Goal: Task Accomplishment & Management: Complete application form

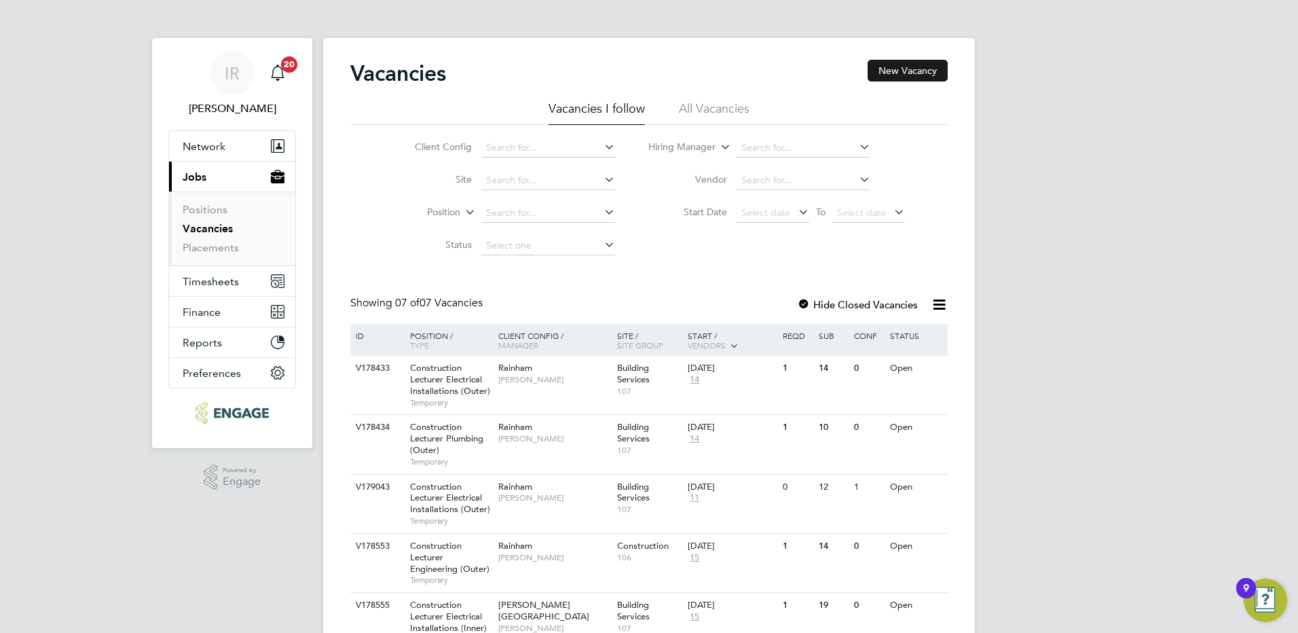
click at [917, 77] on button "New Vacancy" at bounding box center [908, 71] width 80 height 22
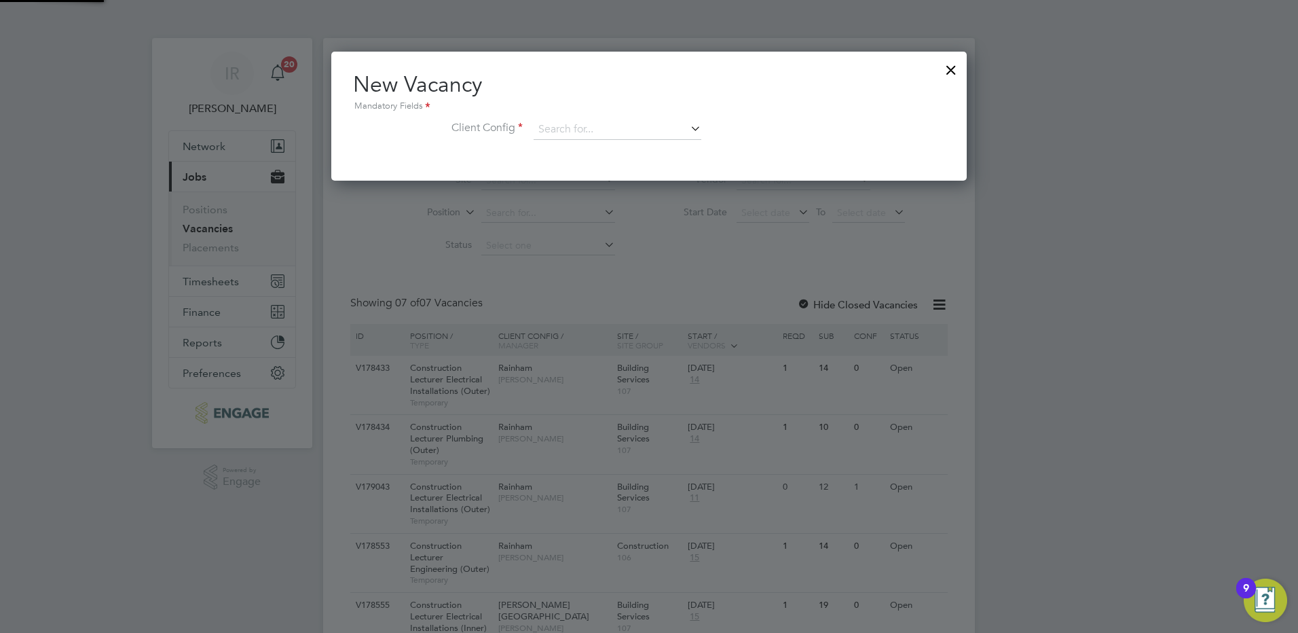
scroll to position [129, 636]
click at [591, 128] on input at bounding box center [618, 129] width 168 height 20
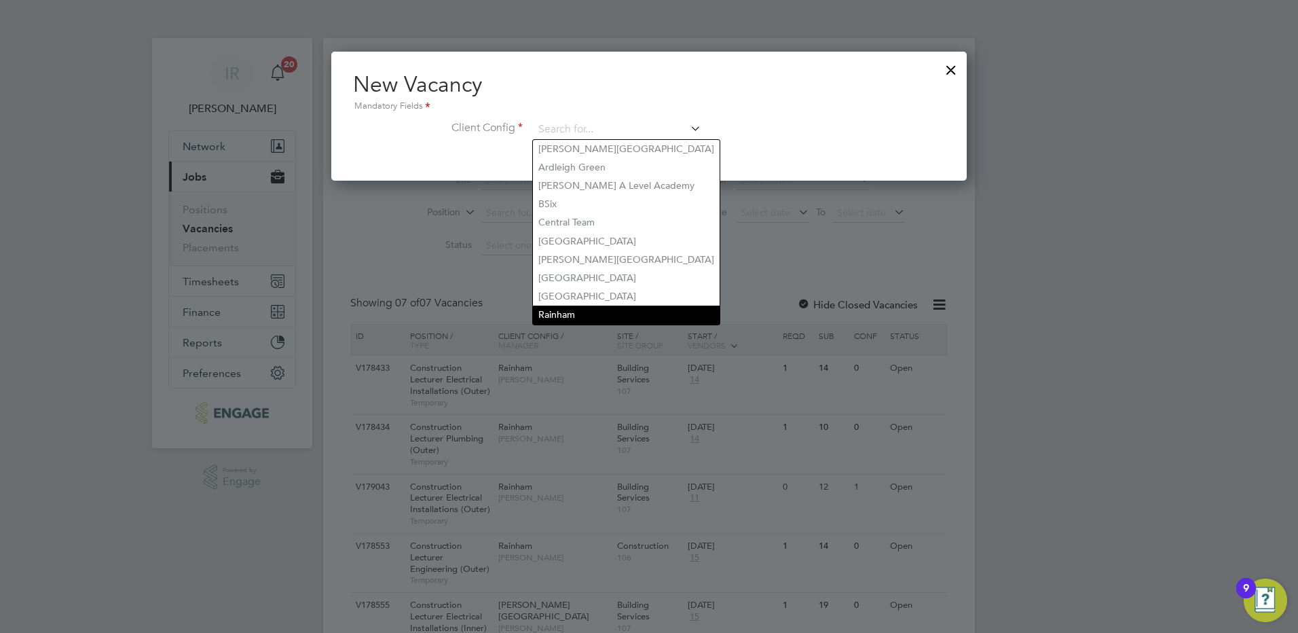
click at [572, 306] on li "Rainham" at bounding box center [626, 315] width 187 height 18
type input "Rainham"
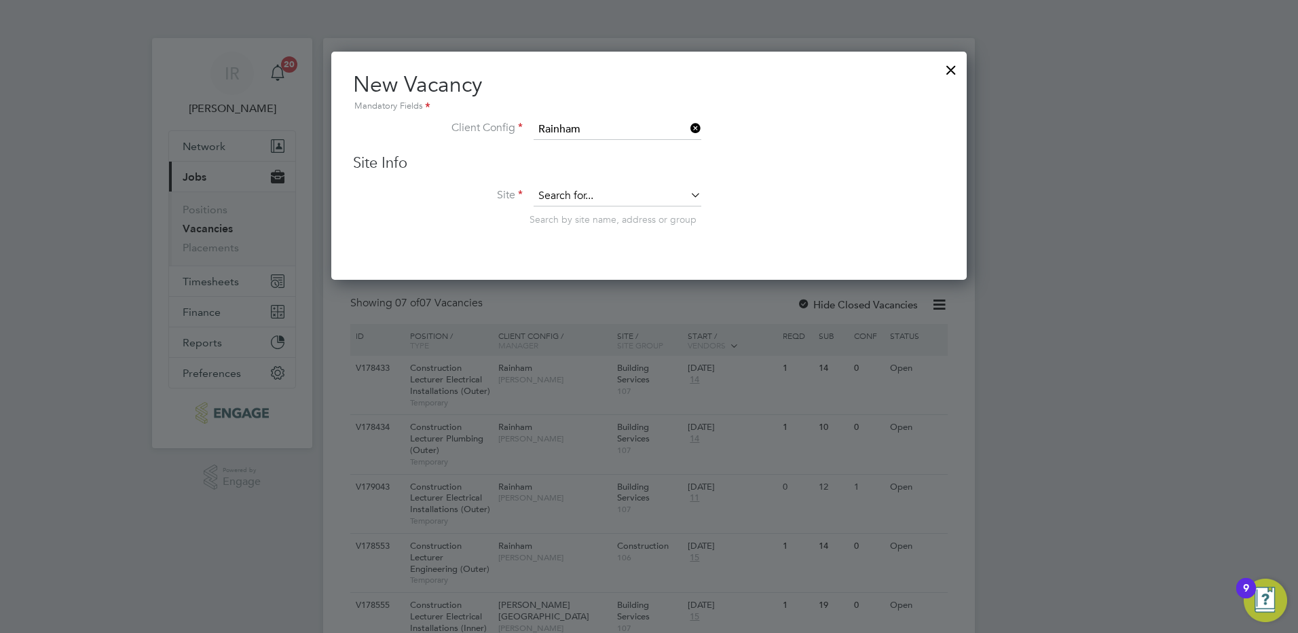
click at [590, 199] on input at bounding box center [618, 196] width 168 height 20
click at [583, 280] on li "Building Services" at bounding box center [636, 289] width 207 height 18
type input "Building Services"
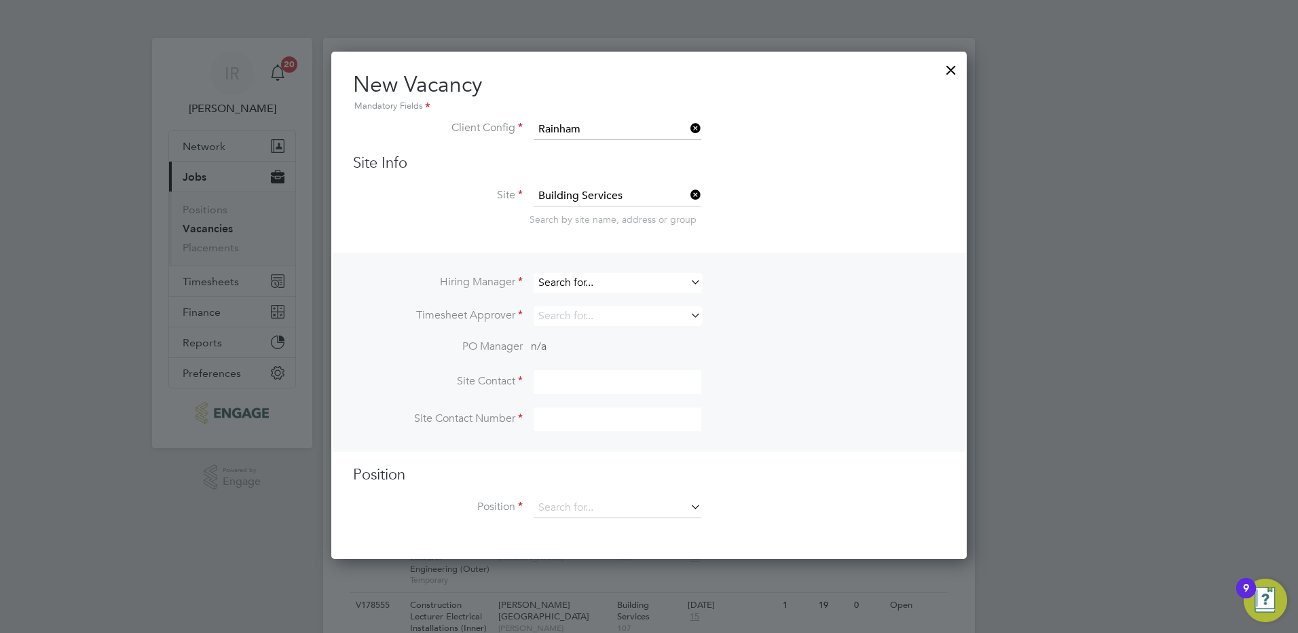
click at [580, 282] on input at bounding box center [618, 283] width 168 height 20
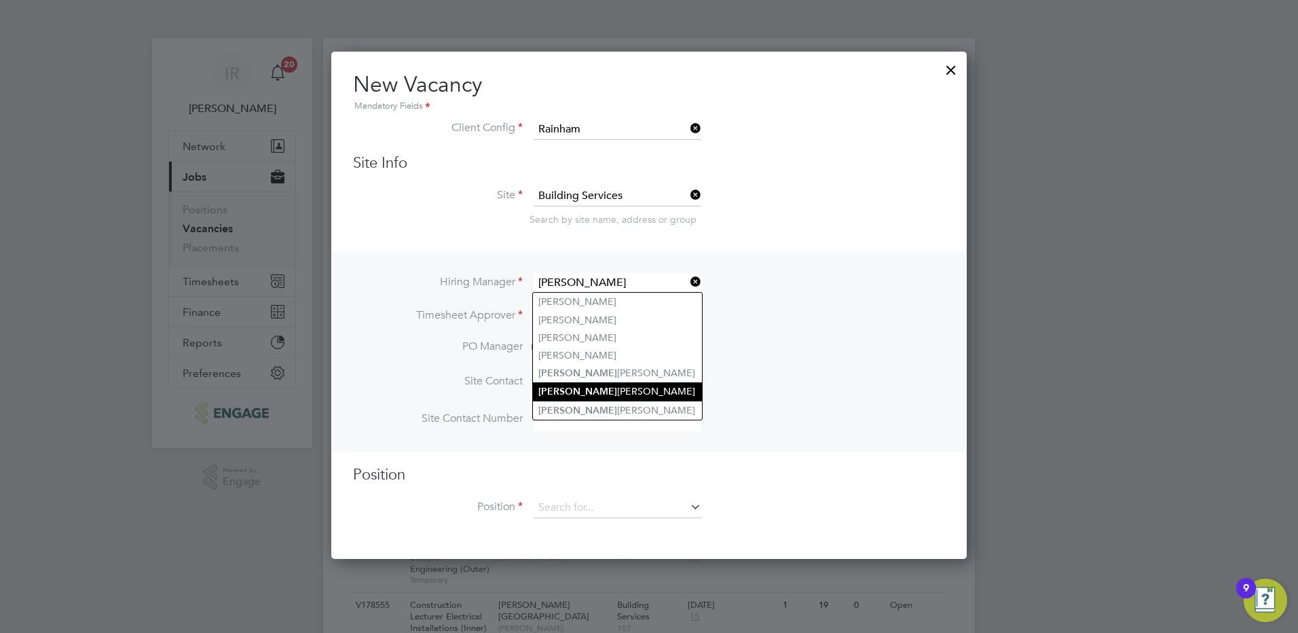
click at [572, 392] on li "Ian Rist" at bounding box center [617, 391] width 169 height 18
type input "[PERSON_NAME]"
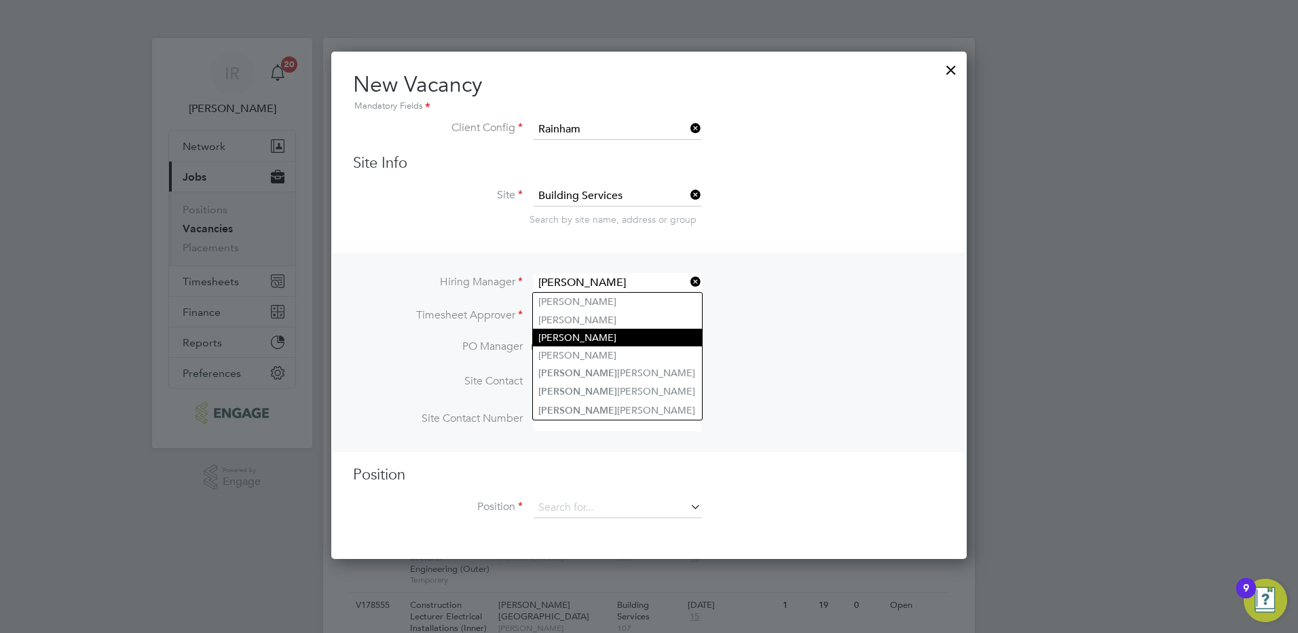
scroll to position [568, 636]
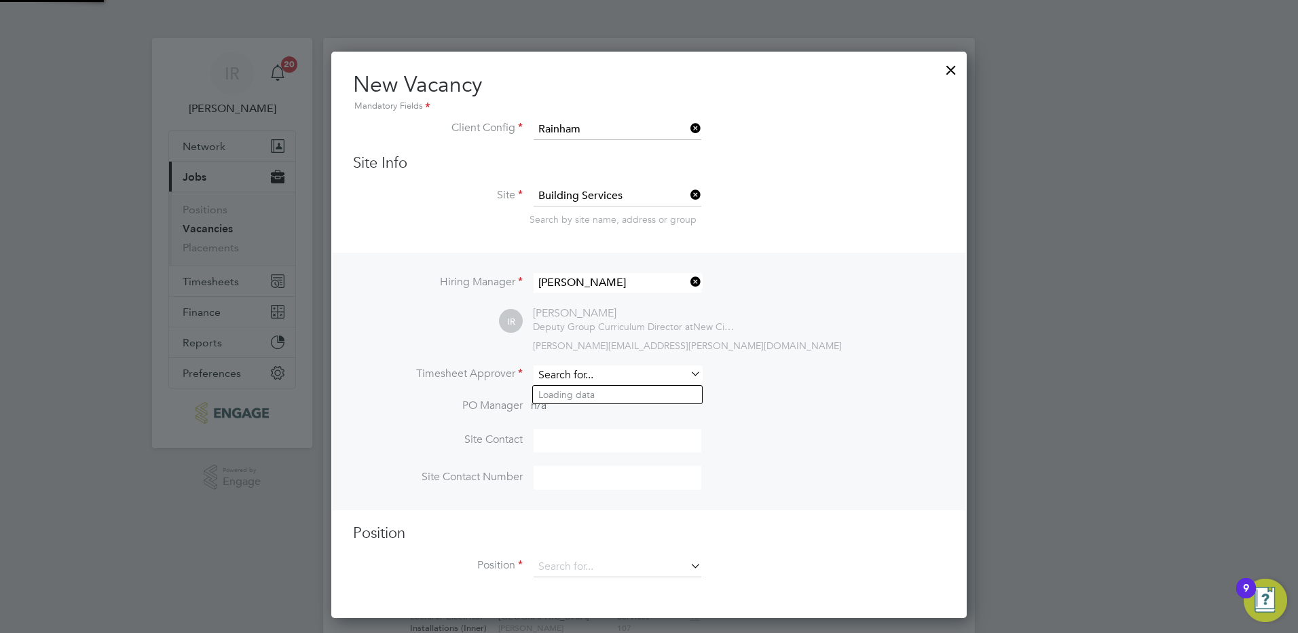
click at [563, 375] on input at bounding box center [618, 375] width 168 height 20
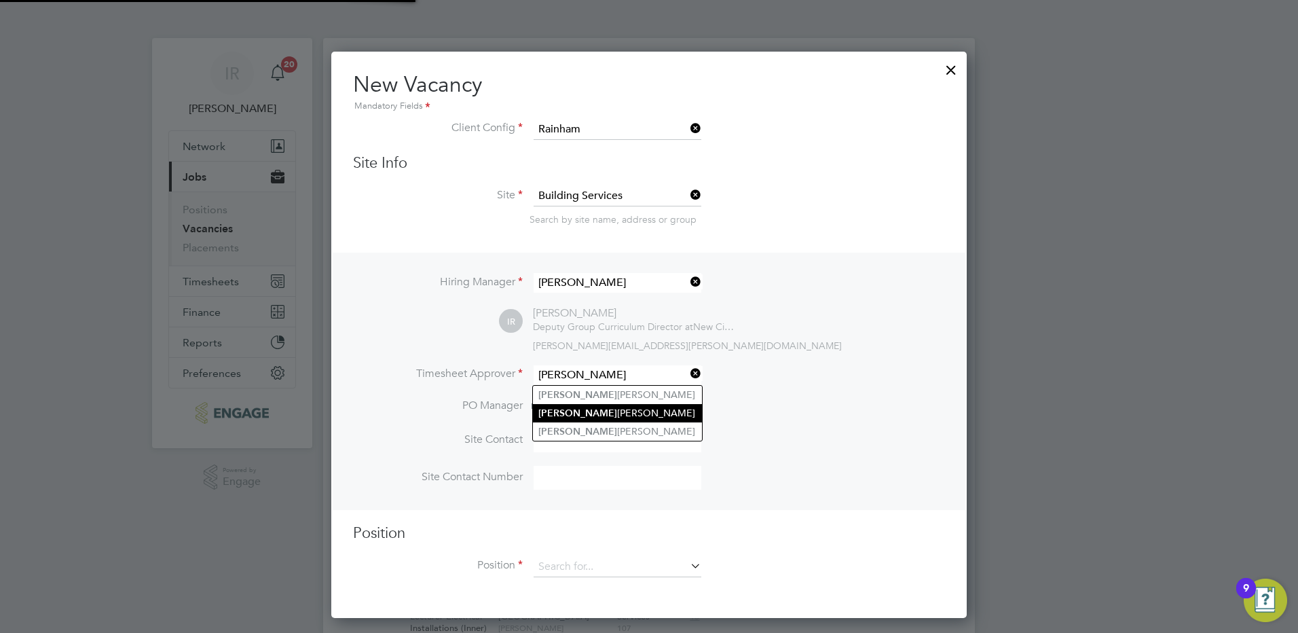
type input "ian"
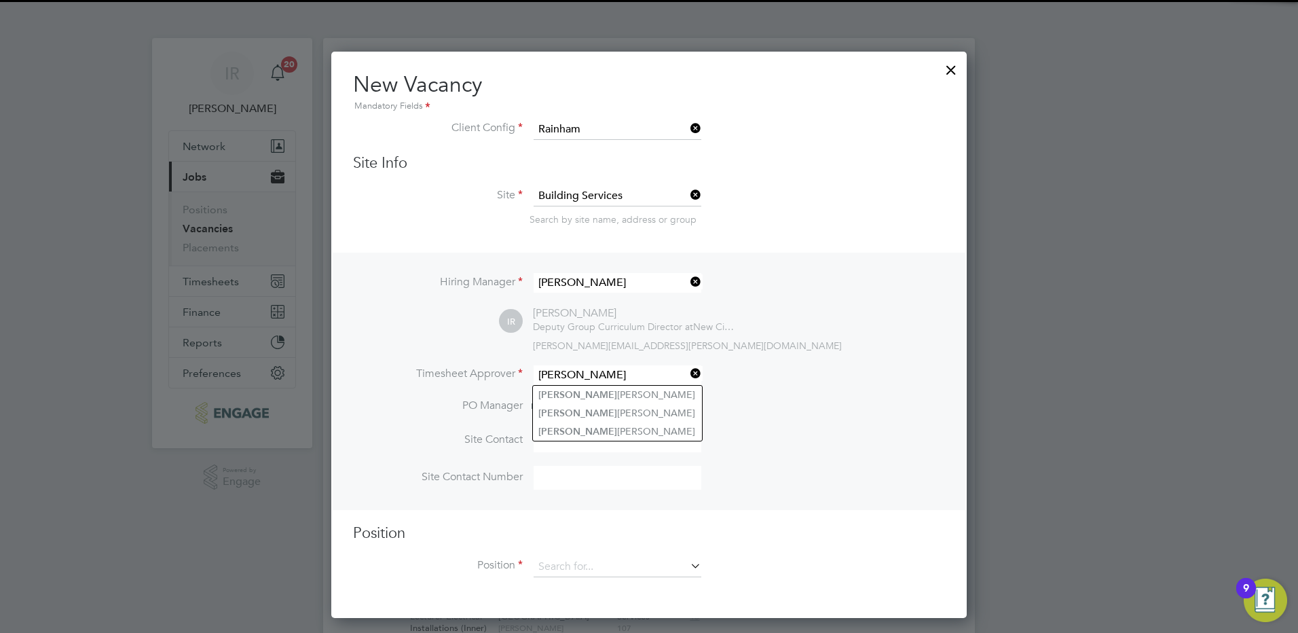
drag, startPoint x: 587, startPoint y: 410, endPoint x: 37, endPoint y: 167, distance: 601.2
click at [578, 403] on ul "Ian Bartholomew Ian Rist Ian Fitzpatrick" at bounding box center [617, 413] width 170 height 57
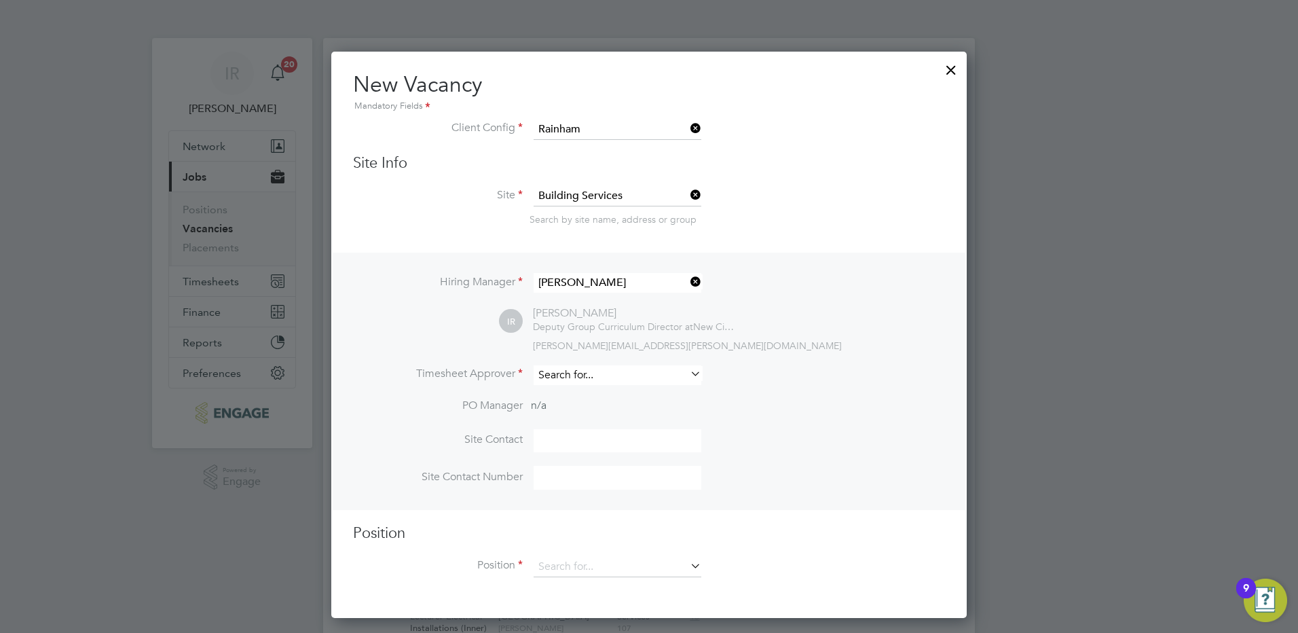
click at [596, 378] on input at bounding box center [618, 375] width 168 height 20
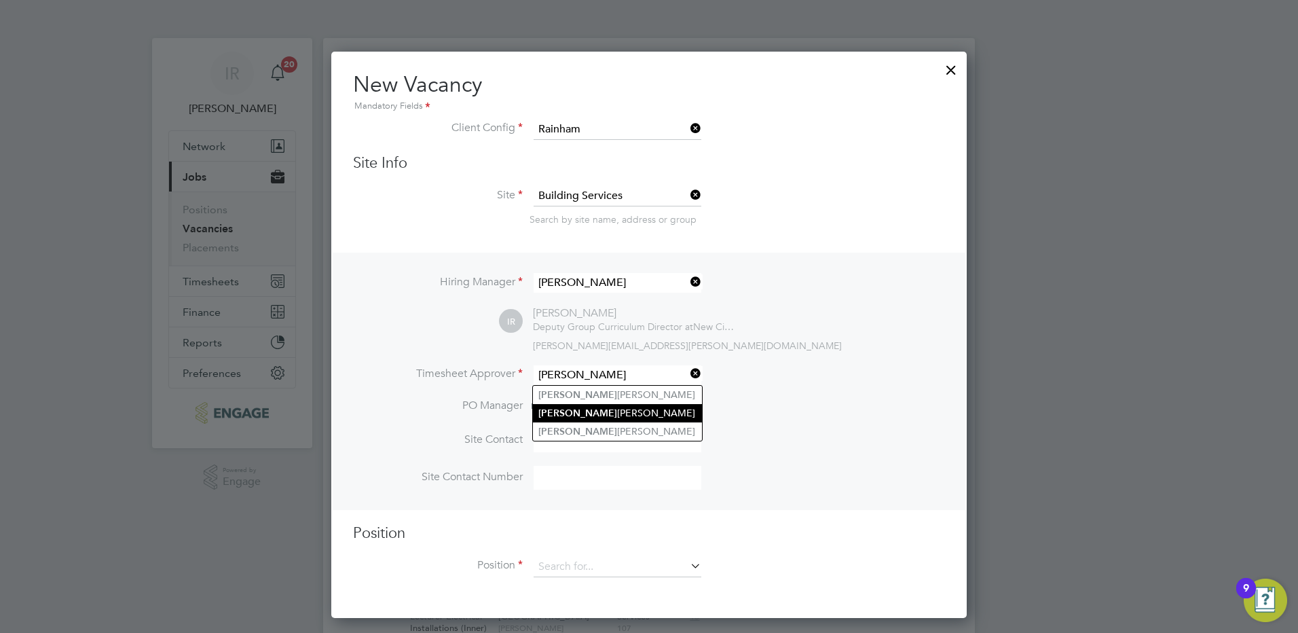
click at [573, 409] on li "Ian Rist" at bounding box center [617, 413] width 169 height 18
type input "[PERSON_NAME]"
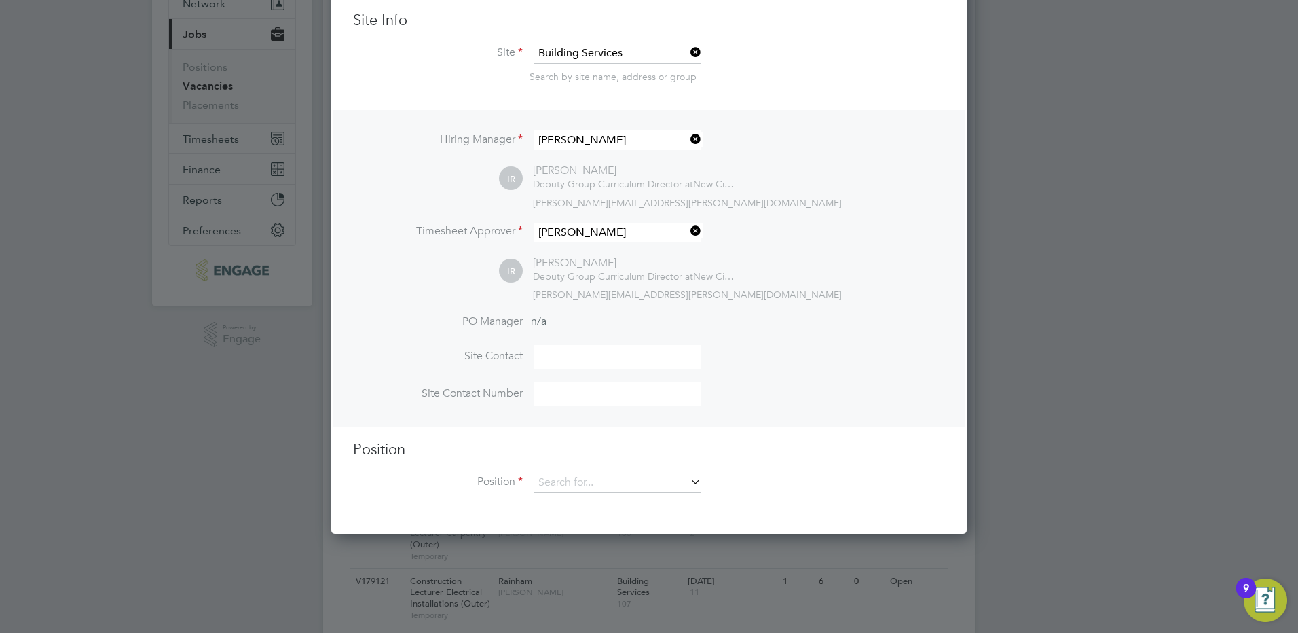
scroll to position [187, 0]
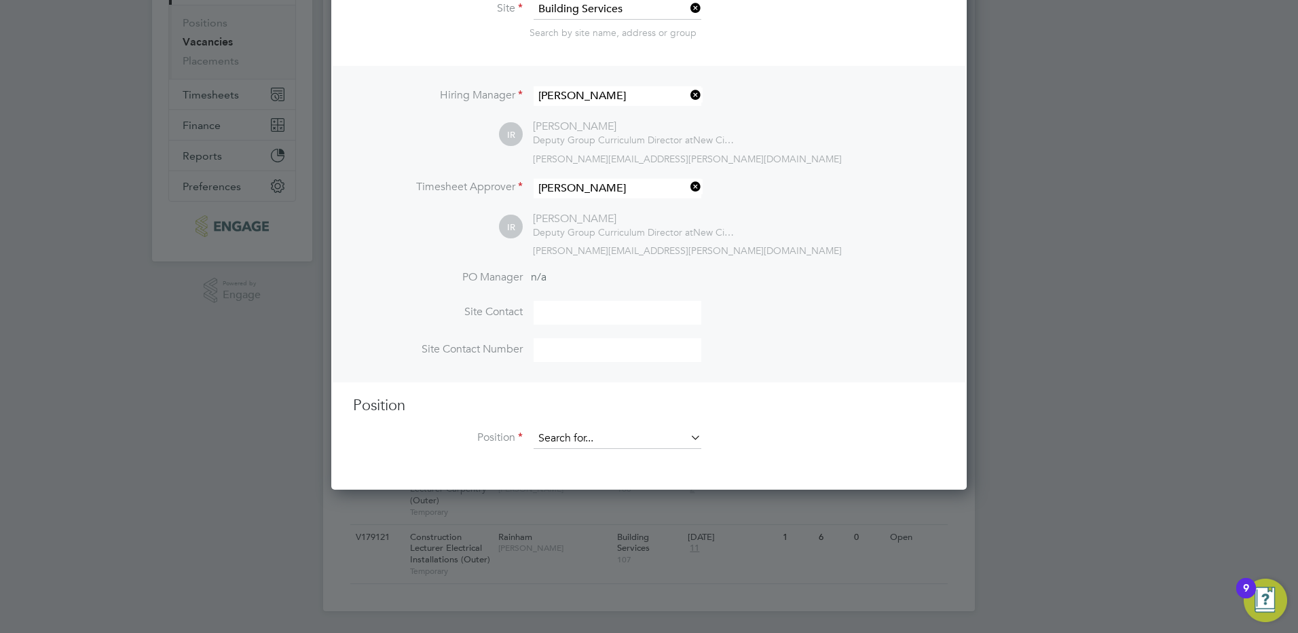
click at [603, 443] on input at bounding box center [618, 438] width 168 height 20
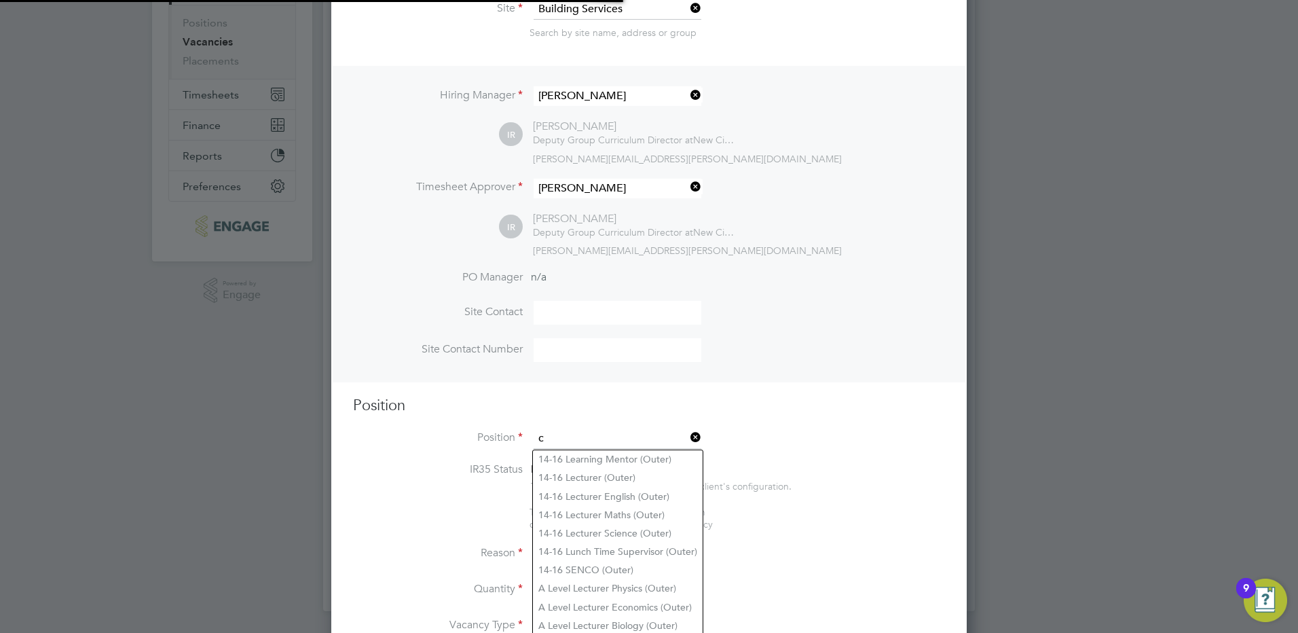
scroll to position [2092, 636]
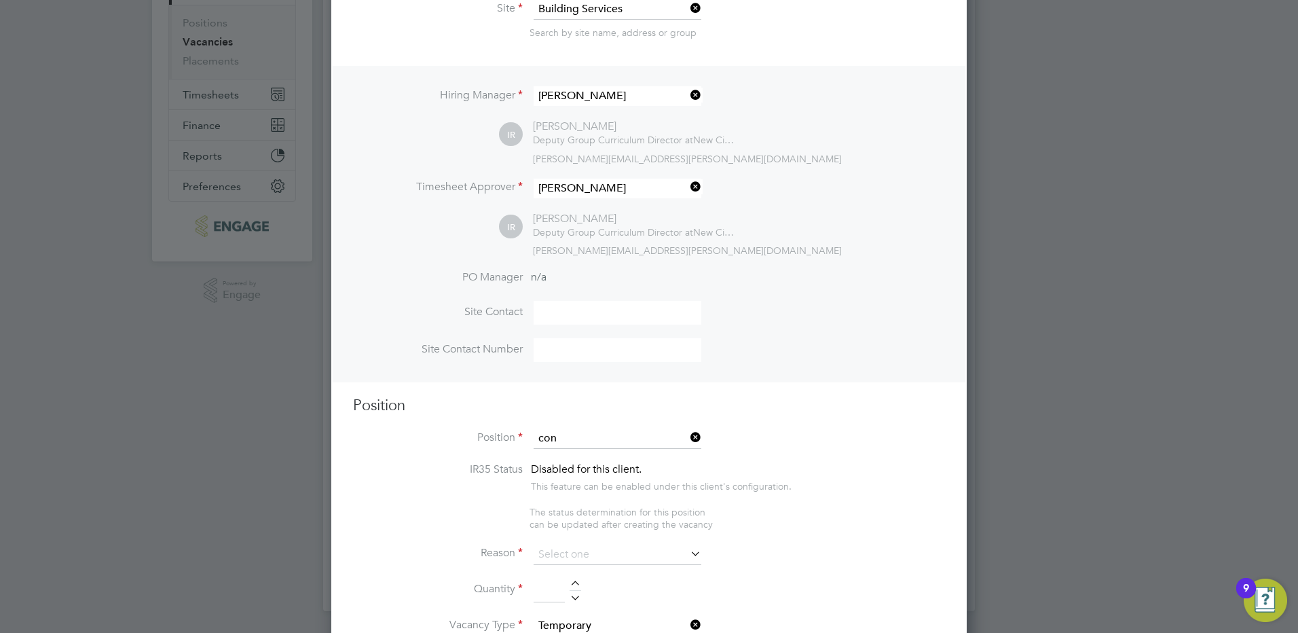
click at [688, 616] on li "Con struction Lecturer Plumbing (Outer)" at bounding box center [651, 625] width 236 height 18
type input "Construction Lecturer Plumbing (Outer)"
type textarea "PURPOSE OF JOB: • To teach and assess learning on a range of courses, which inc…"
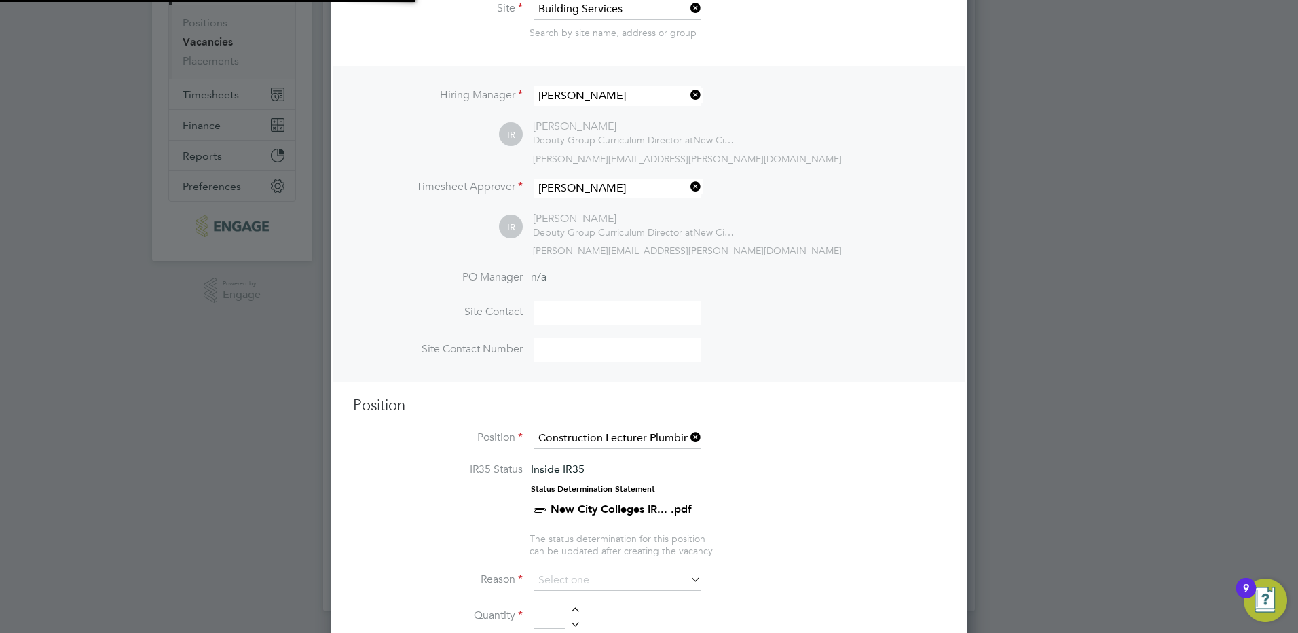
scroll to position [40, 71]
click at [826, 453] on li "Position Construction Lecturer Plumbing (Outer)" at bounding box center [649, 445] width 592 height 34
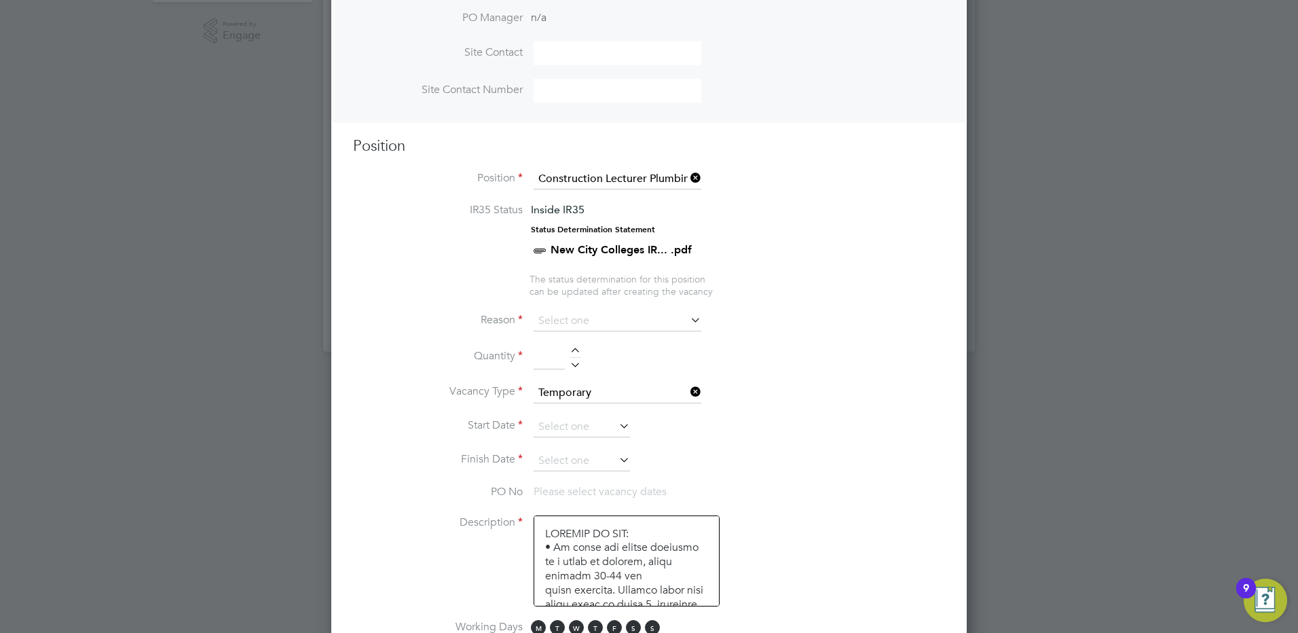
scroll to position [458, 0]
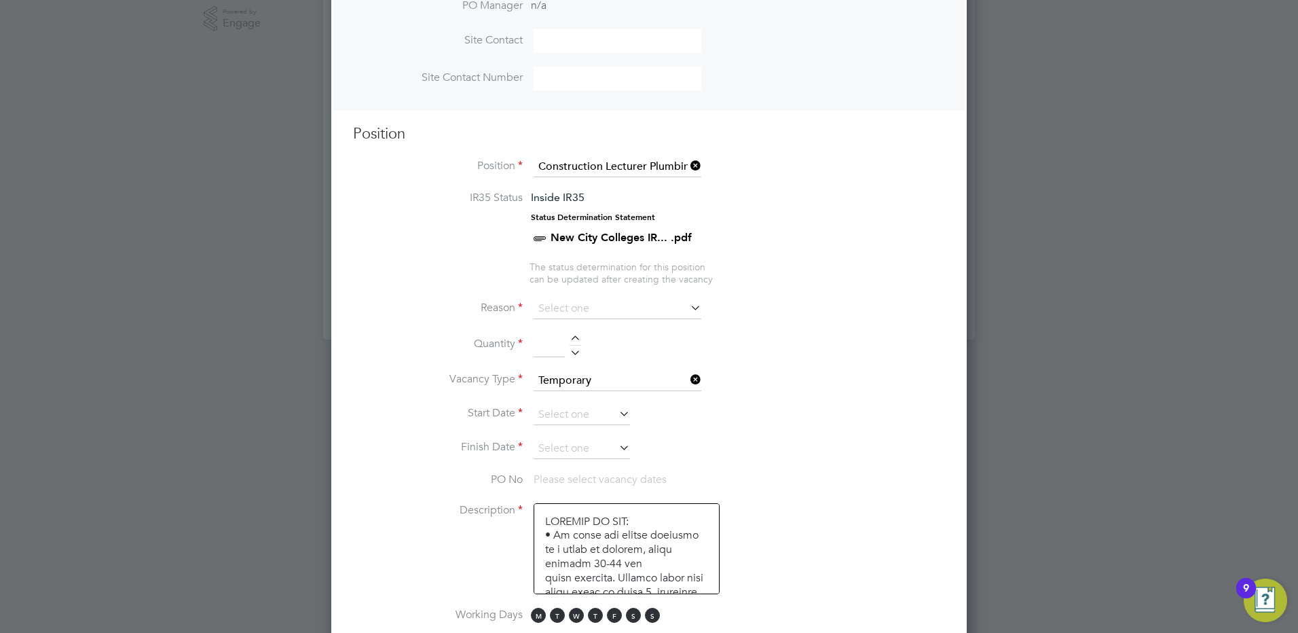
click at [688, 309] on icon at bounding box center [688, 307] width 0 height 19
click at [564, 307] on input at bounding box center [618, 309] width 168 height 20
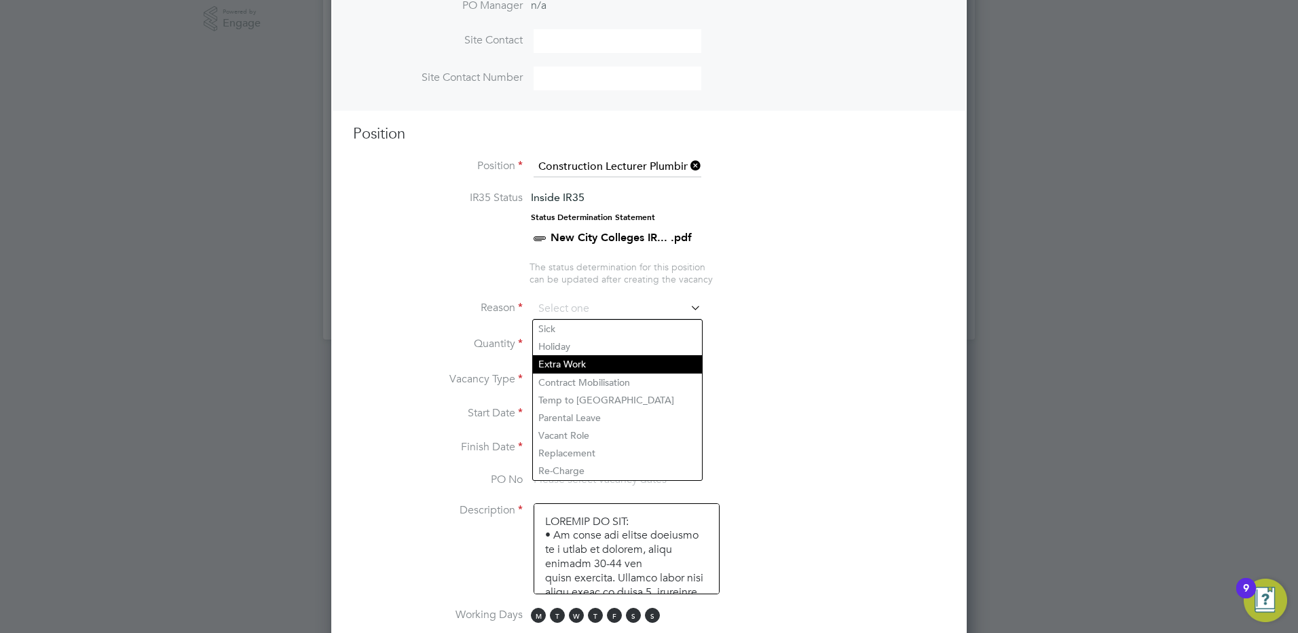
click at [555, 363] on li "Extra Work" at bounding box center [617, 364] width 169 height 18
type input "Extra Work"
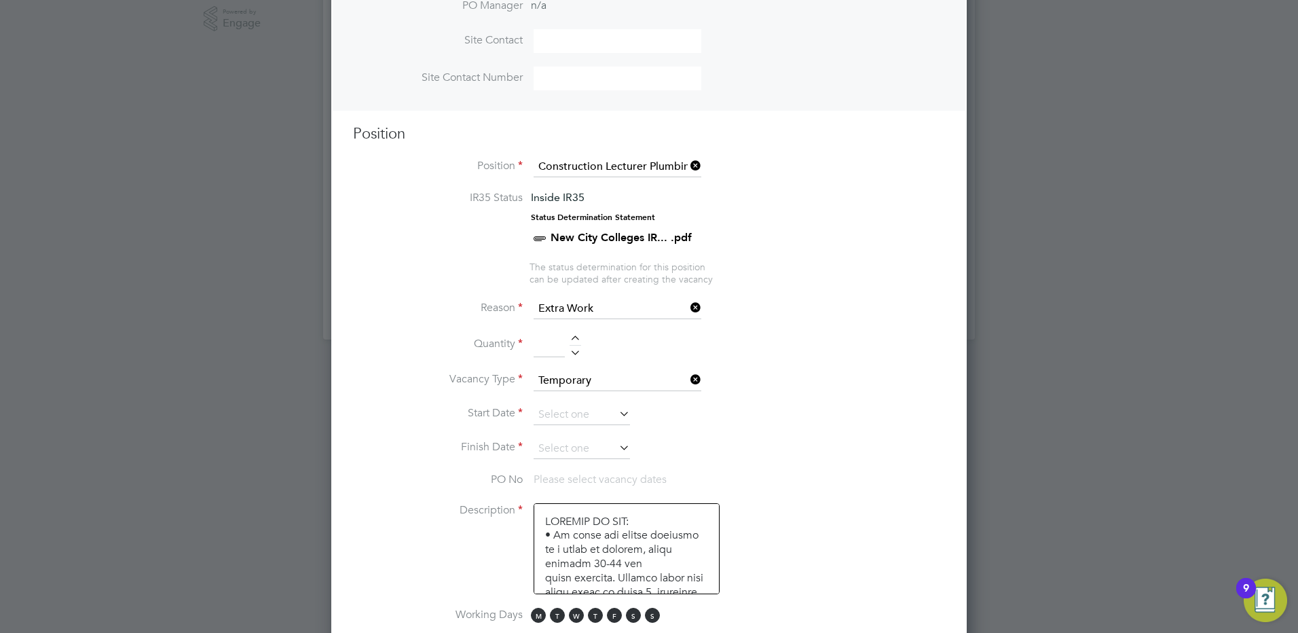
click at [572, 337] on div at bounding box center [576, 340] width 12 height 10
type input "1"
click at [828, 333] on li "Quantity 1" at bounding box center [649, 352] width 592 height 38
click at [616, 413] on icon at bounding box center [616, 413] width 0 height 19
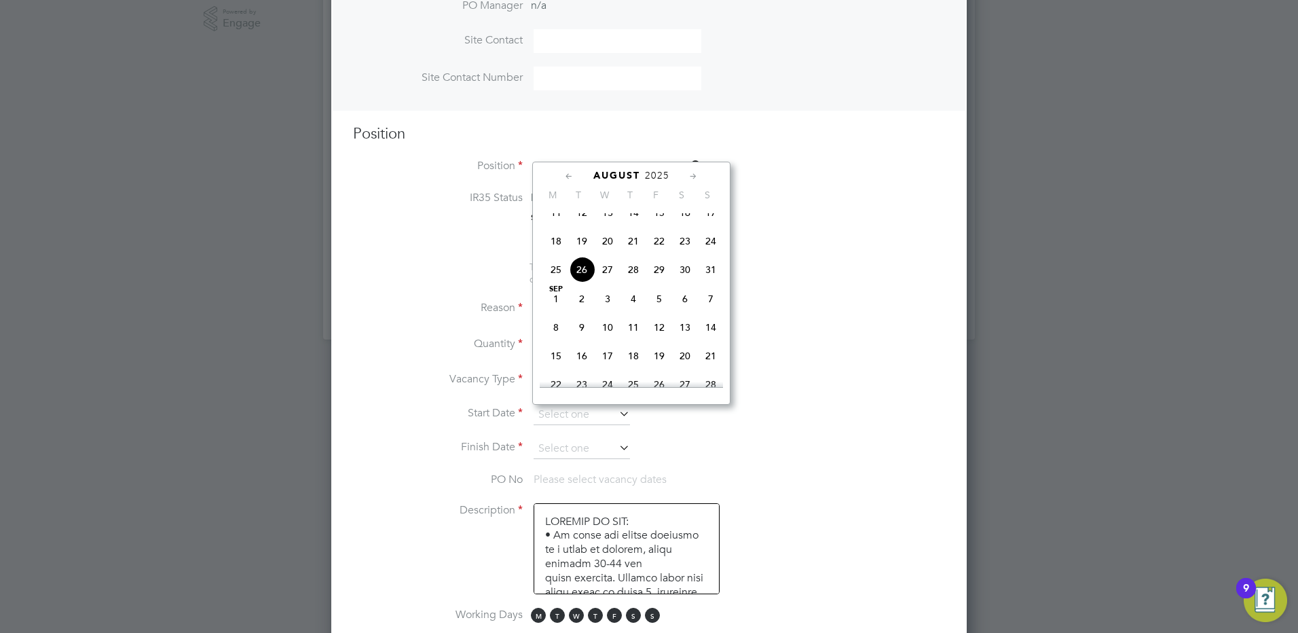
click at [553, 308] on span "Sep 1" at bounding box center [556, 299] width 26 height 26
type input "[DATE]"
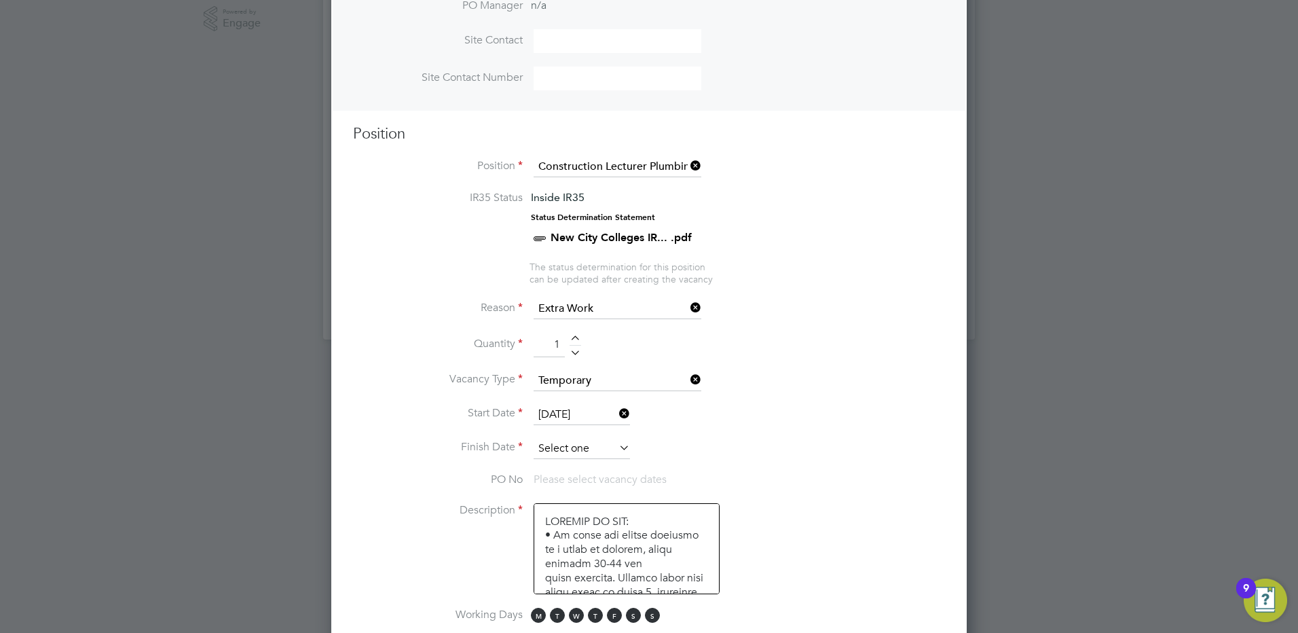
click at [604, 445] on input at bounding box center [582, 449] width 96 height 20
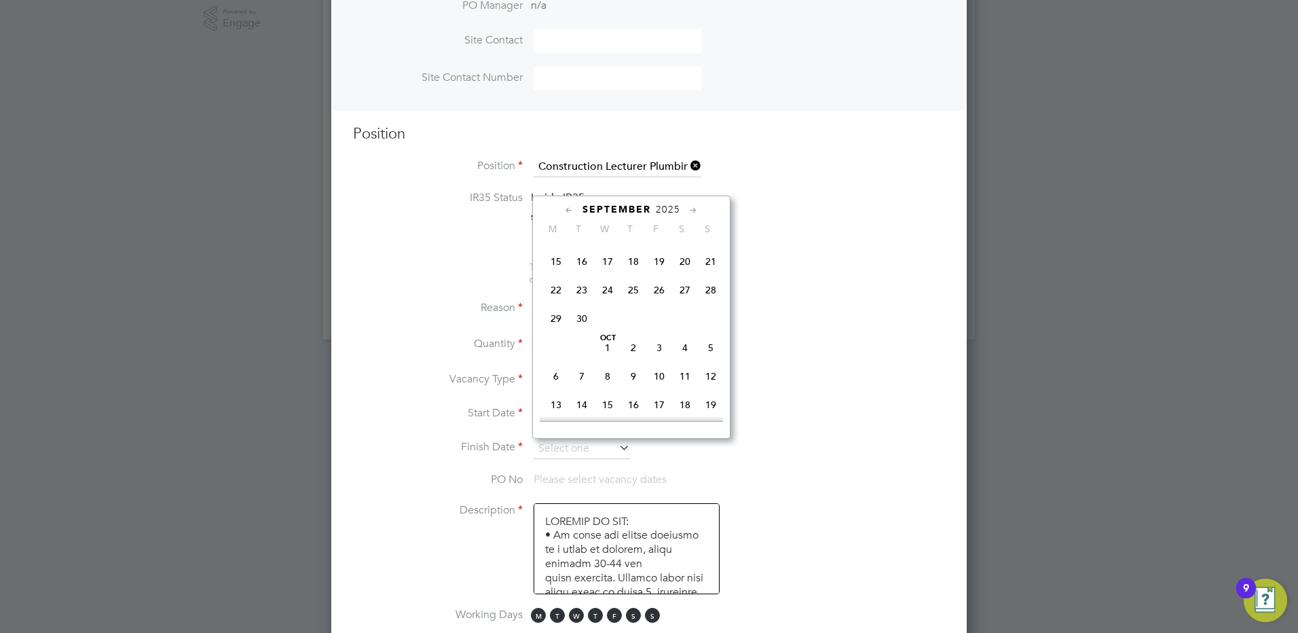
scroll to position [683, 0]
click at [635, 277] on span "23" at bounding box center [634, 264] width 26 height 26
type input "[DATE]"
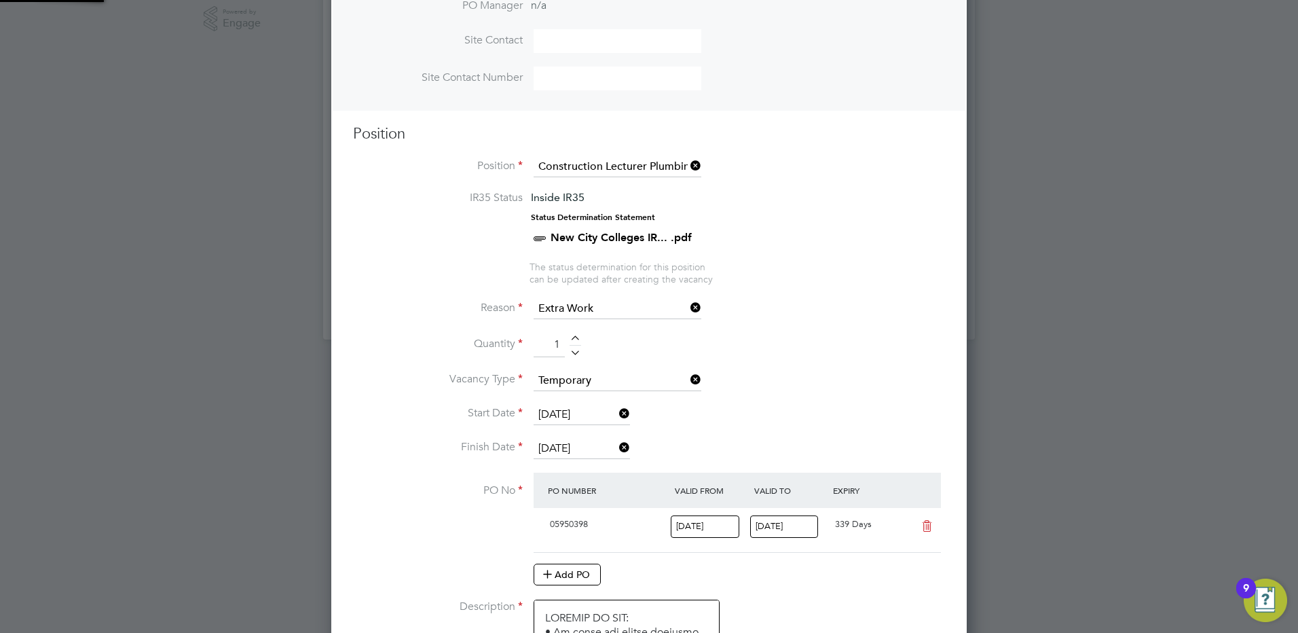
scroll to position [23, 128]
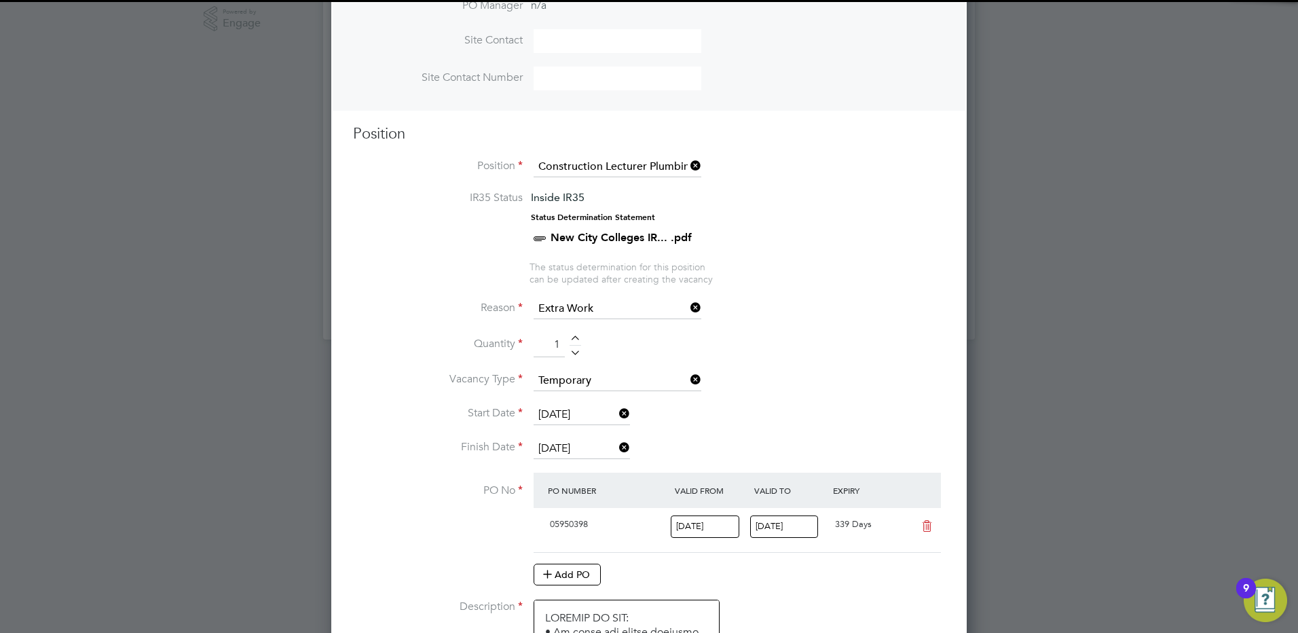
click at [848, 329] on li "Reason Extra Work" at bounding box center [649, 316] width 592 height 34
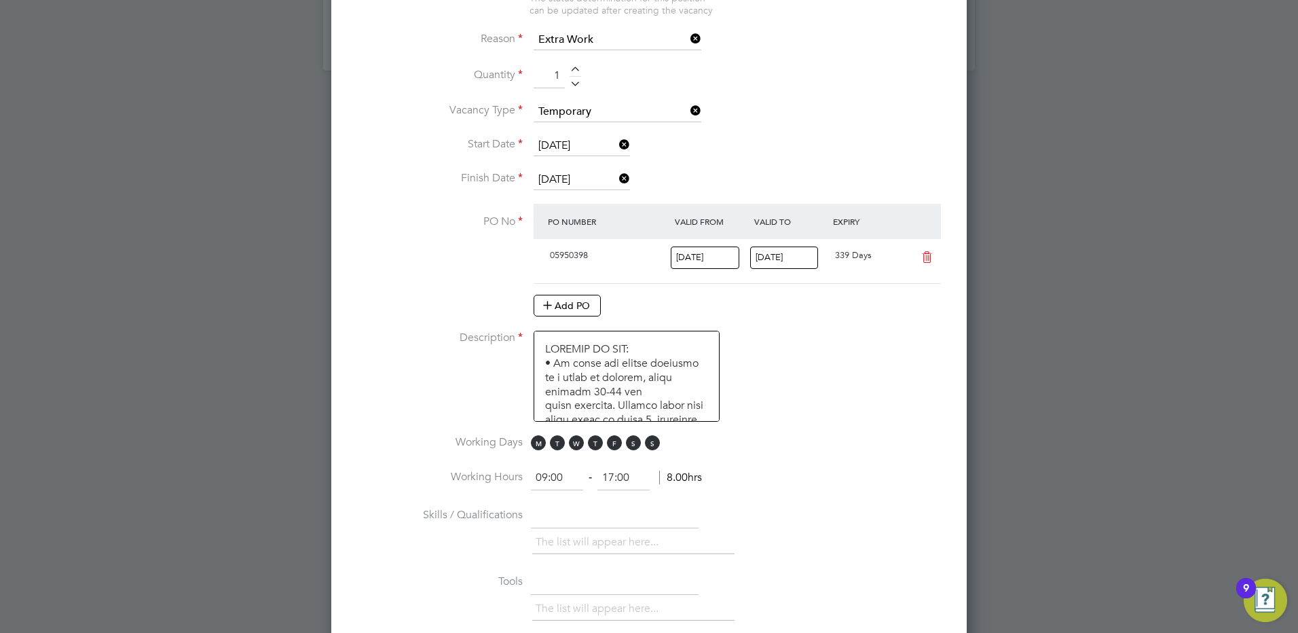
scroll to position [730, 0]
click at [635, 447] on span "S" at bounding box center [633, 439] width 15 height 15
click at [657, 446] on span "S" at bounding box center [652, 439] width 15 height 15
click at [809, 333] on li "Description" at bounding box center [649, 380] width 592 height 105
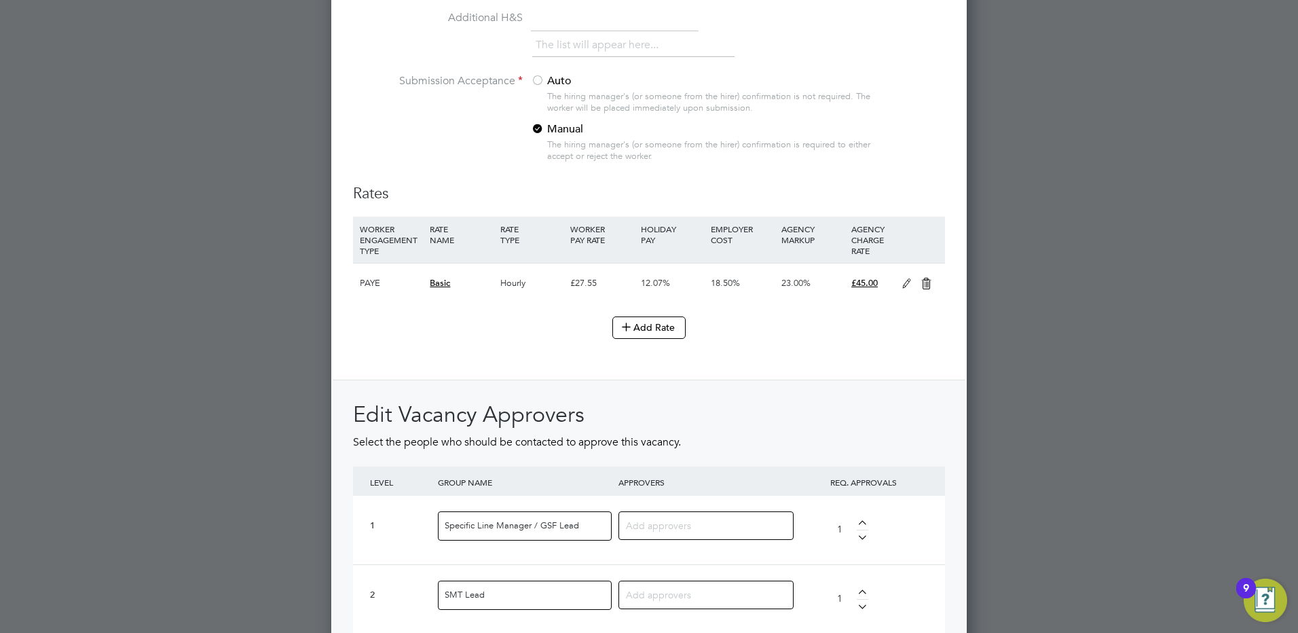
scroll to position [1545, 0]
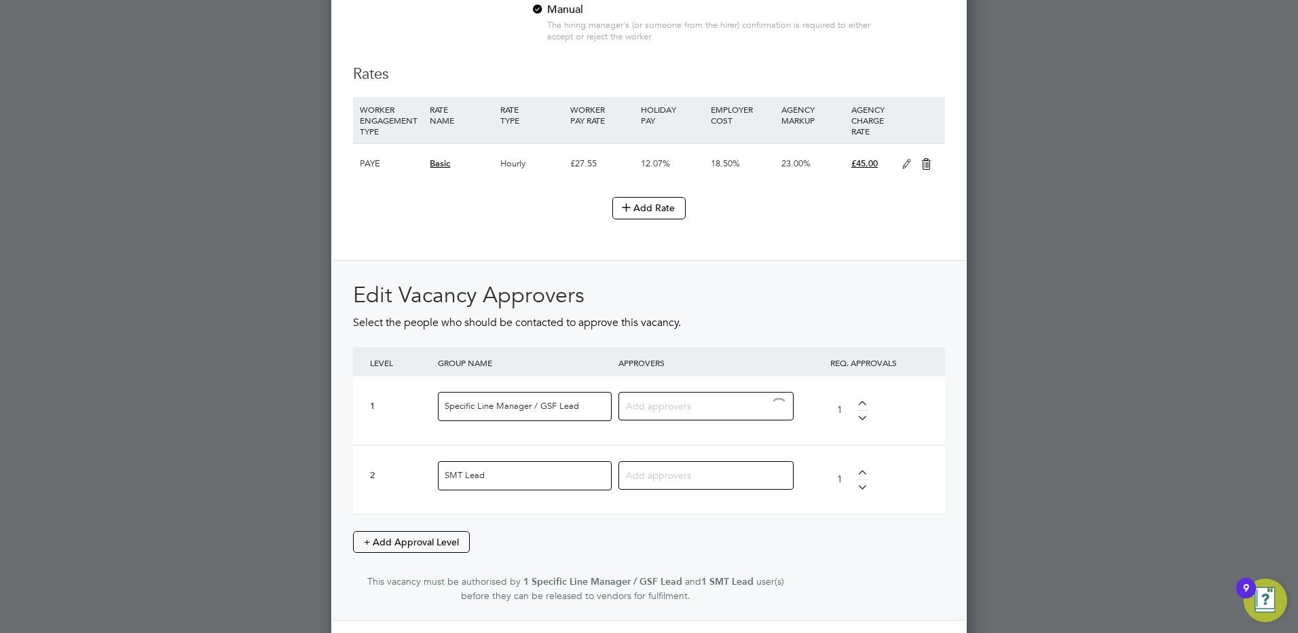
click at [646, 401] on input at bounding box center [701, 405] width 150 height 18
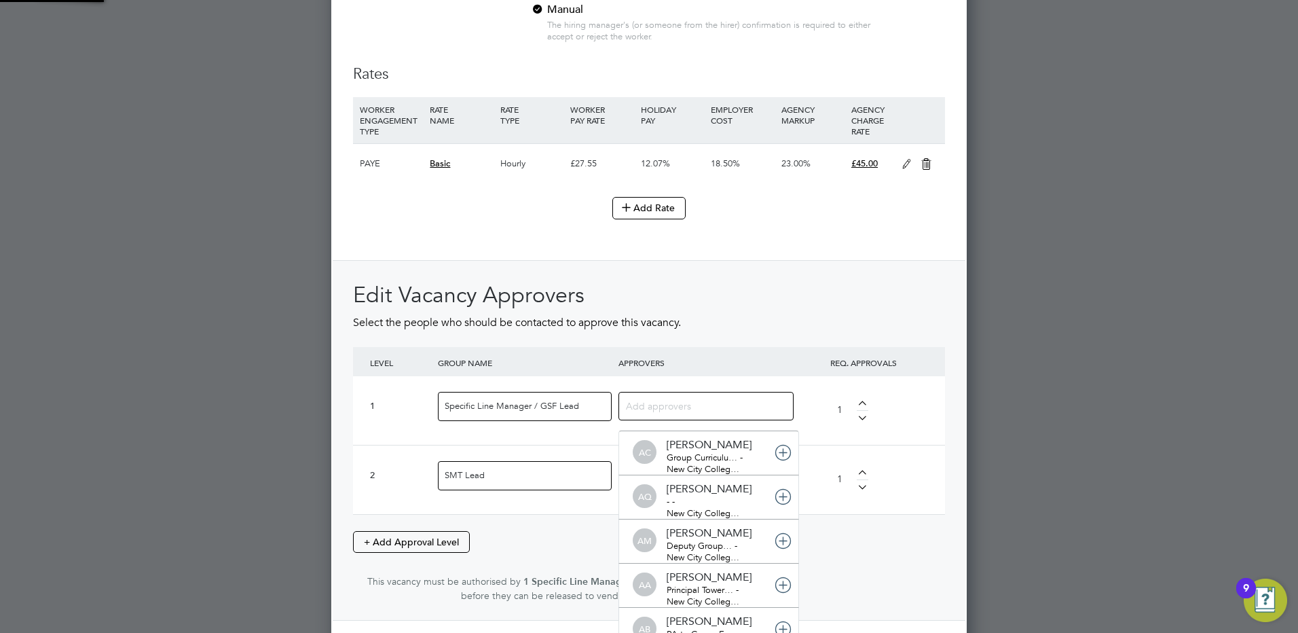
scroll to position [0, 0]
type input "ste"
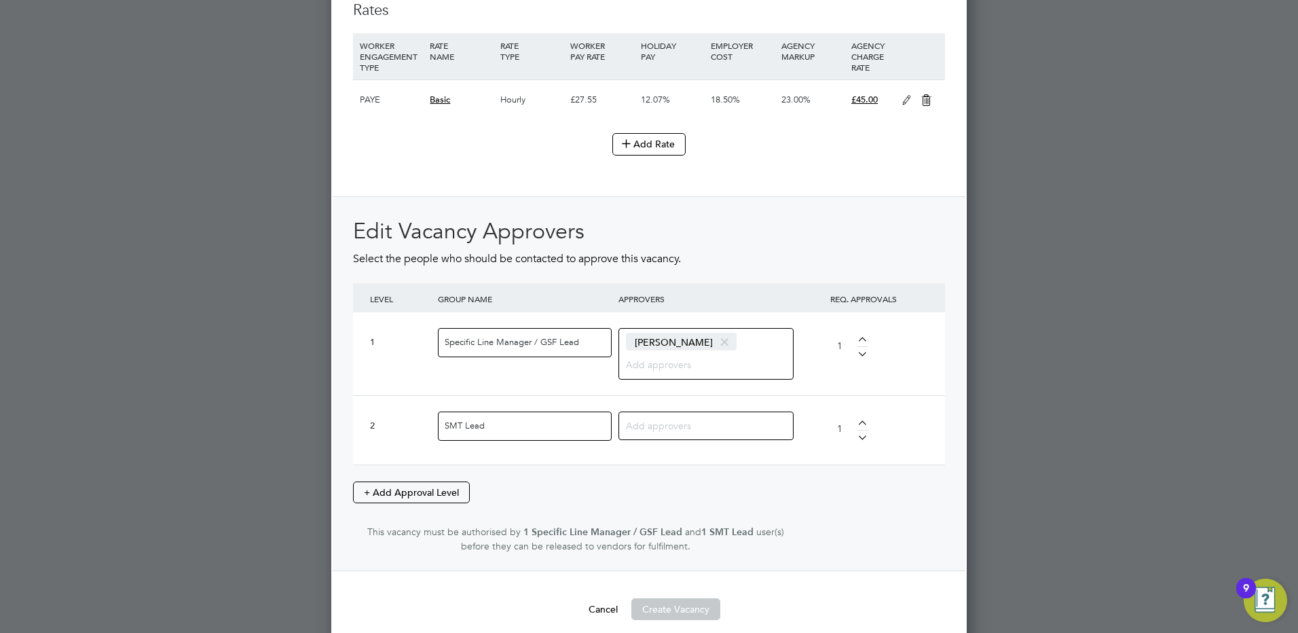
click at [664, 421] on input at bounding box center [701, 425] width 150 height 18
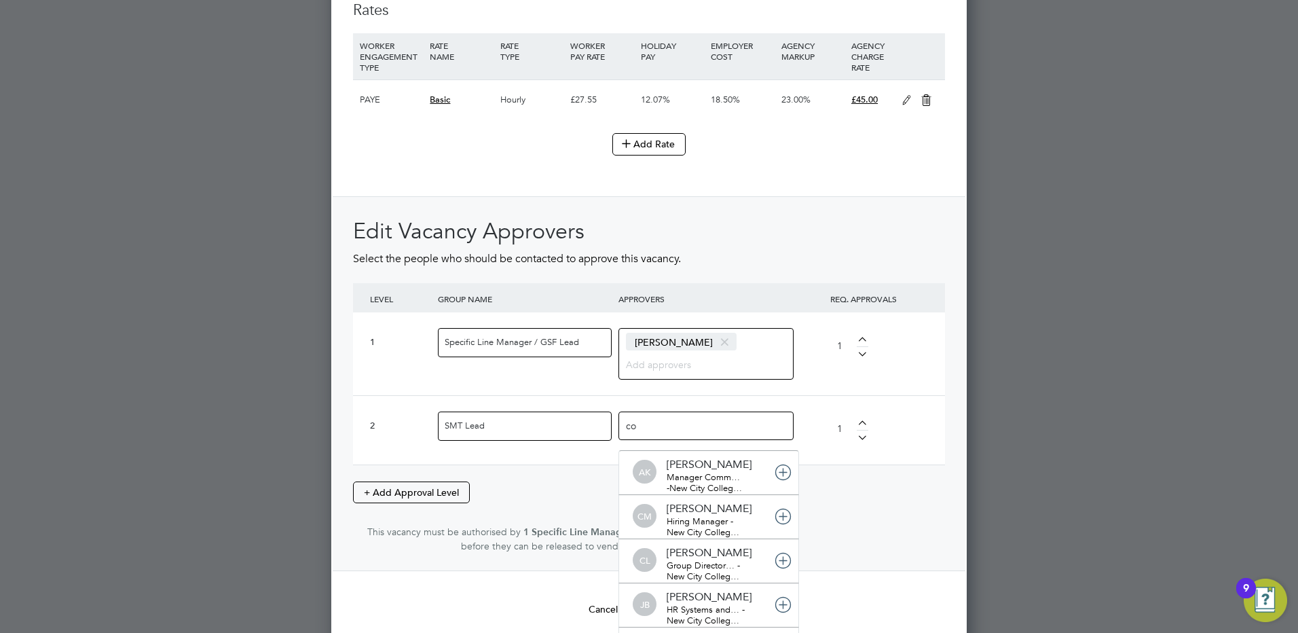
type input "col"
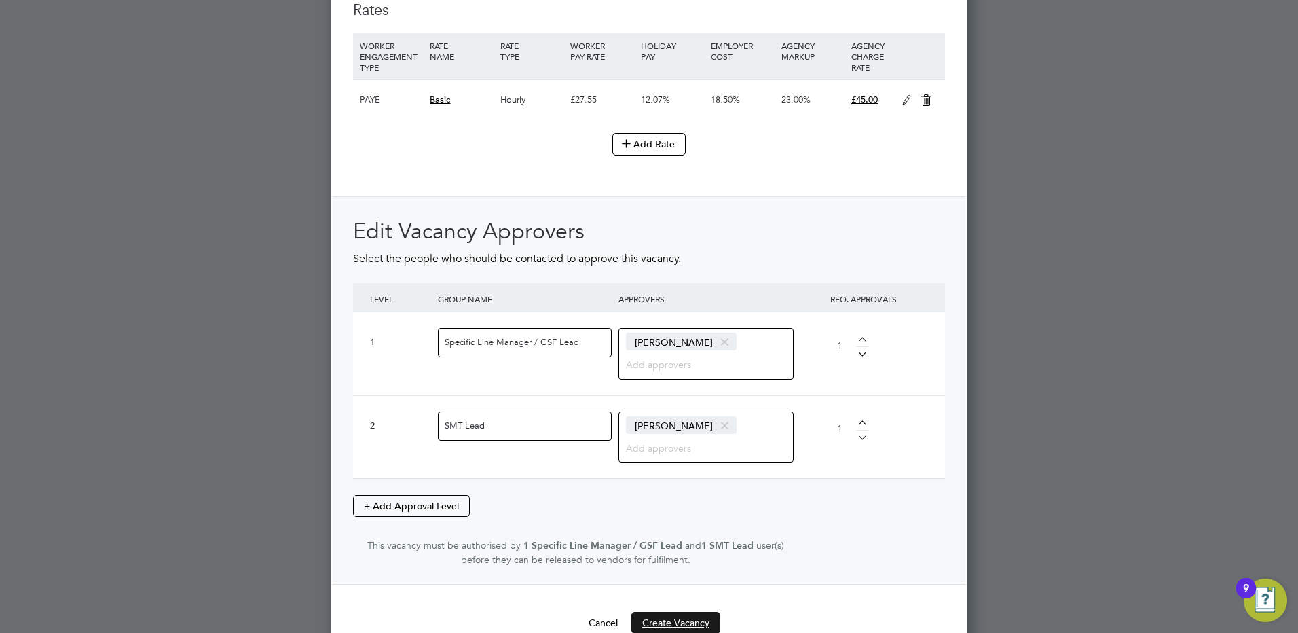
click at [692, 628] on button "Create Vacancy" at bounding box center [675, 623] width 89 height 22
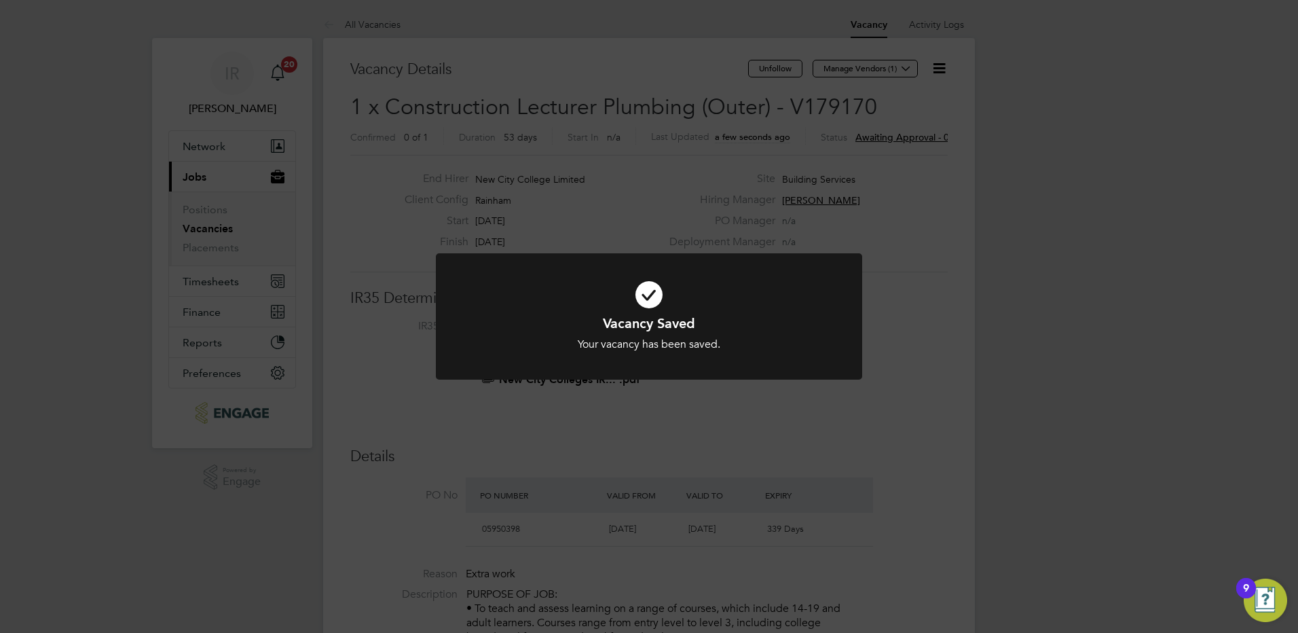
click at [906, 67] on div "Vacancy Saved Your vacancy has been saved. Cancel Okay" at bounding box center [649, 316] width 1298 height 633
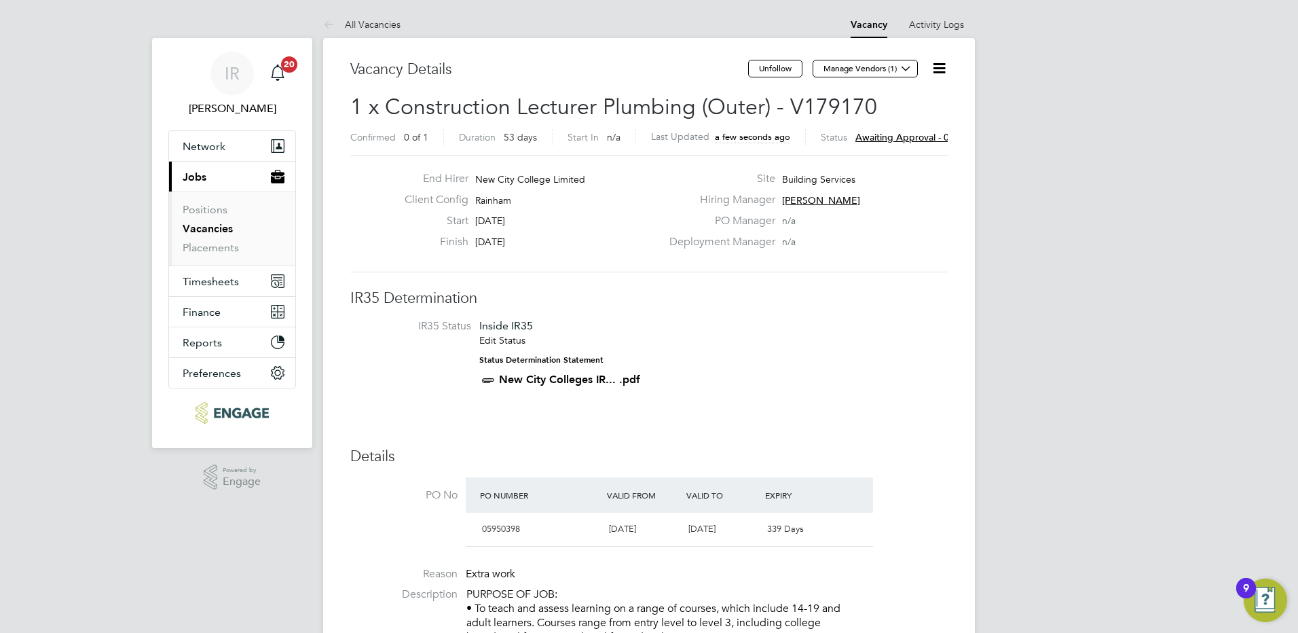
click at [906, 67] on icon at bounding box center [906, 68] width 10 height 10
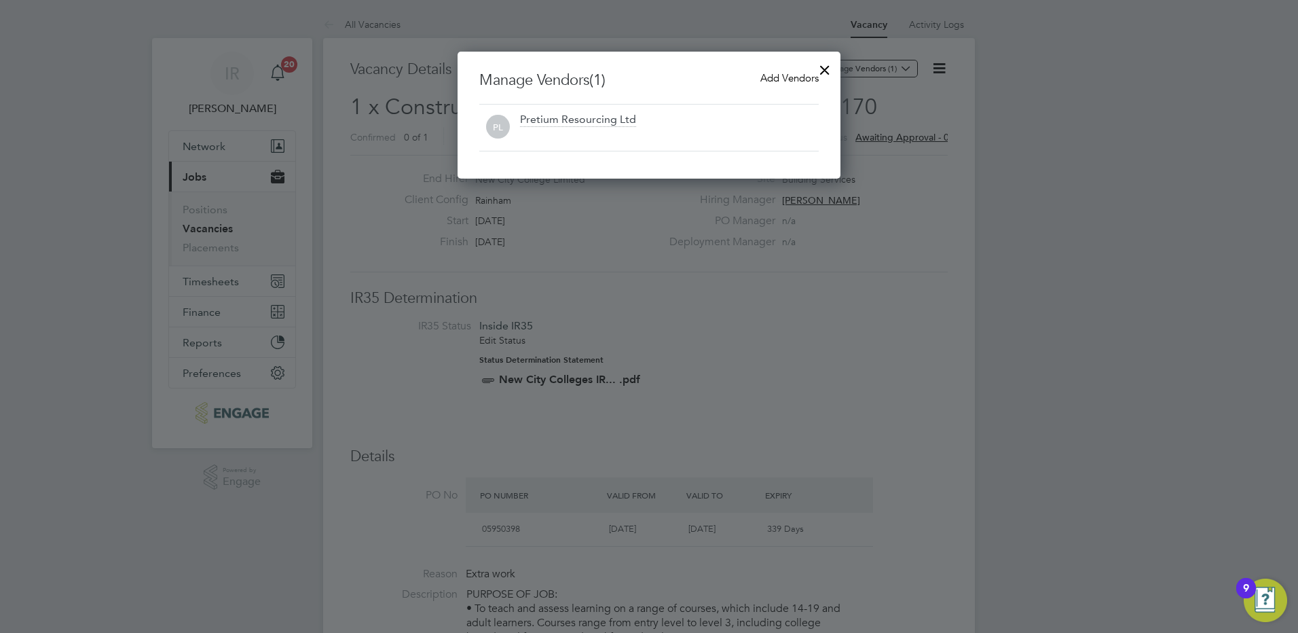
click at [779, 77] on span "Add Vendors" at bounding box center [789, 77] width 58 height 13
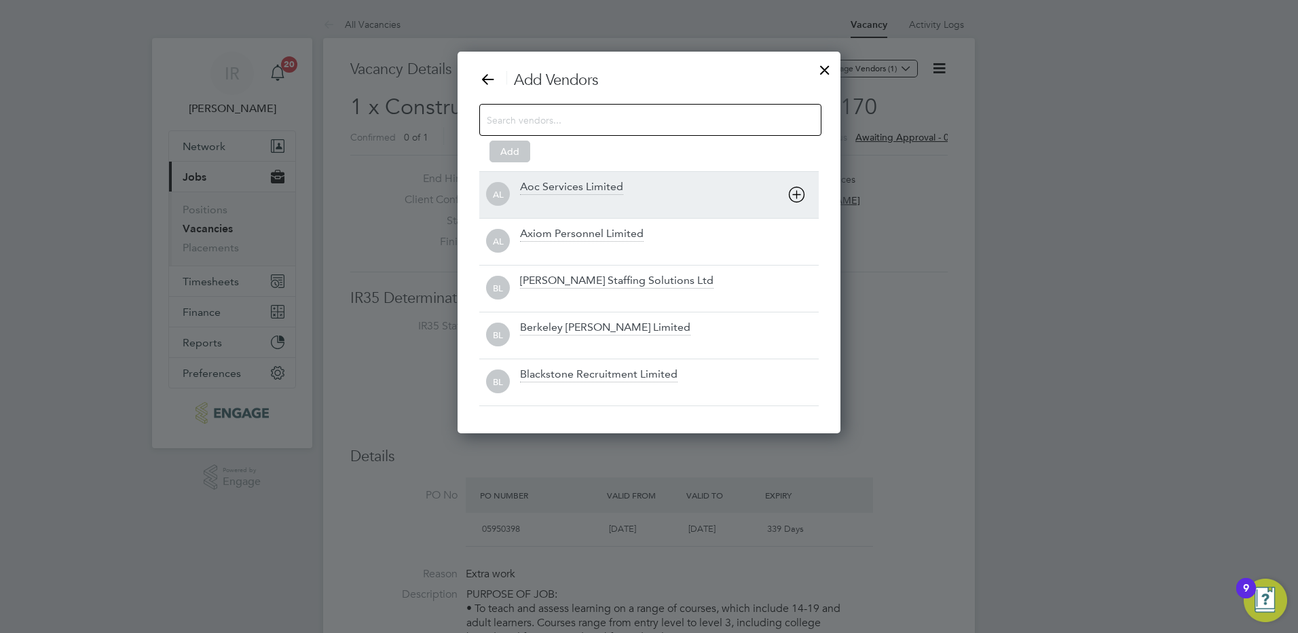
click at [795, 193] on icon at bounding box center [796, 194] width 17 height 17
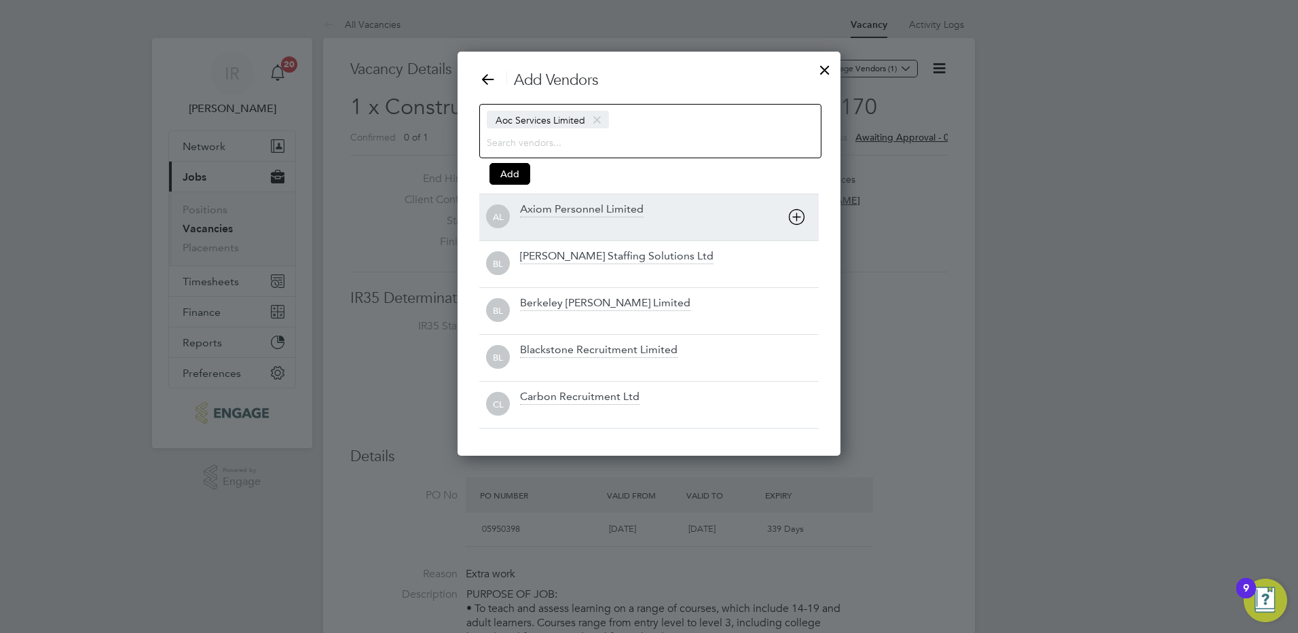
click at [798, 225] on icon at bounding box center [796, 216] width 17 height 17
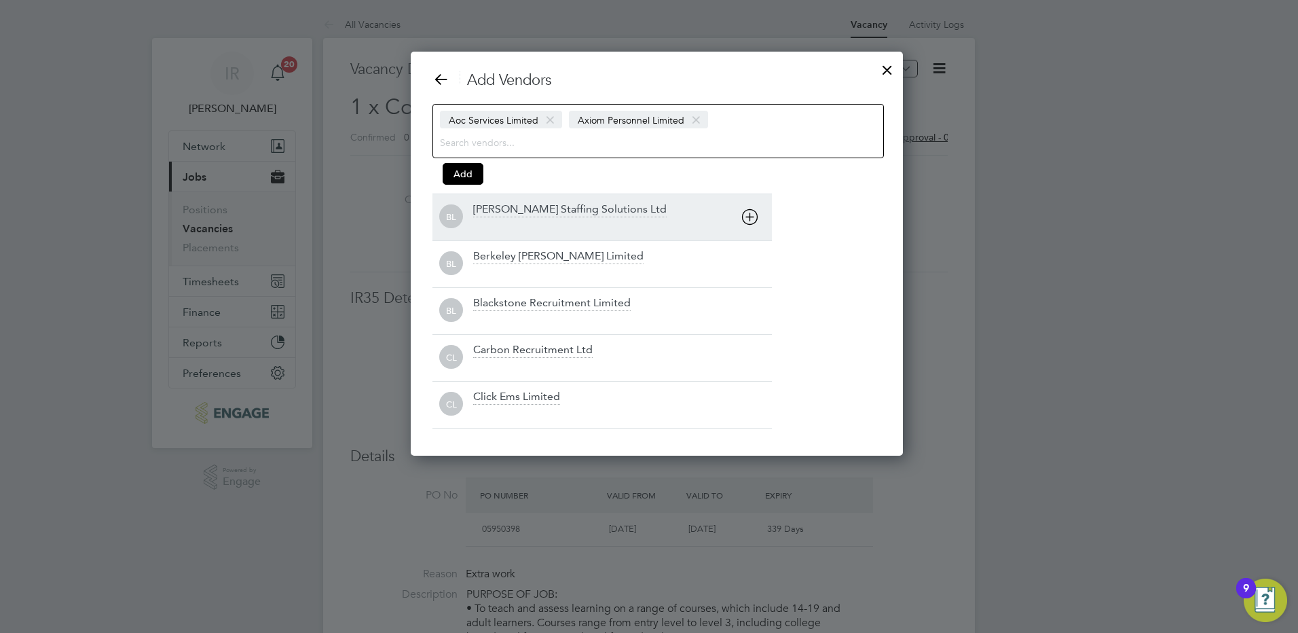
click at [745, 217] on icon at bounding box center [749, 216] width 17 height 17
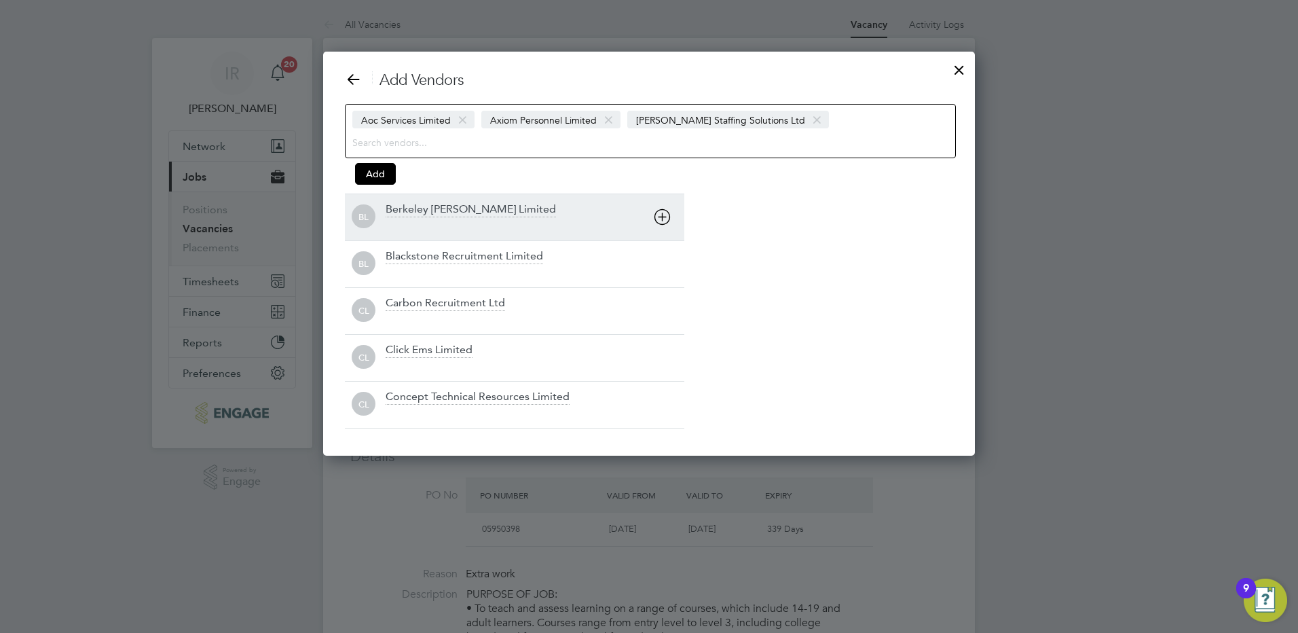
click at [664, 221] on icon at bounding box center [662, 216] width 17 height 17
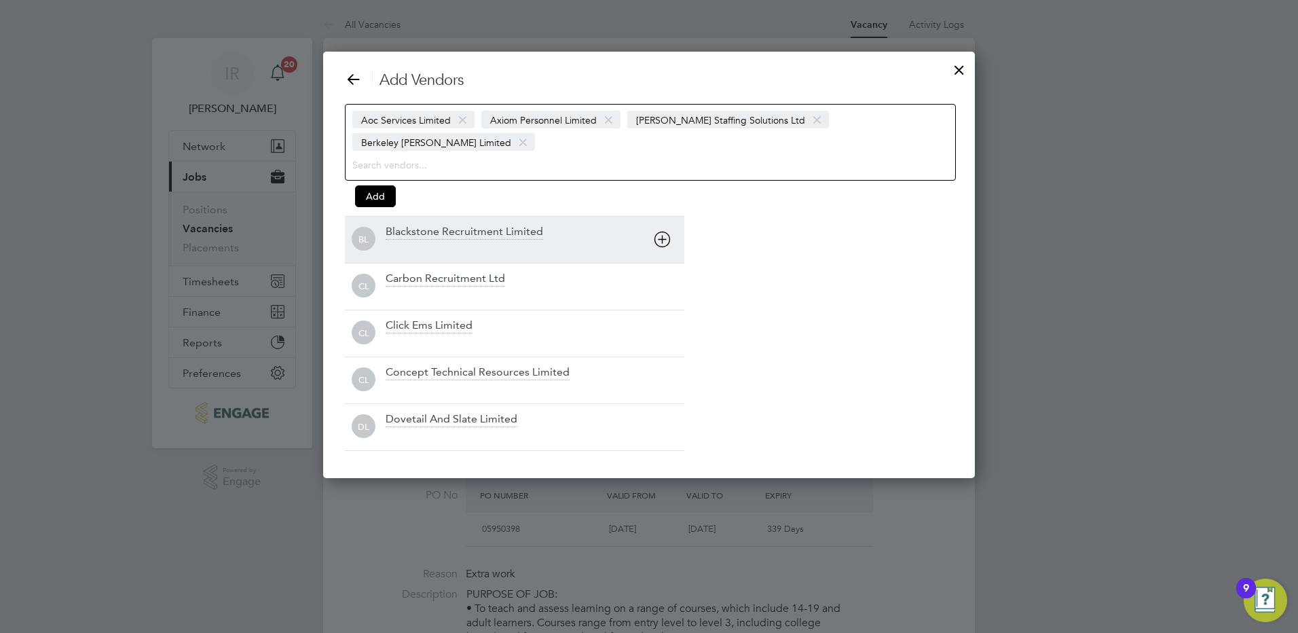
click at [663, 231] on icon at bounding box center [662, 239] width 17 height 17
click at [664, 238] on icon at bounding box center [662, 239] width 17 height 17
click at [657, 247] on icon at bounding box center [662, 239] width 17 height 17
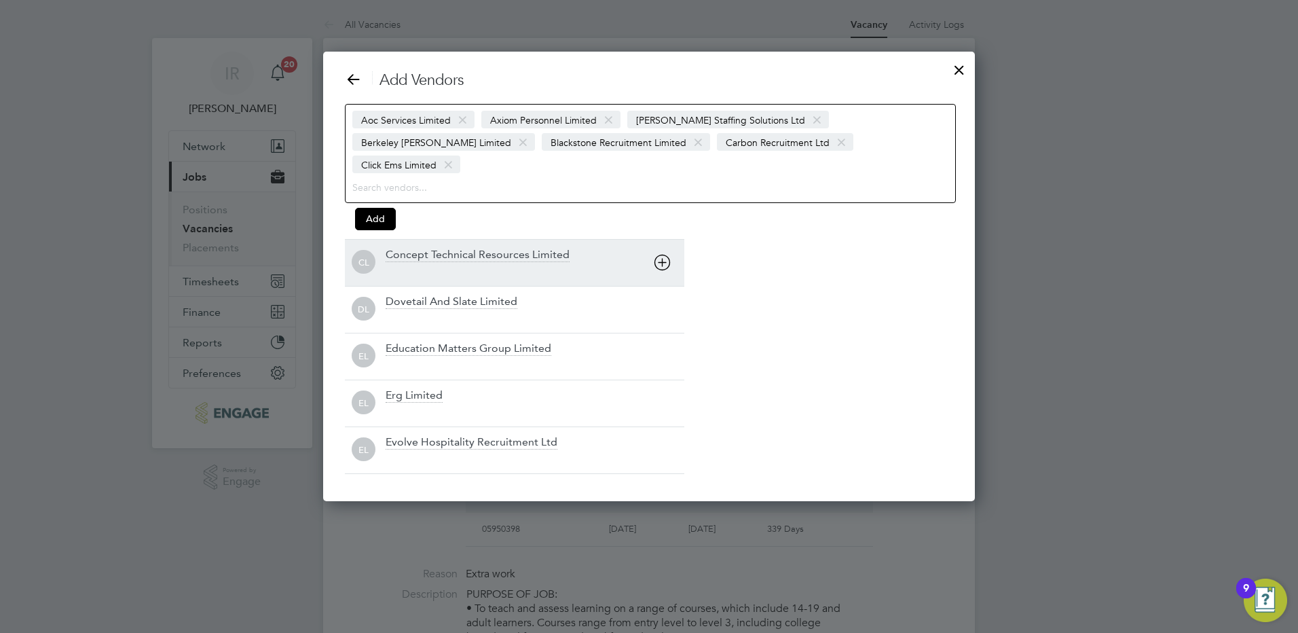
click at [659, 254] on icon at bounding box center [662, 262] width 17 height 17
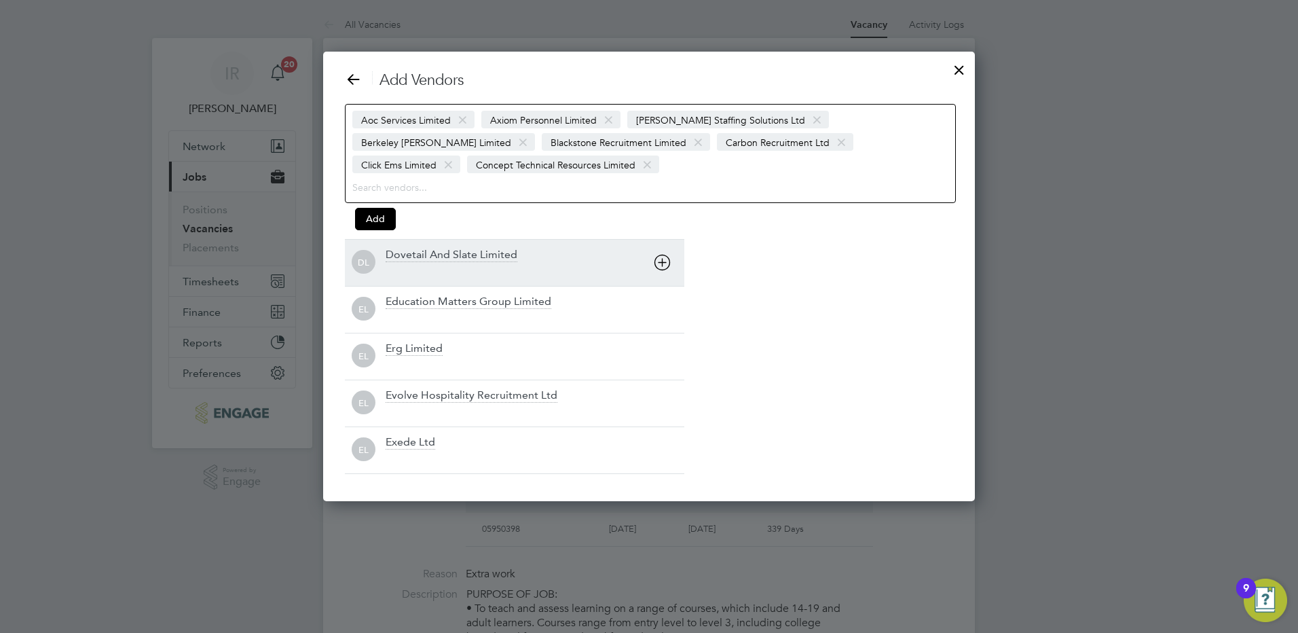
drag, startPoint x: 659, startPoint y: 246, endPoint x: 661, endPoint y: 281, distance: 34.7
click at [661, 257] on div "DL Dovetail And Slate Limited" at bounding box center [514, 262] width 339 height 47
click at [661, 271] on icon at bounding box center [662, 262] width 17 height 17
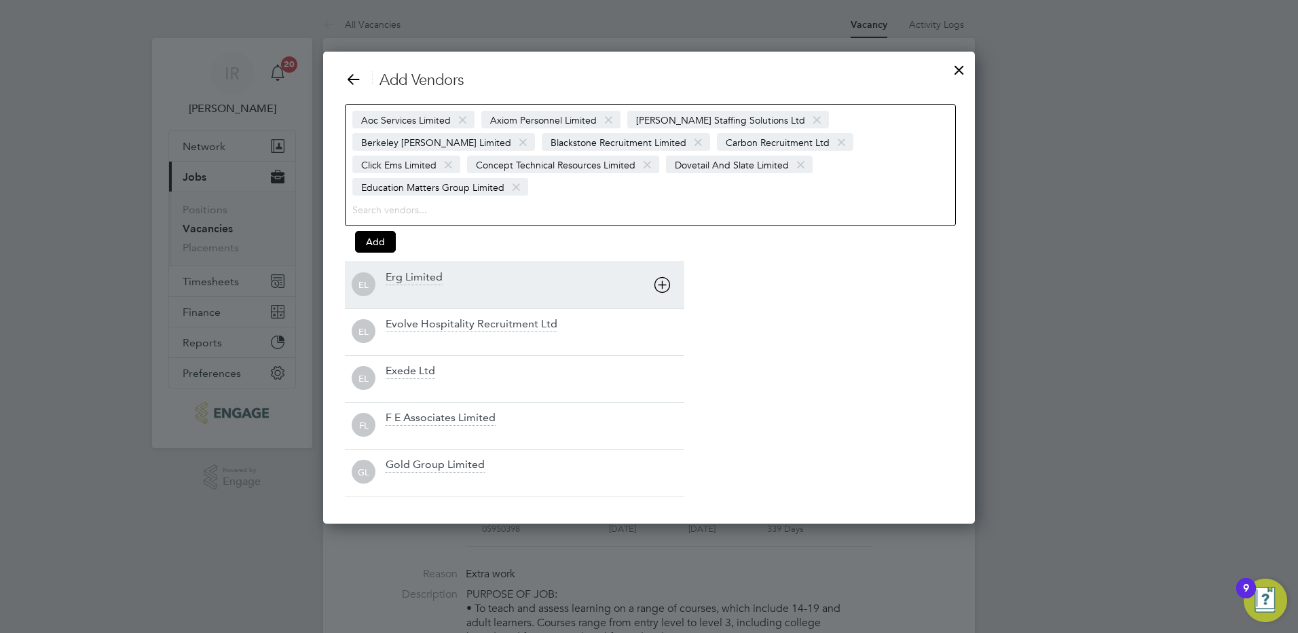
click at [661, 276] on icon at bounding box center [662, 284] width 17 height 17
click at [661, 272] on div "Evolve Hospitality Recruitment Ltd" at bounding box center [535, 285] width 299 height 30
click at [662, 289] on icon at bounding box center [662, 284] width 17 height 17
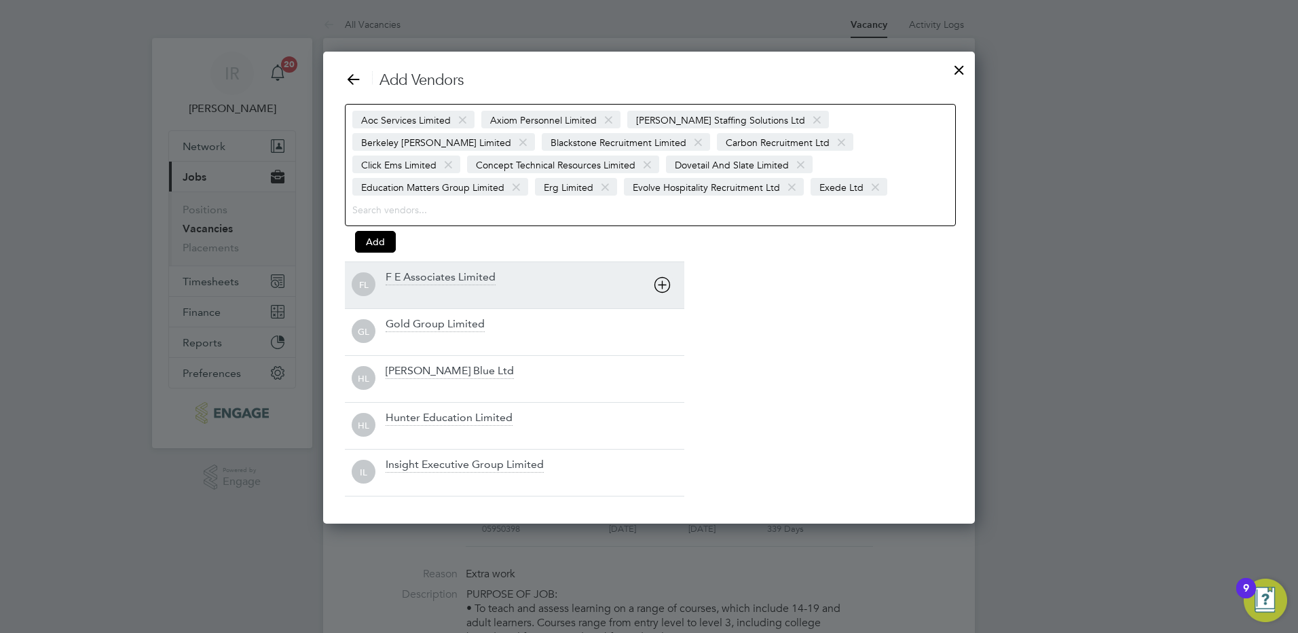
click at [662, 291] on icon at bounding box center [662, 284] width 17 height 17
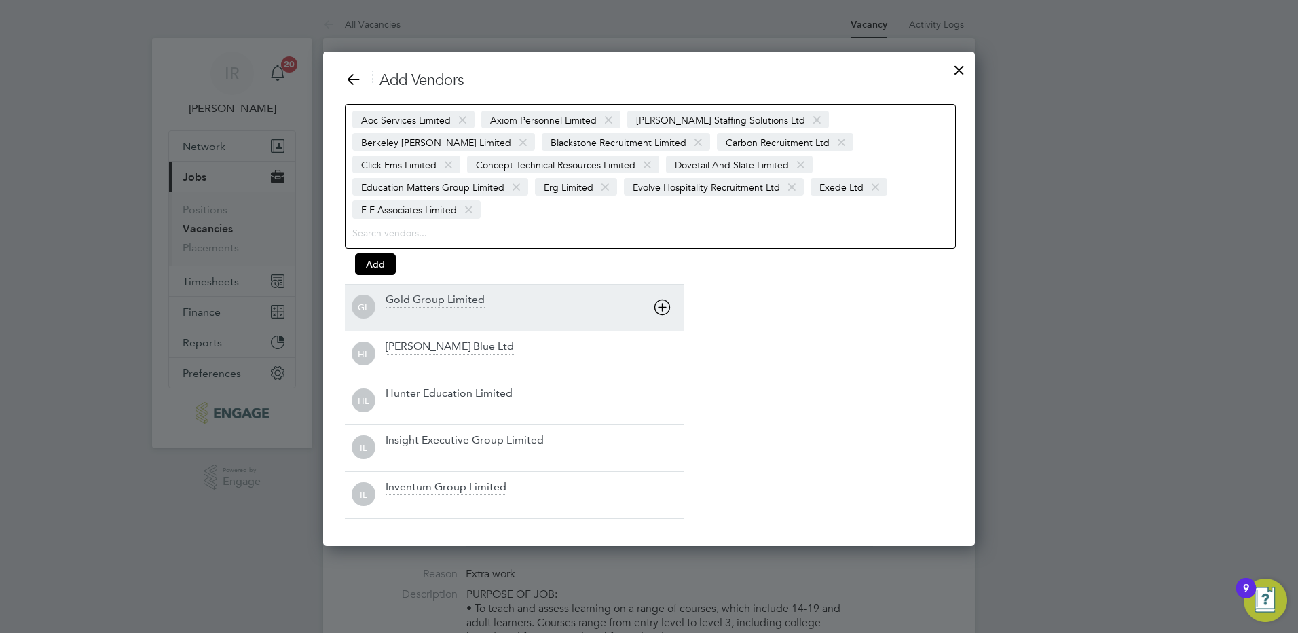
click at [662, 299] on icon at bounding box center [662, 307] width 17 height 17
click at [662, 291] on div "HL Henry Blue Ltd" at bounding box center [514, 307] width 339 height 47
click at [662, 305] on icon at bounding box center [662, 307] width 17 height 17
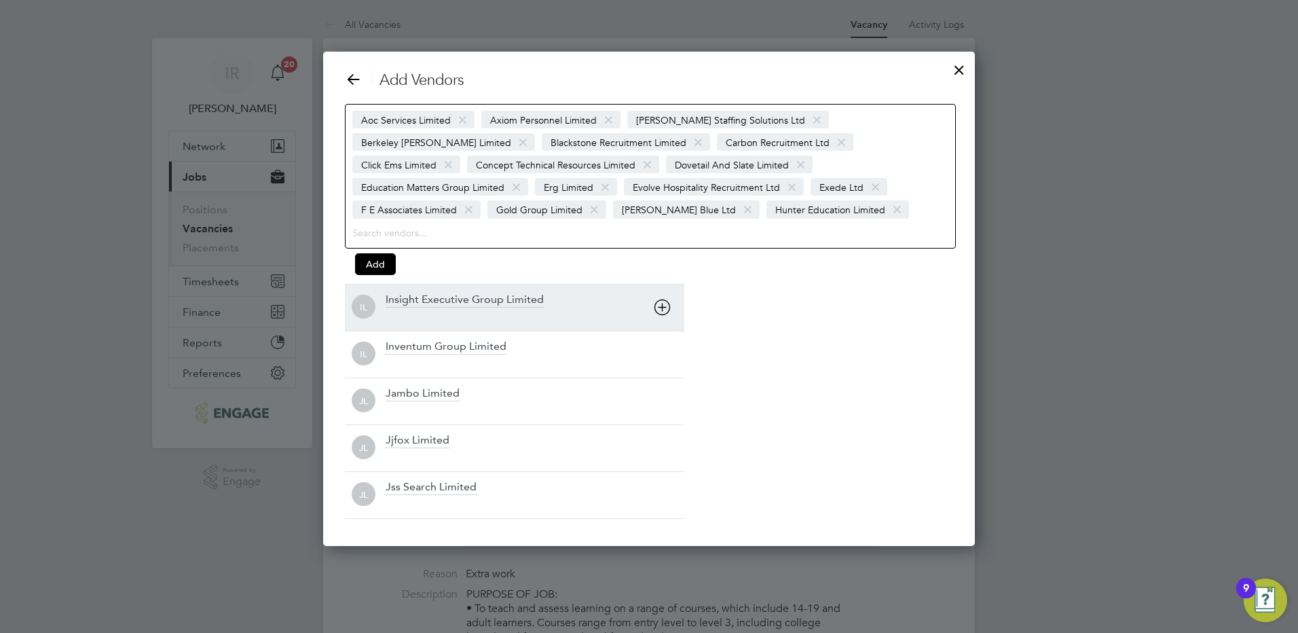
click at [663, 308] on icon at bounding box center [662, 307] width 17 height 17
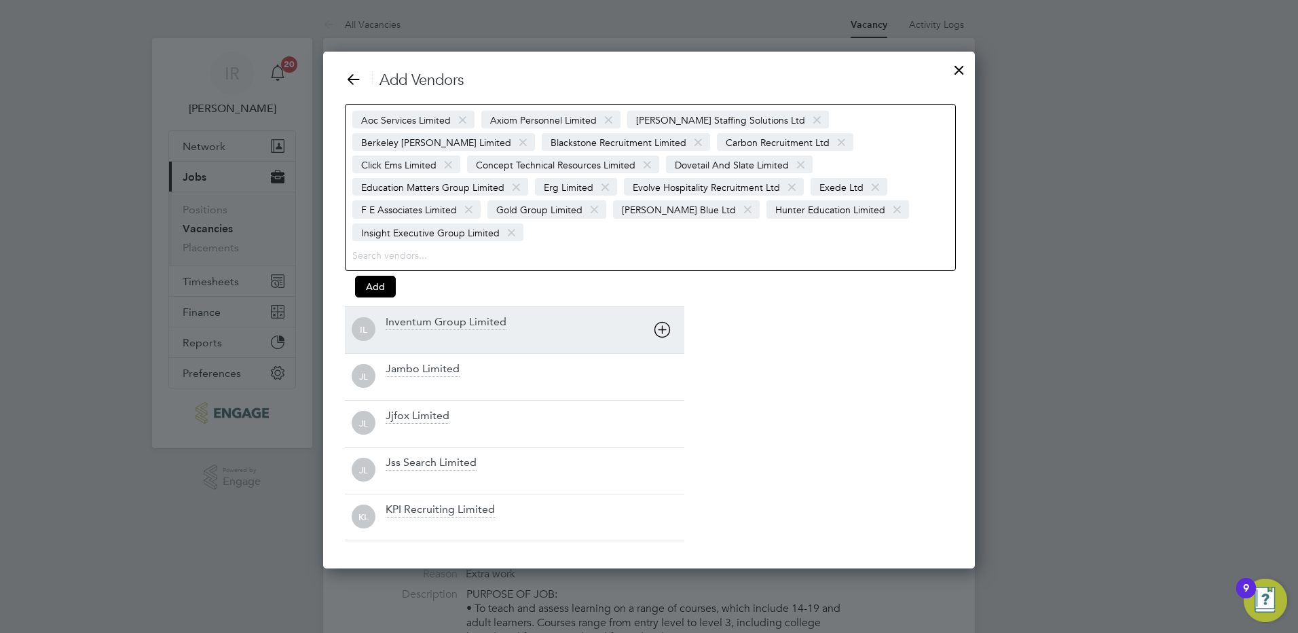
click at [663, 321] on icon at bounding box center [662, 329] width 17 height 17
click at [663, 308] on div "IL Inventum Group Limited" at bounding box center [514, 329] width 339 height 47
click at [659, 328] on icon at bounding box center [662, 329] width 17 height 17
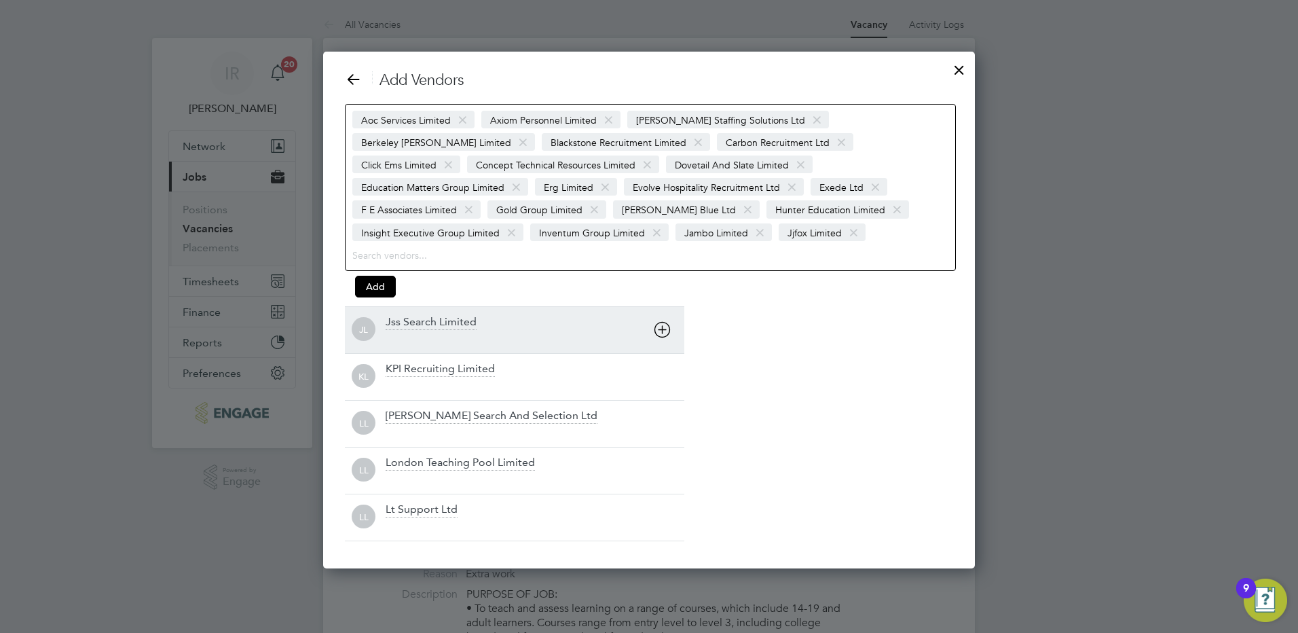
click at [659, 328] on icon at bounding box center [662, 329] width 17 height 17
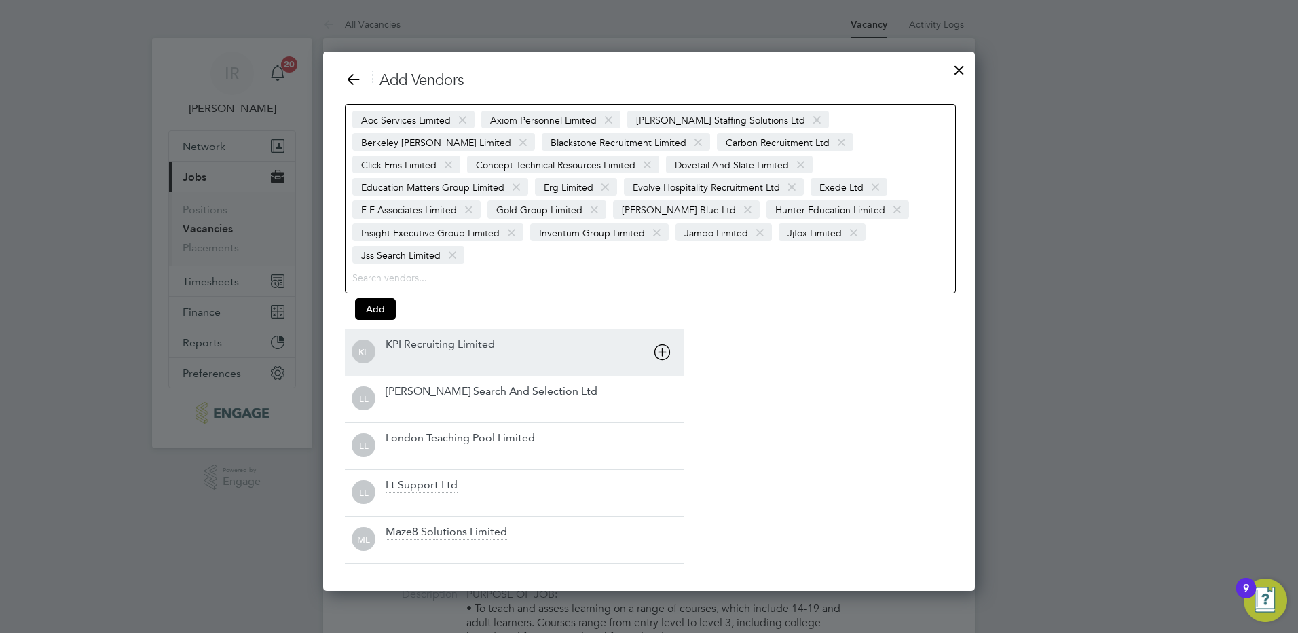
click at [659, 344] on icon at bounding box center [662, 352] width 17 height 17
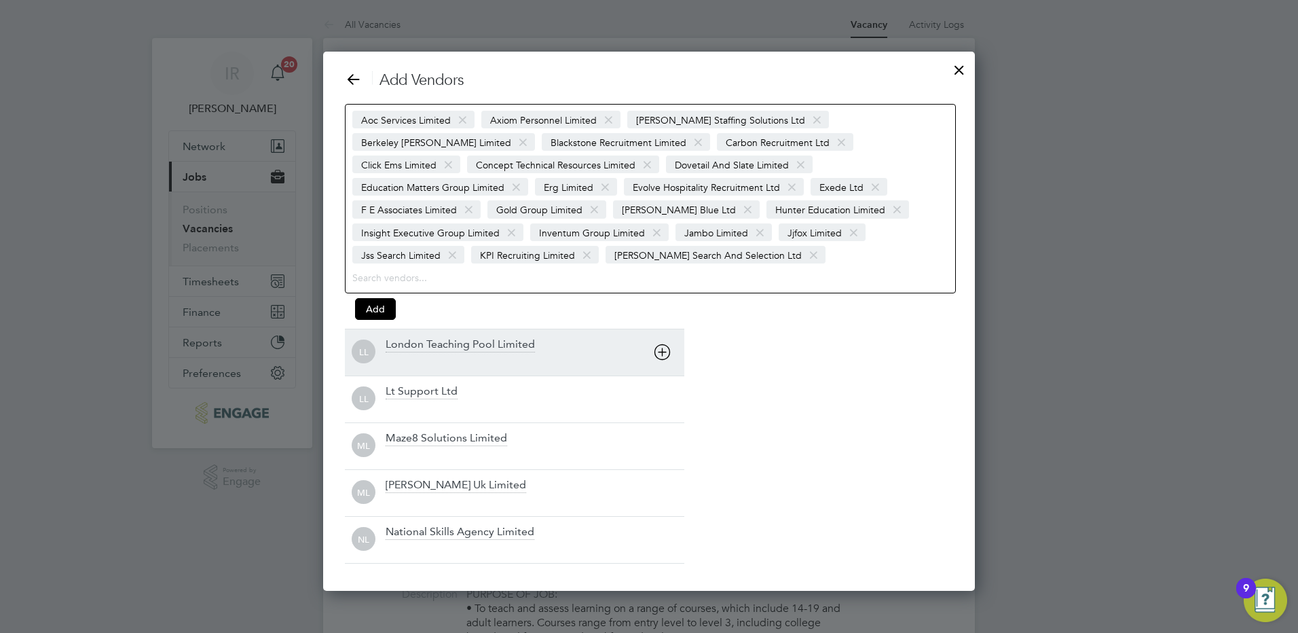
click at [659, 331] on div "LL London Teaching Pool Limited" at bounding box center [514, 352] width 339 height 47
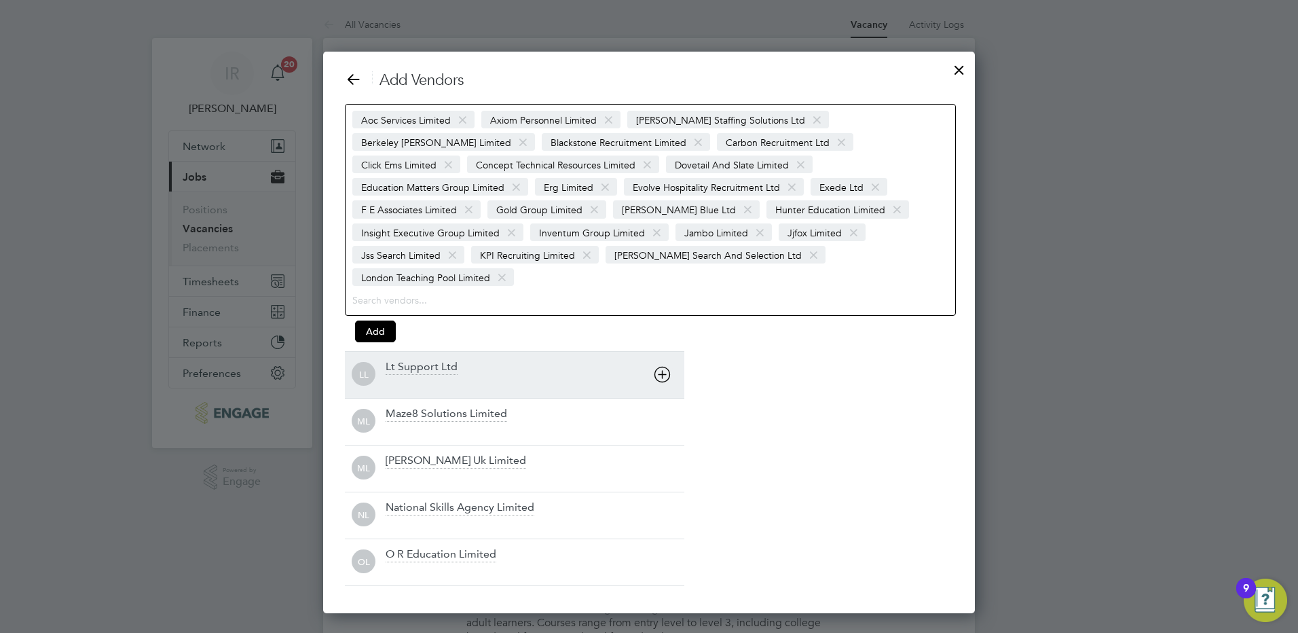
click at [659, 366] on icon at bounding box center [662, 374] width 17 height 17
click at [661, 366] on icon at bounding box center [662, 374] width 17 height 17
click at [663, 366] on icon at bounding box center [662, 374] width 17 height 17
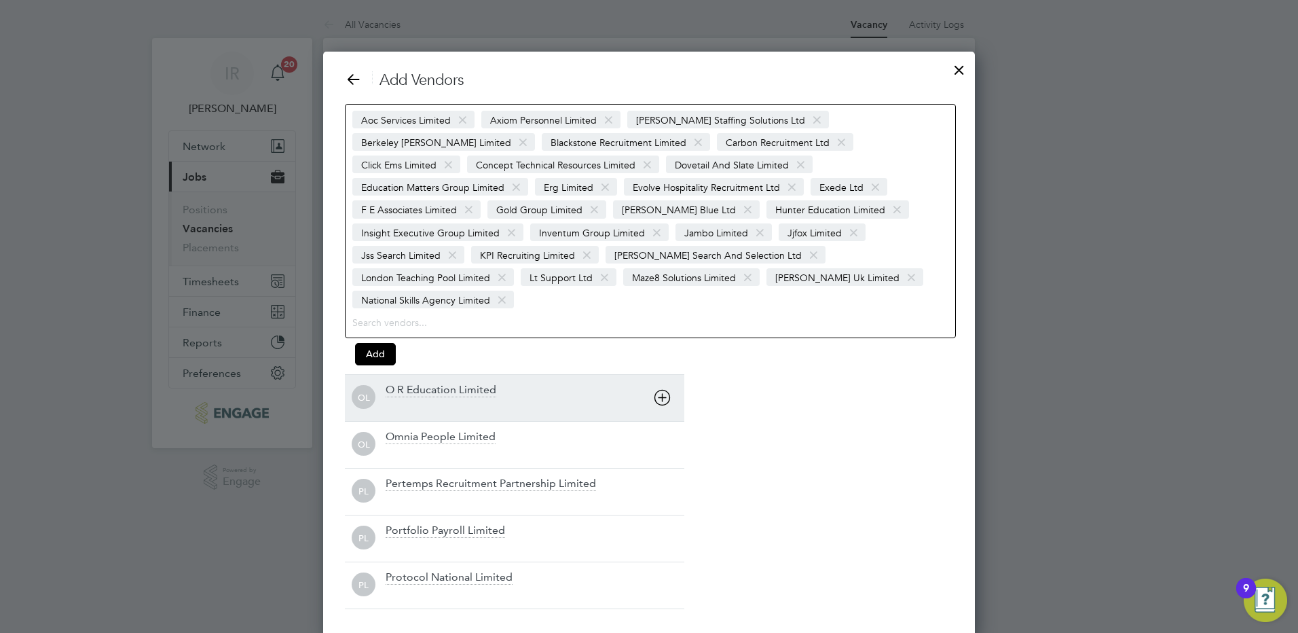
click at [663, 389] on icon at bounding box center [662, 397] width 17 height 17
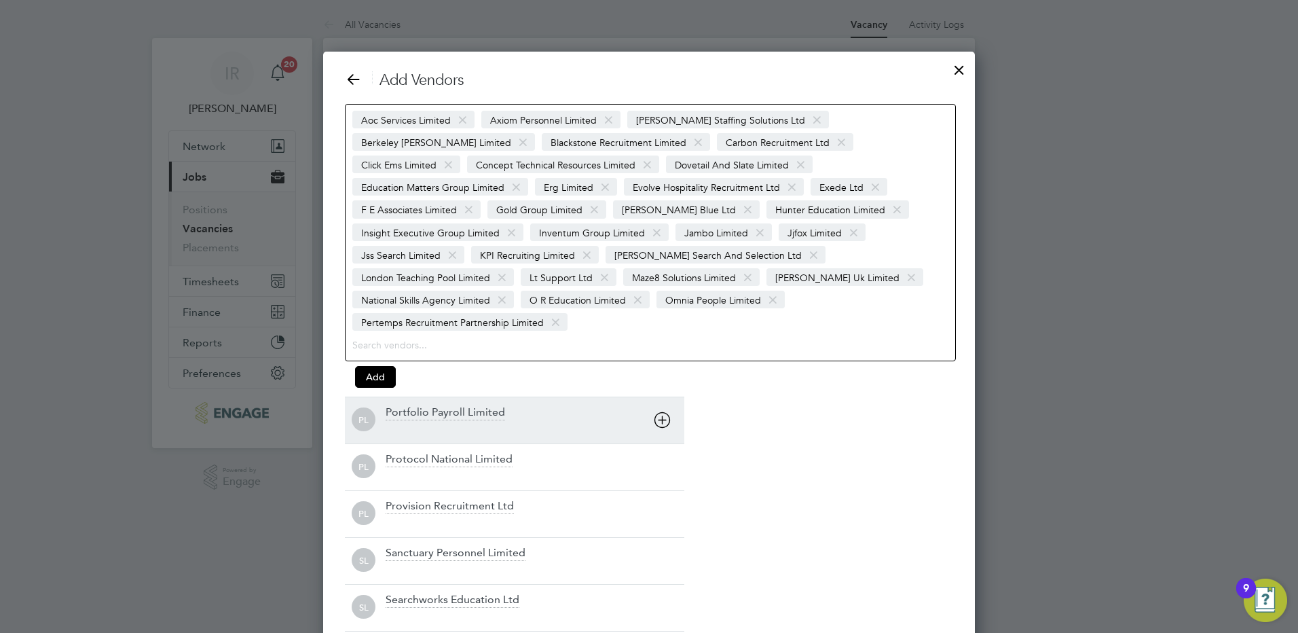
click at [663, 405] on div "Portfolio Payroll Limited" at bounding box center [535, 420] width 299 height 30
click at [666, 411] on icon at bounding box center [662, 419] width 17 height 17
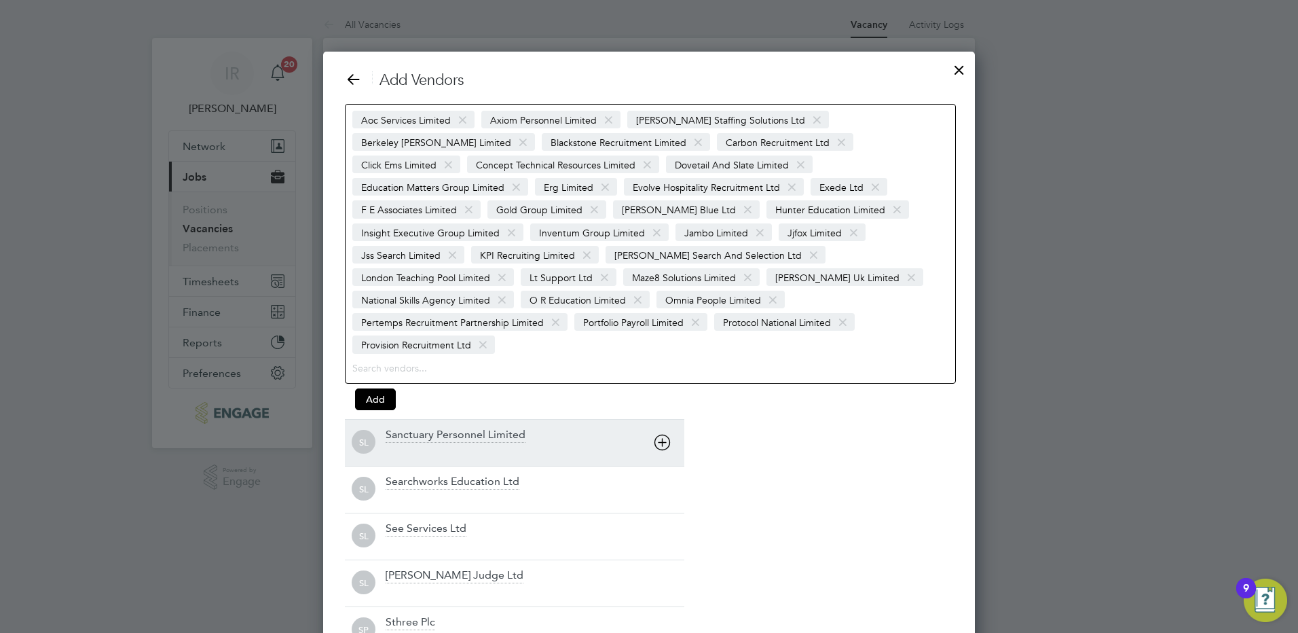
drag, startPoint x: 666, startPoint y: 402, endPoint x: 663, endPoint y: 413, distance: 11.2
click at [665, 419] on div "SL Sanctuary Personnel Limited" at bounding box center [514, 442] width 339 height 47
click at [663, 434] on icon at bounding box center [662, 442] width 17 height 17
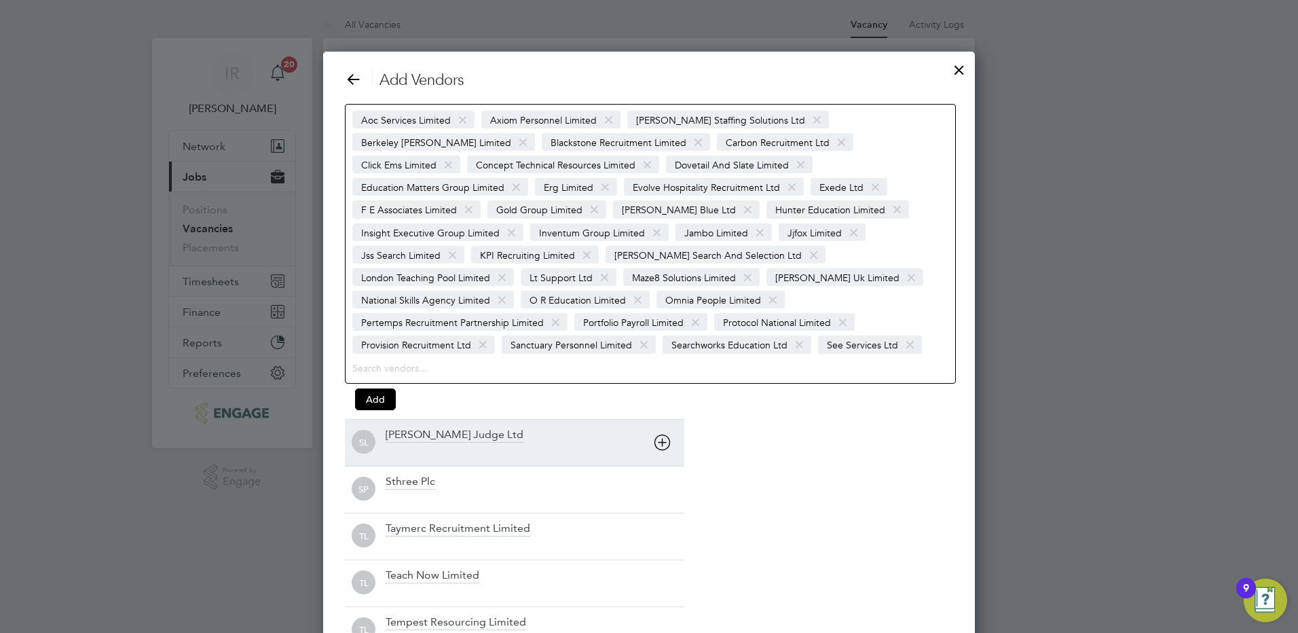
click at [663, 434] on icon at bounding box center [662, 442] width 17 height 17
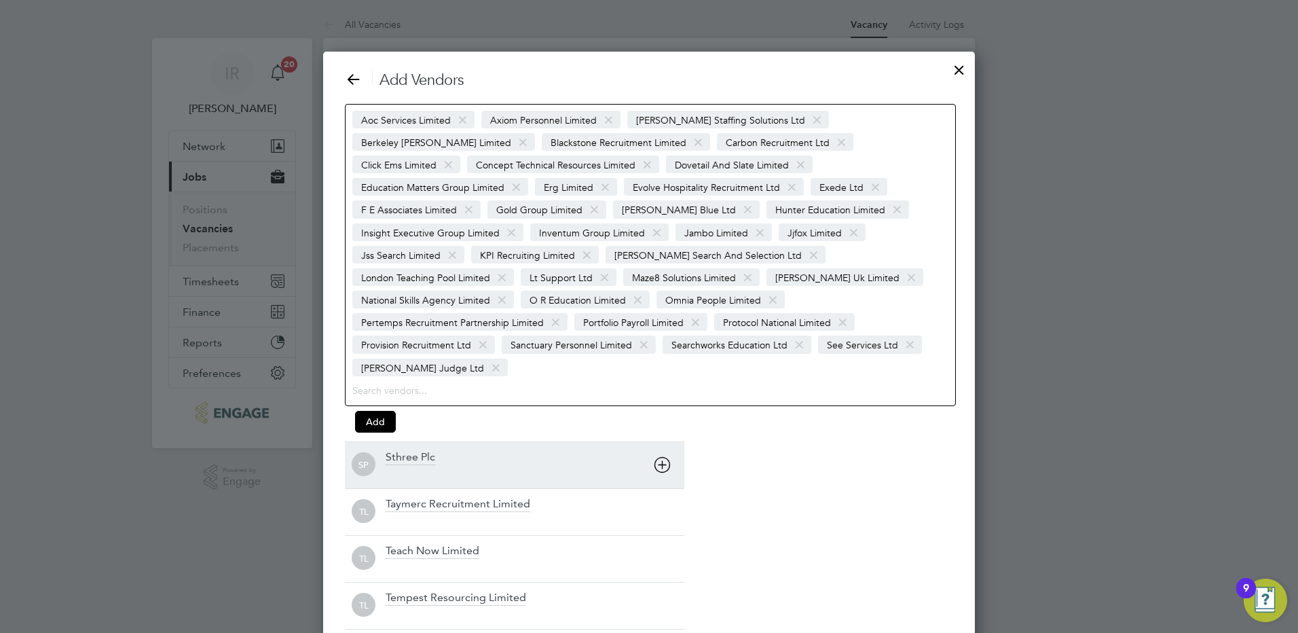
drag, startPoint x: 663, startPoint y: 430, endPoint x: 659, endPoint y: 439, distance: 9.7
click at [663, 441] on div "SP Sthree Plc" at bounding box center [514, 464] width 339 height 47
click at [663, 456] on icon at bounding box center [662, 464] width 17 height 17
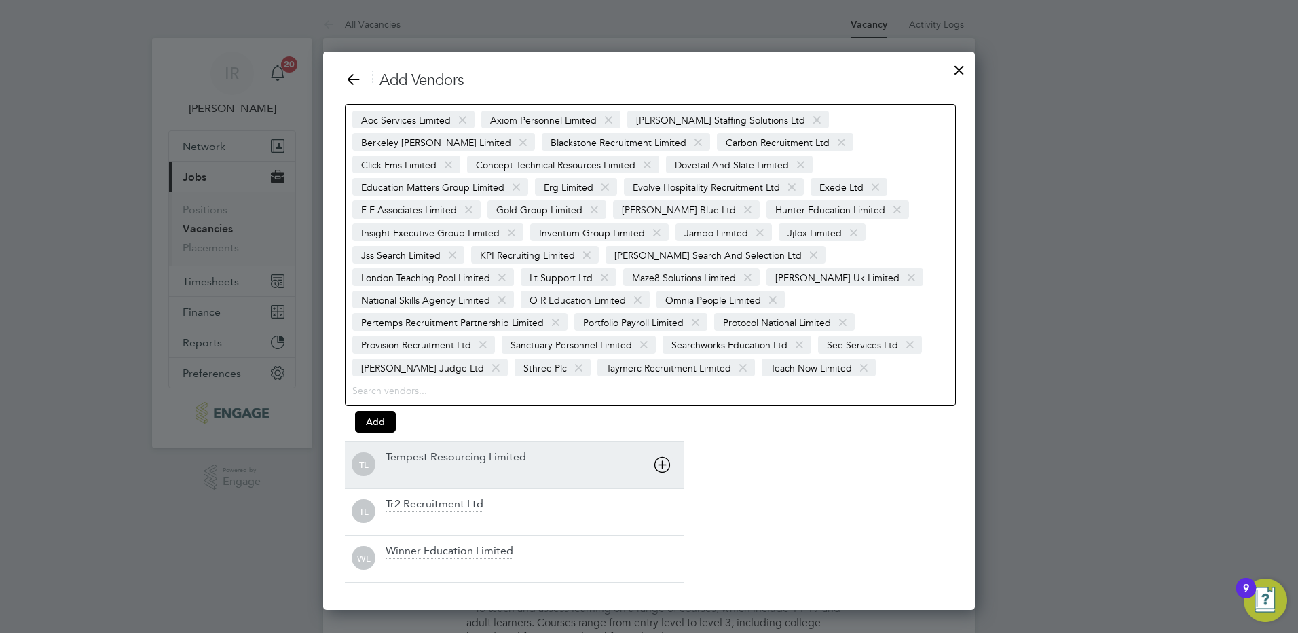
click at [659, 456] on icon at bounding box center [662, 464] width 17 height 17
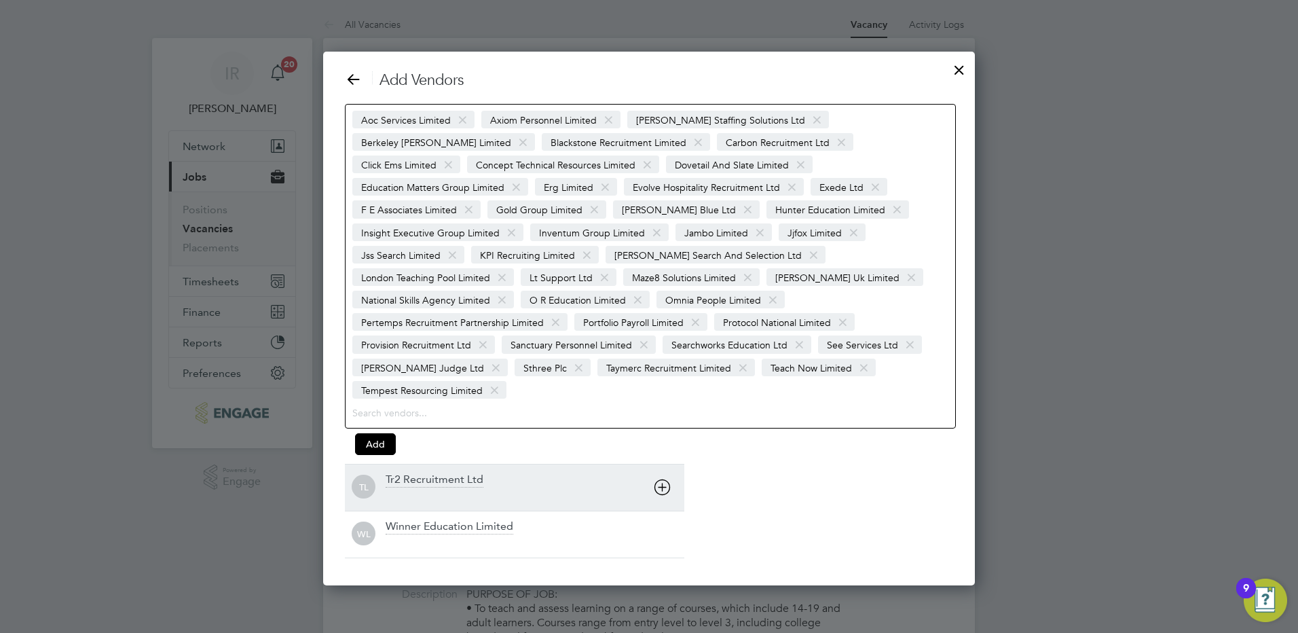
click at [660, 445] on div "Add Vendors Aoc Services Limited Axiom Personnel Limited Barker Ross Staffing S…" at bounding box center [649, 314] width 608 height 487
click at [663, 464] on div "TL Tr2 Recruitment Ltd" at bounding box center [514, 487] width 339 height 47
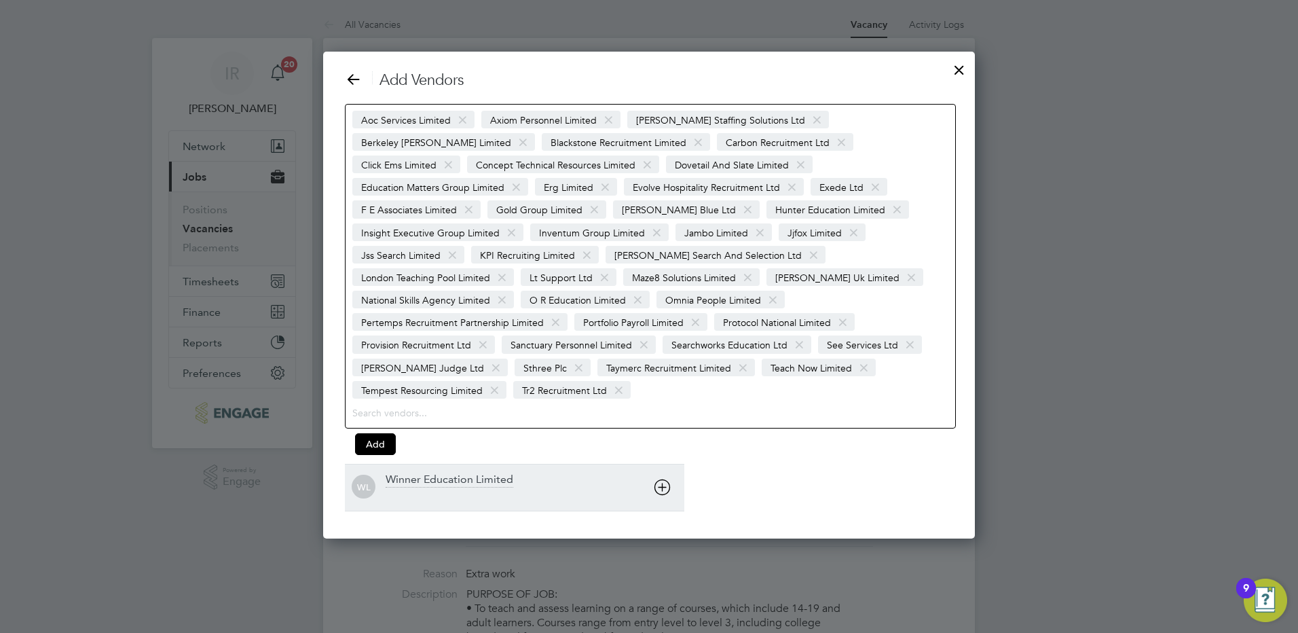
click at [665, 479] on icon at bounding box center [662, 487] width 17 height 17
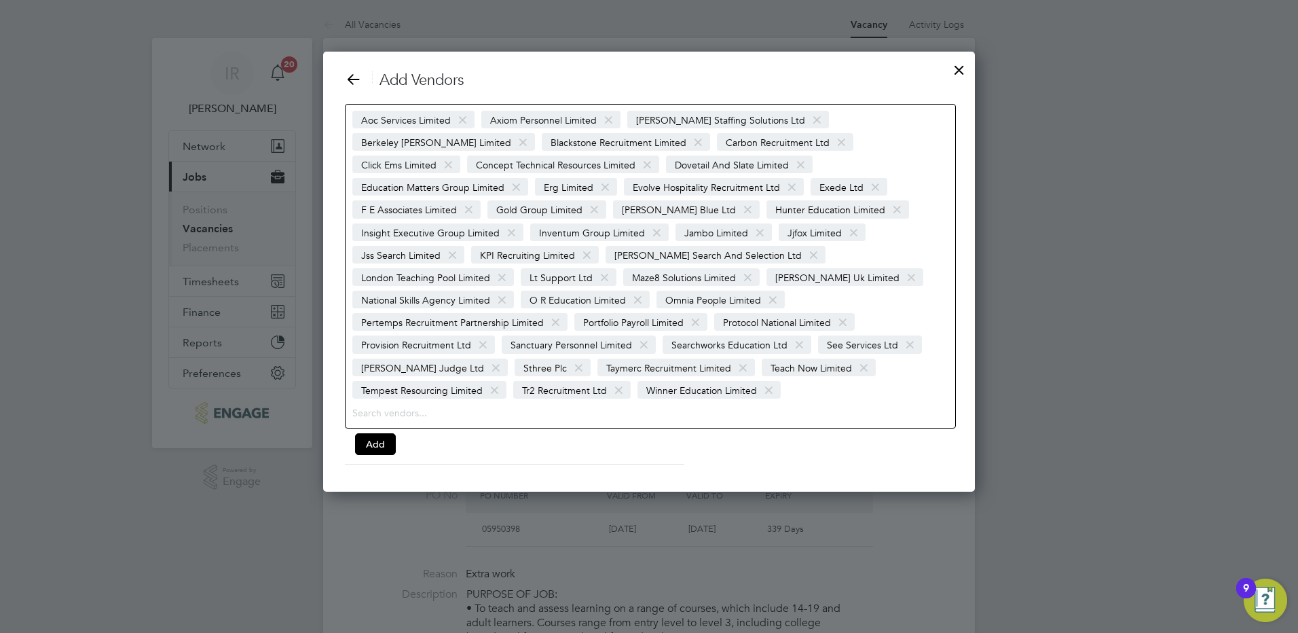
click at [766, 377] on span at bounding box center [769, 390] width 20 height 26
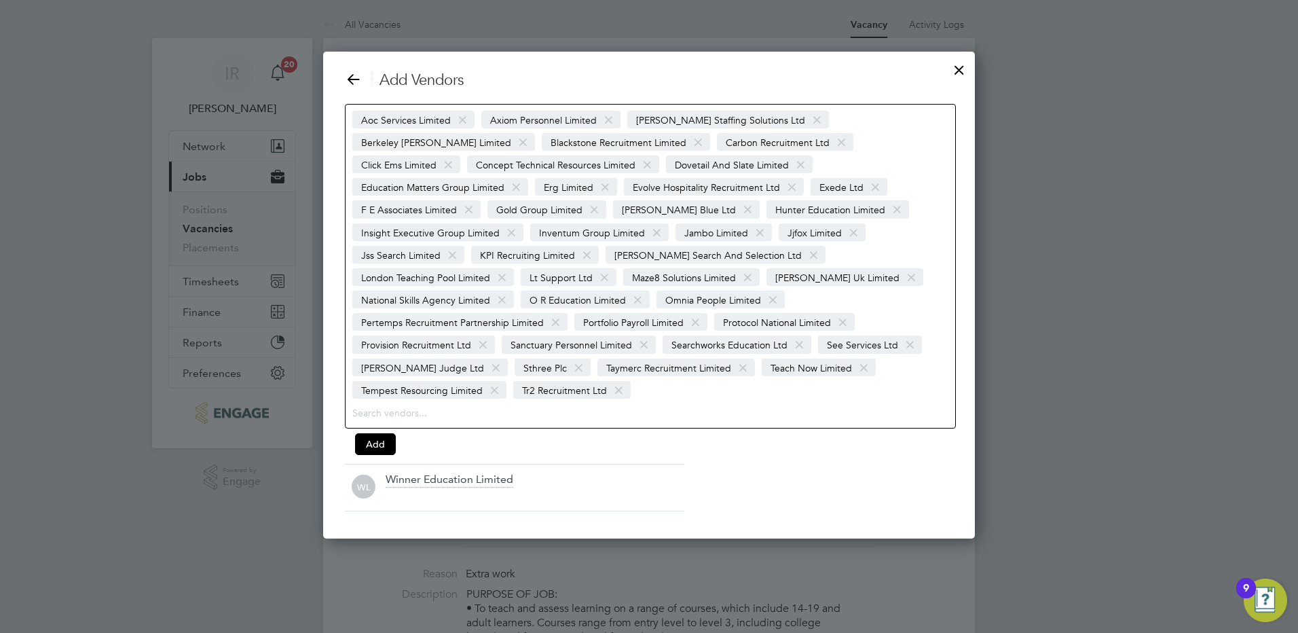
click at [491, 377] on span at bounding box center [495, 390] width 20 height 26
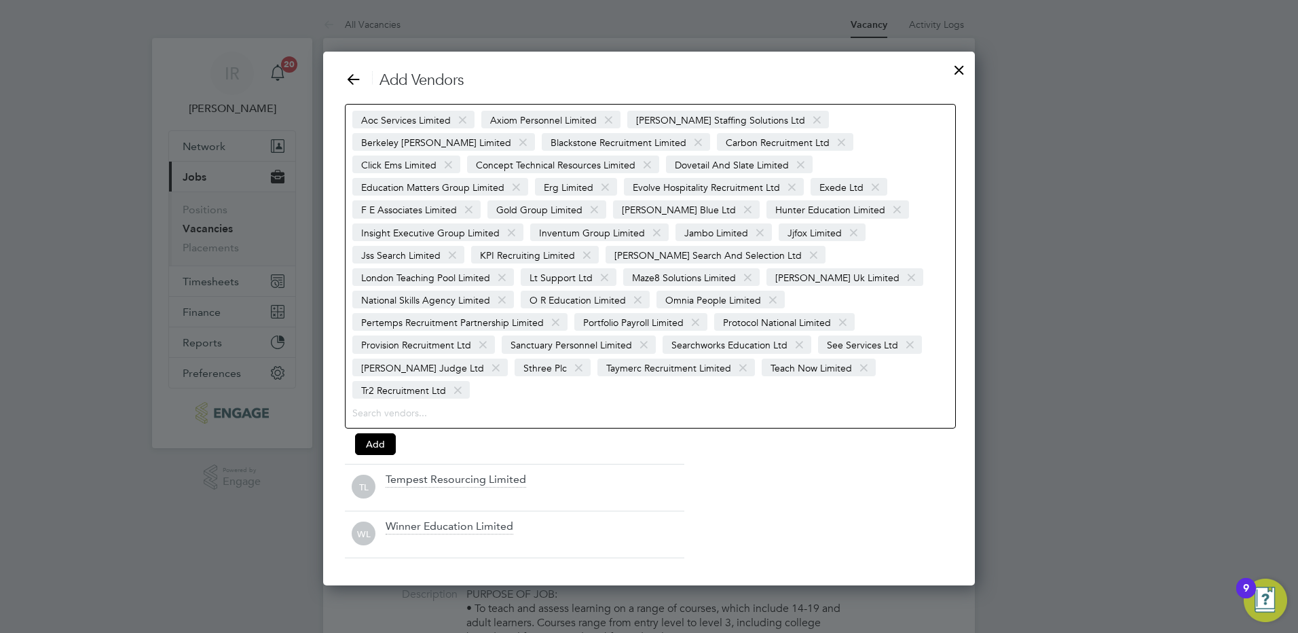
drag, startPoint x: 818, startPoint y: 345, endPoint x: 795, endPoint y: 346, distance: 23.1
click at [854, 355] on span at bounding box center [864, 368] width 20 height 26
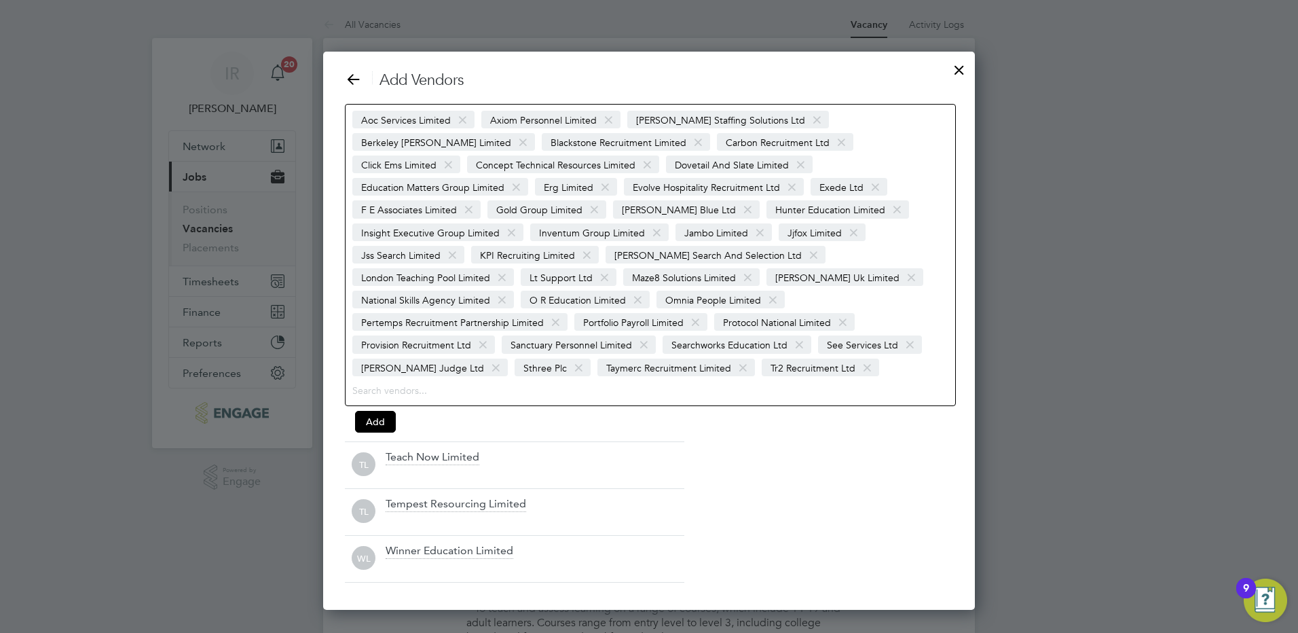
click at [733, 355] on span at bounding box center [743, 368] width 20 height 26
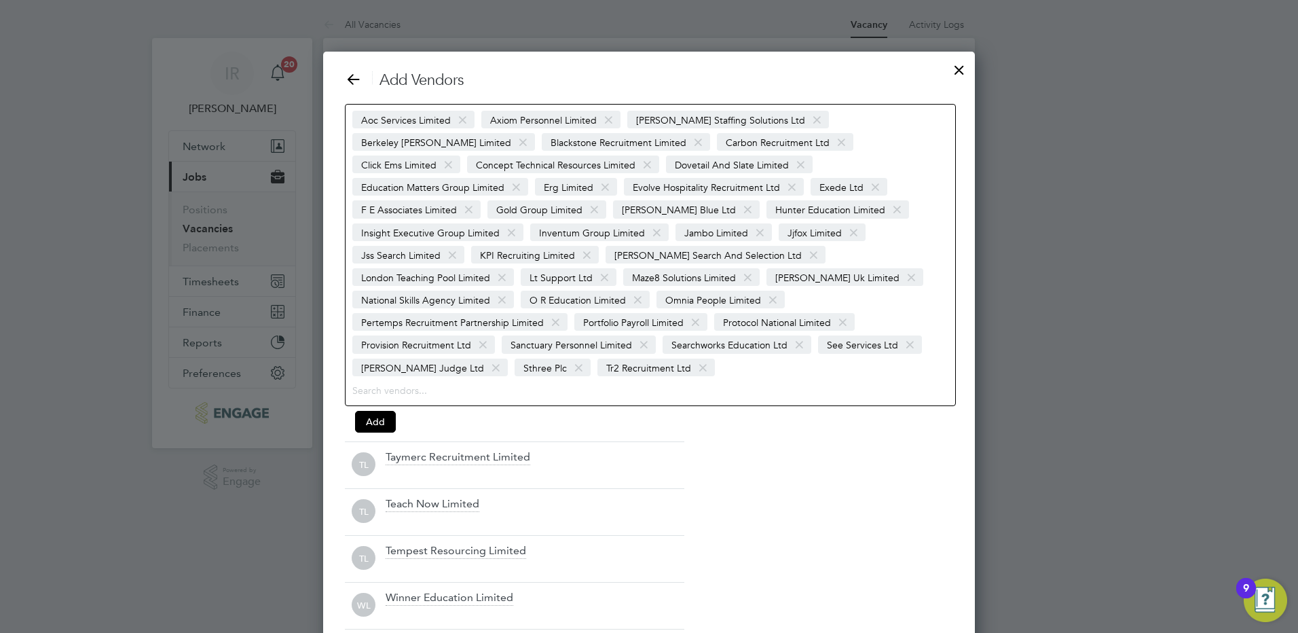
click at [569, 355] on span at bounding box center [579, 368] width 20 height 26
click at [486, 355] on span at bounding box center [496, 368] width 20 height 26
click at [902, 332] on span at bounding box center [910, 345] width 20 height 26
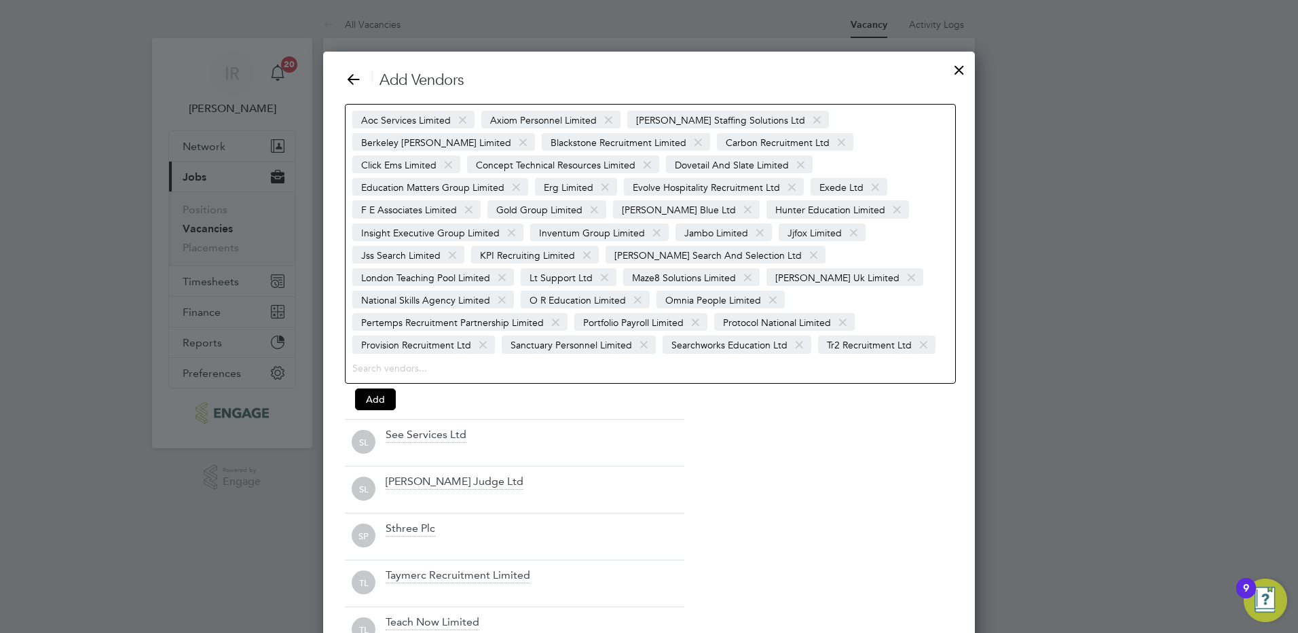
click at [797, 332] on span at bounding box center [800, 345] width 20 height 26
click at [642, 332] on span at bounding box center [644, 345] width 20 height 26
click at [688, 310] on span at bounding box center [696, 323] width 20 height 26
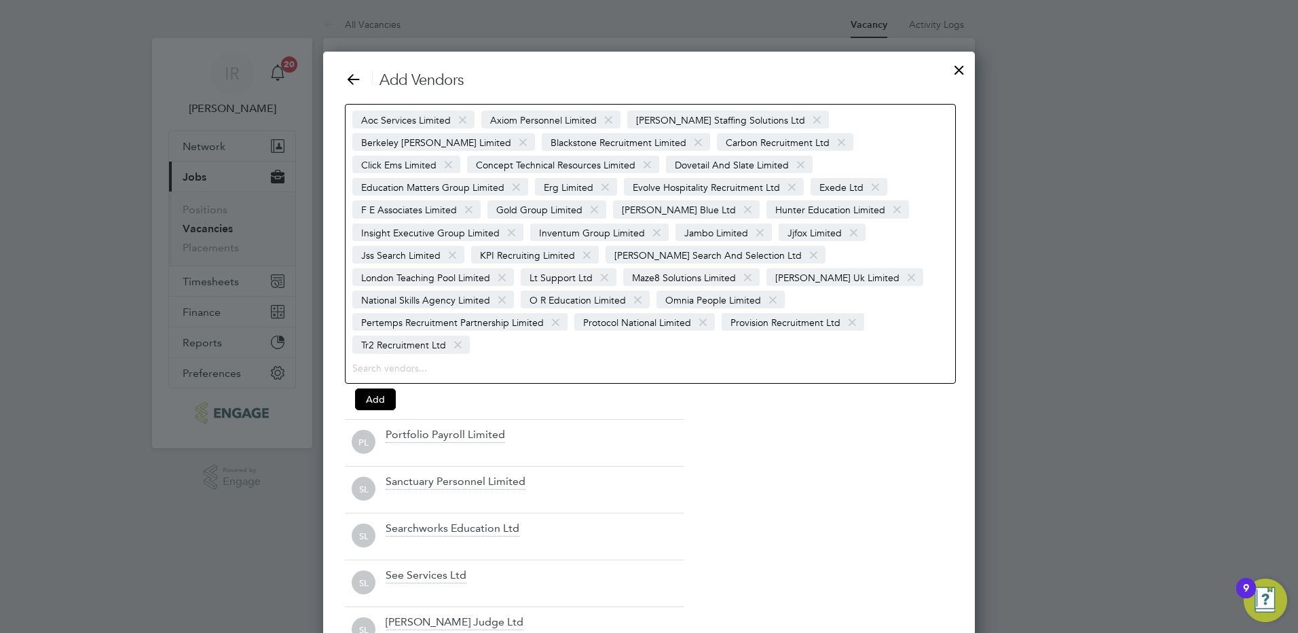
click at [550, 310] on span at bounding box center [556, 323] width 20 height 26
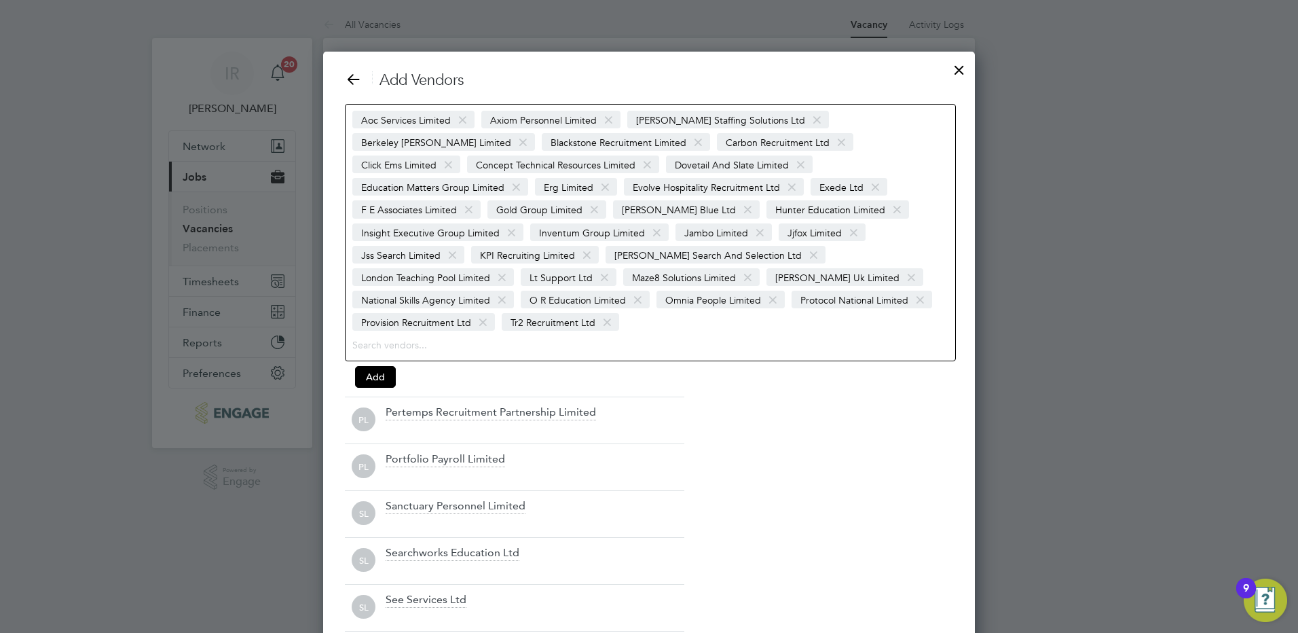
click at [648, 287] on span at bounding box center [638, 300] width 20 height 26
click at [512, 287] on span at bounding box center [502, 300] width 20 height 26
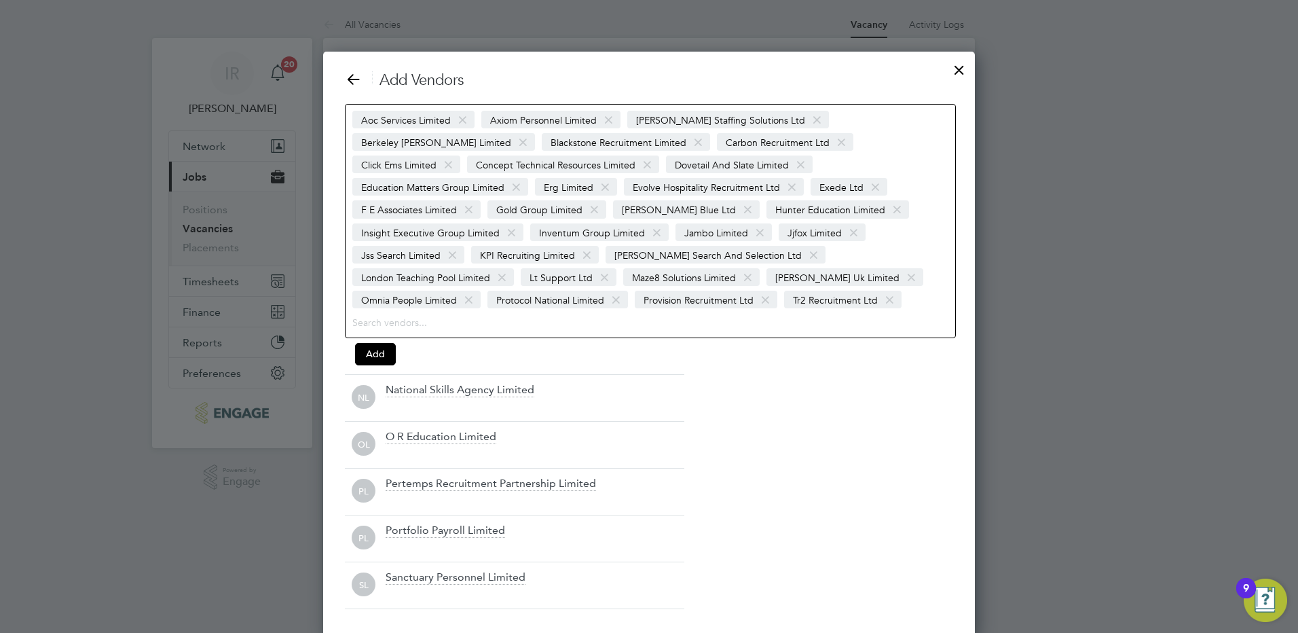
click at [758, 265] on span at bounding box center [748, 278] width 20 height 26
click at [614, 265] on span at bounding box center [605, 278] width 20 height 26
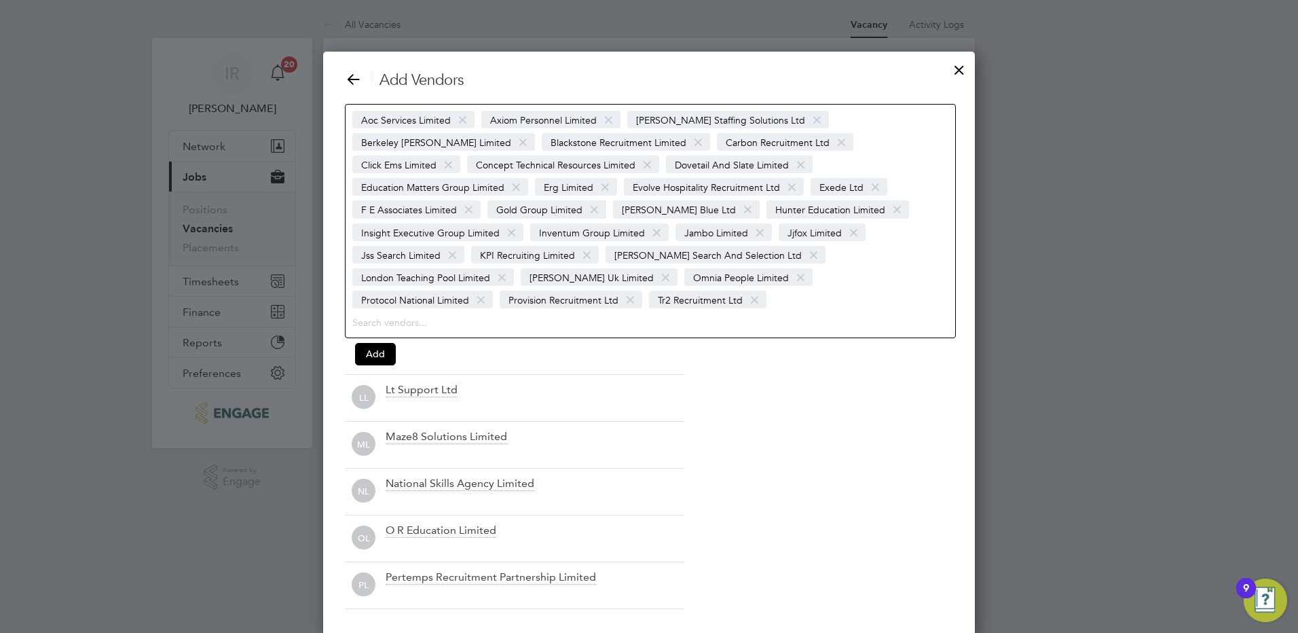
click at [512, 265] on span at bounding box center [502, 278] width 20 height 26
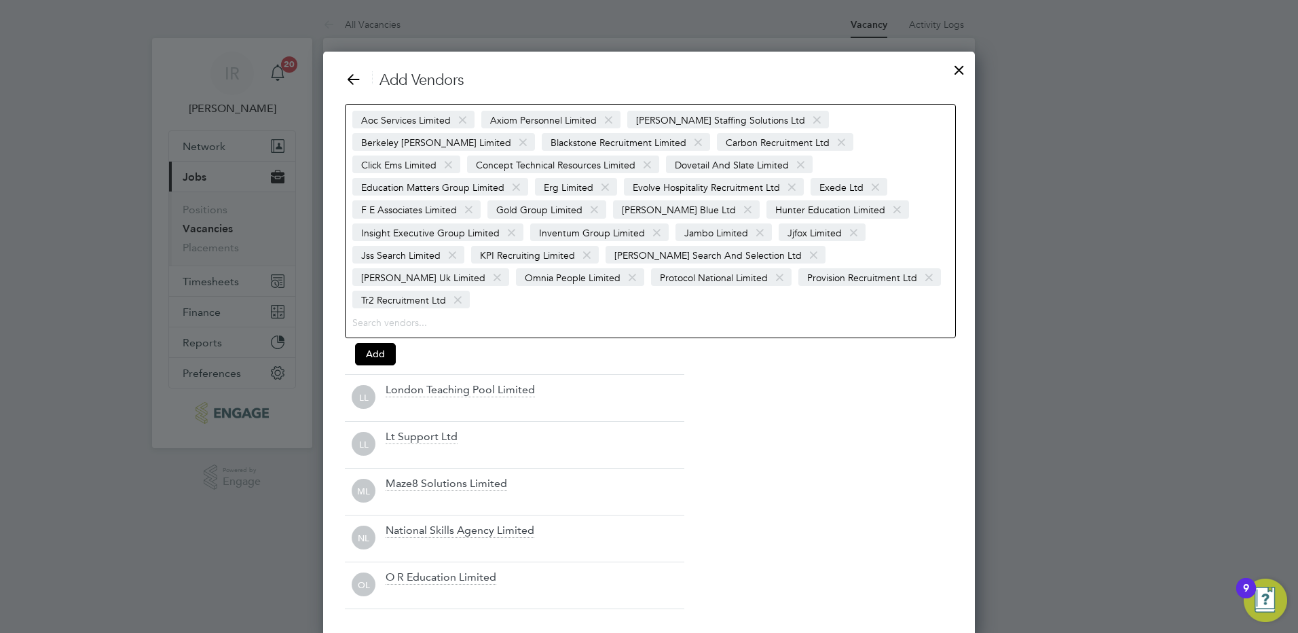
click at [804, 253] on span at bounding box center [814, 255] width 20 height 26
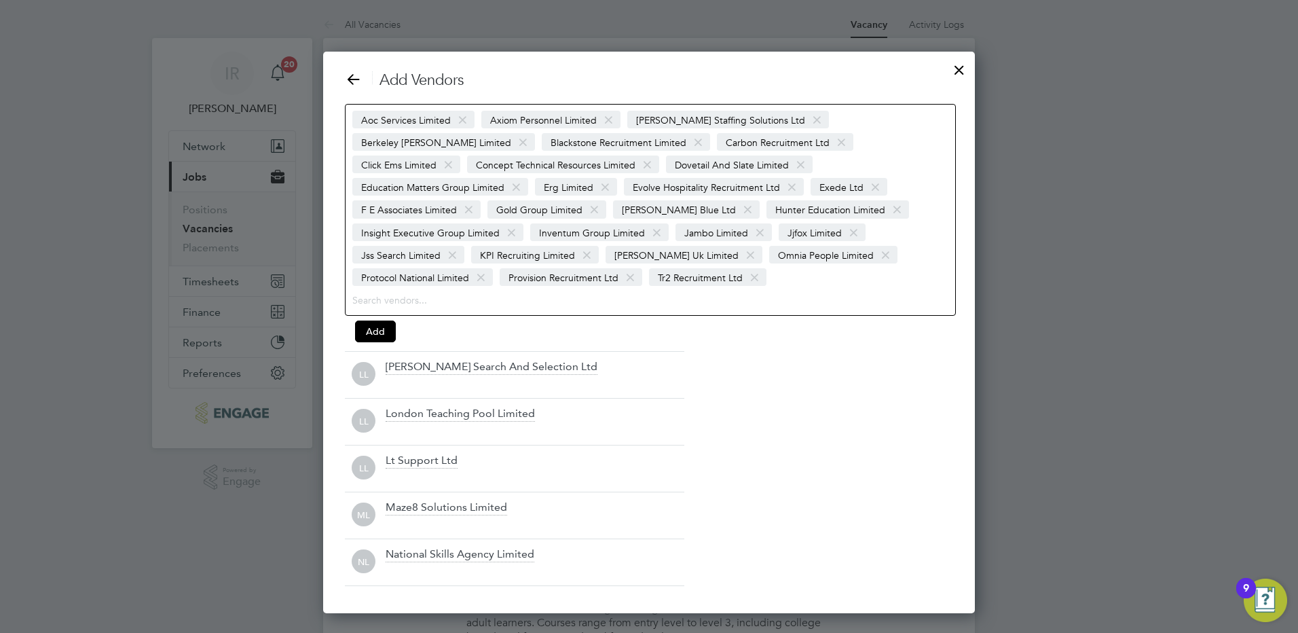
click at [597, 242] on span at bounding box center [587, 255] width 20 height 26
click at [462, 242] on span at bounding box center [453, 255] width 20 height 26
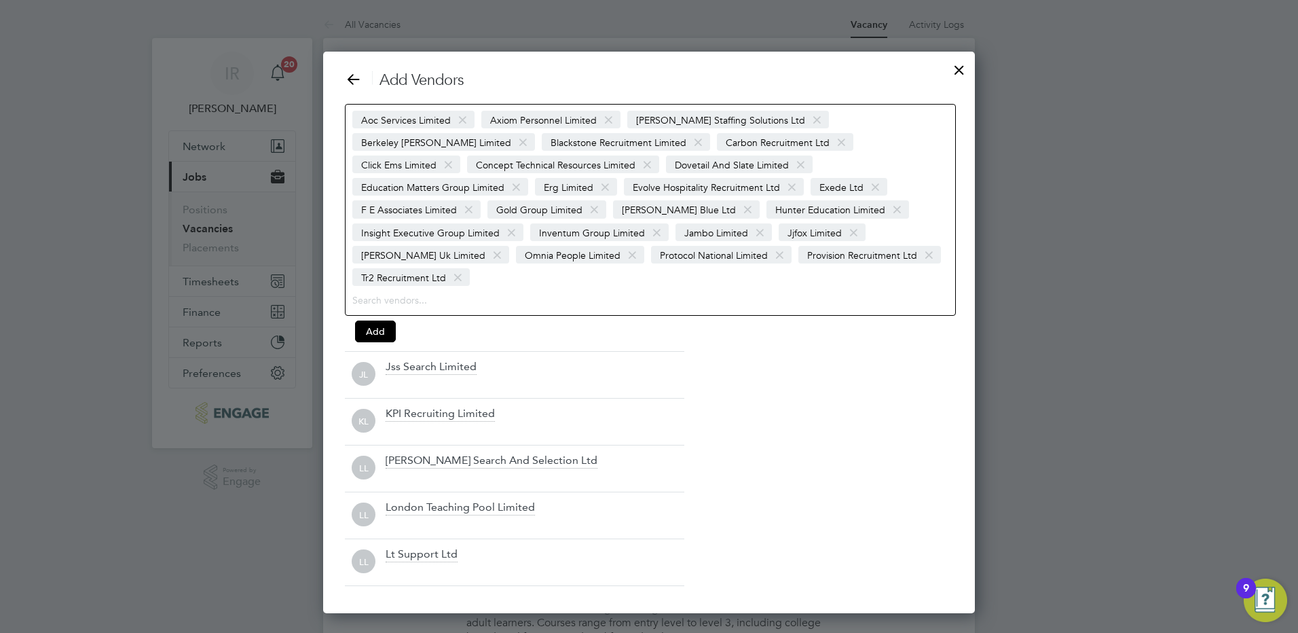
click at [647, 229] on span at bounding box center [657, 233] width 20 height 26
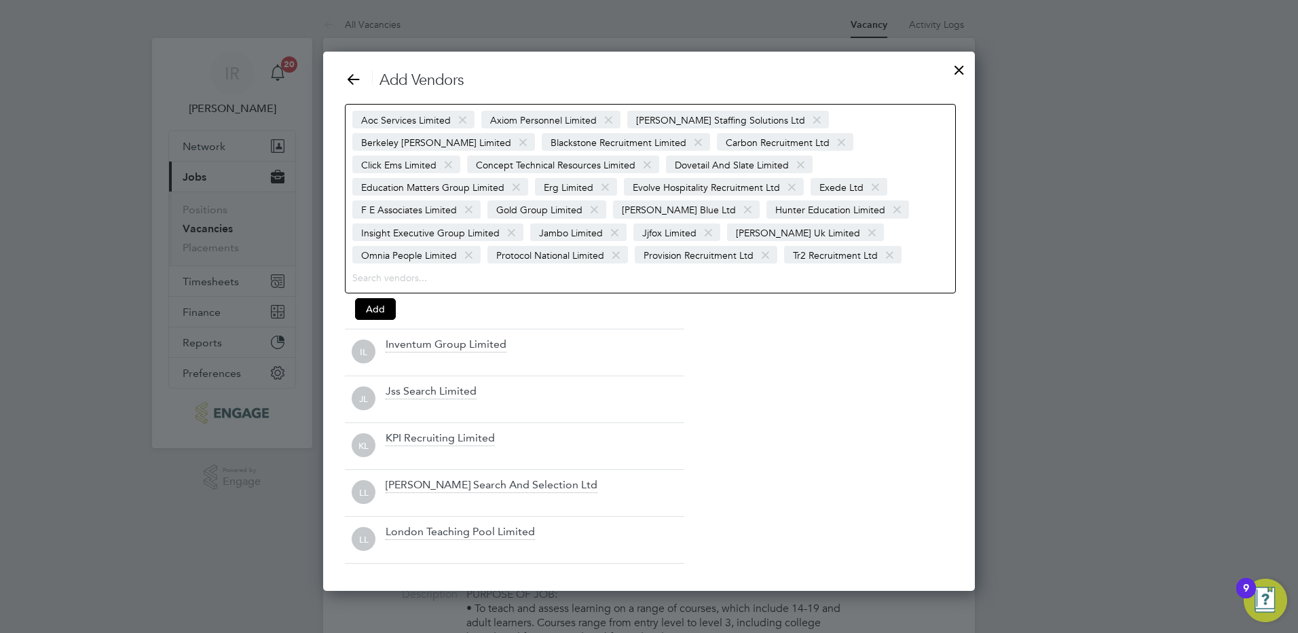
click at [521, 220] on span at bounding box center [512, 233] width 20 height 26
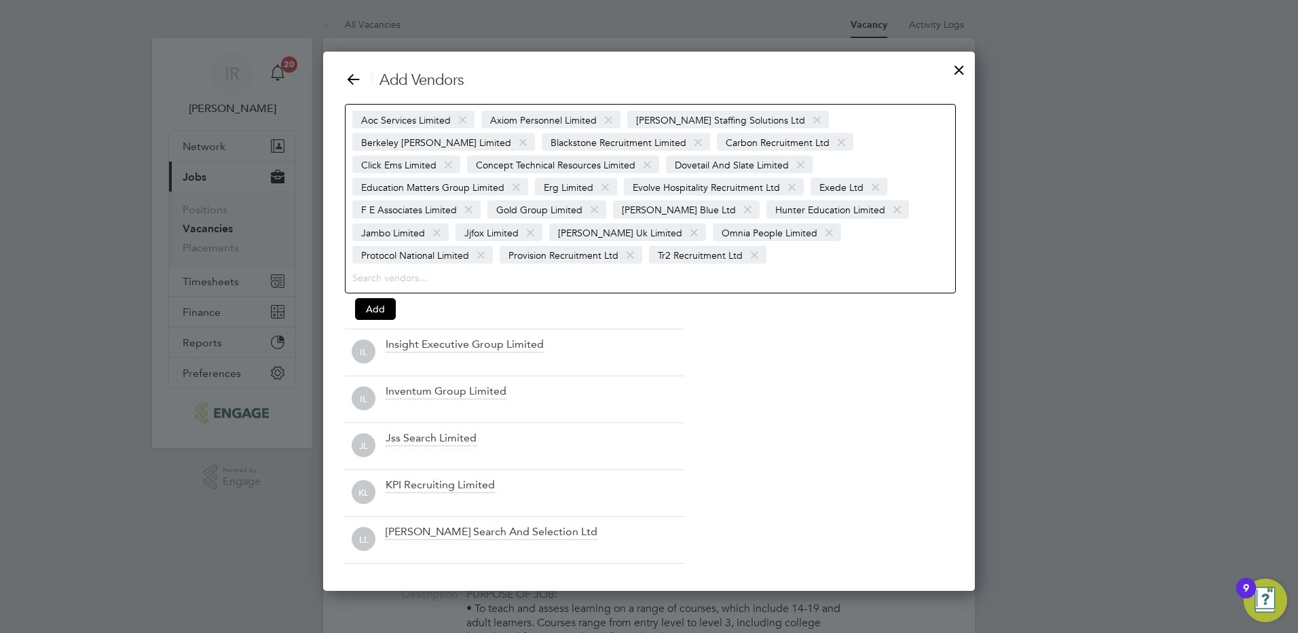
click at [585, 206] on span at bounding box center [595, 210] width 20 height 26
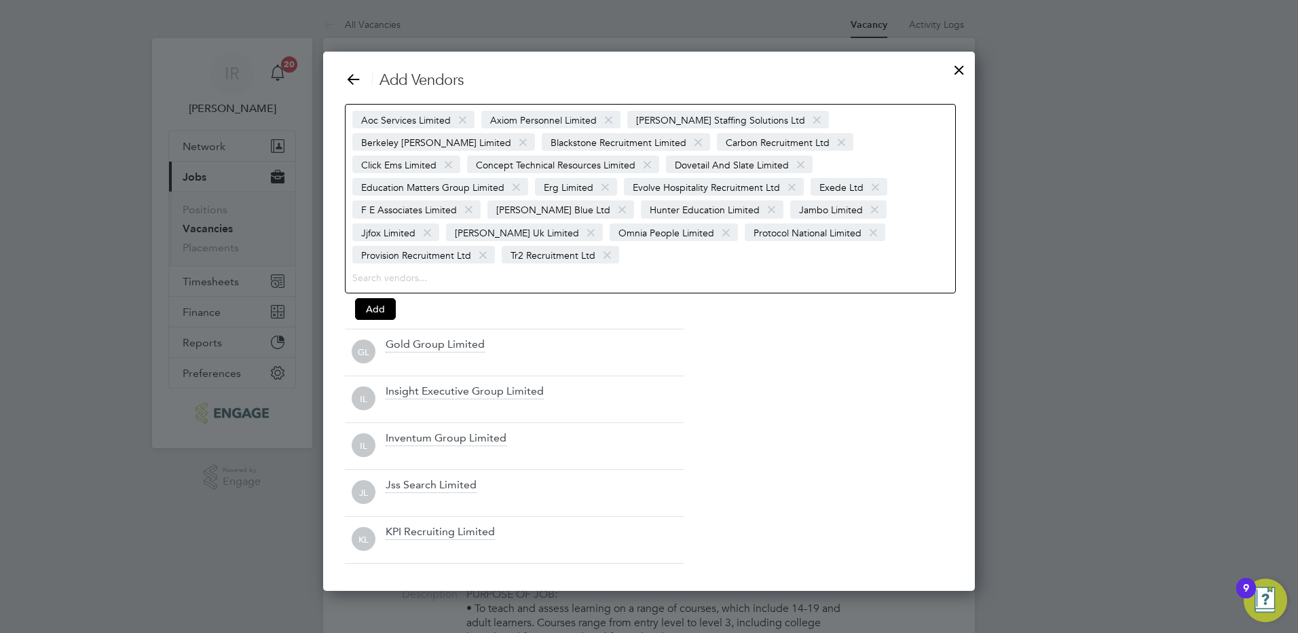
click at [479, 197] on span at bounding box center [469, 210] width 20 height 26
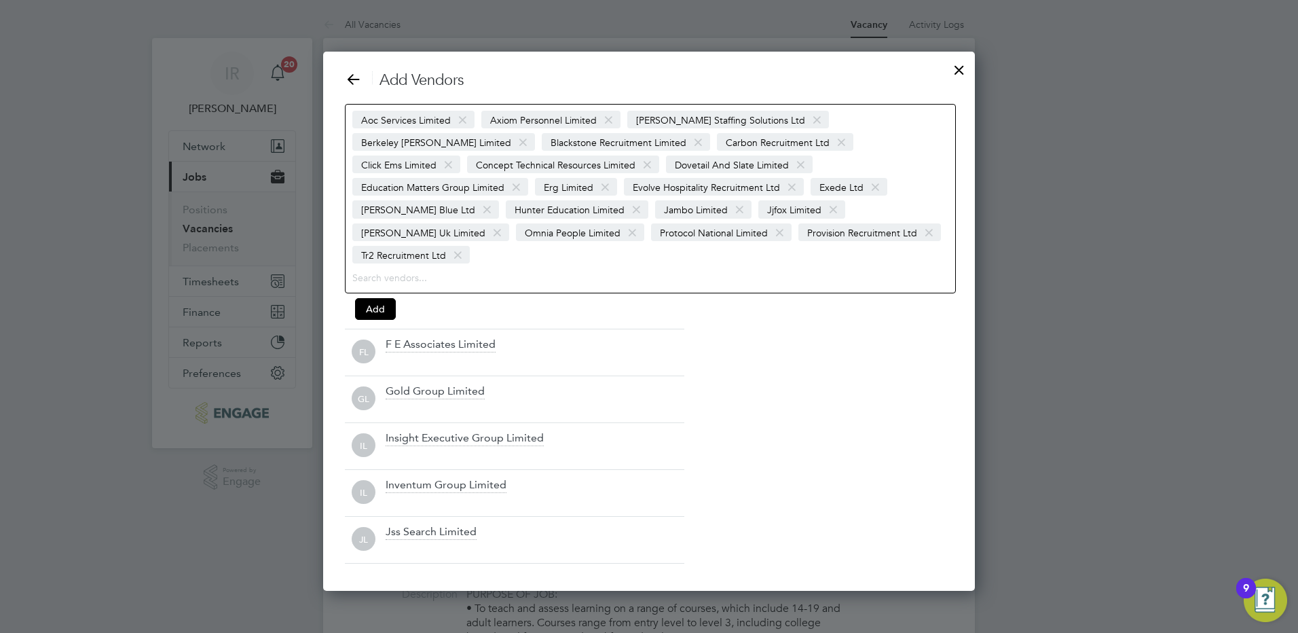
click at [782, 185] on span at bounding box center [792, 187] width 20 height 26
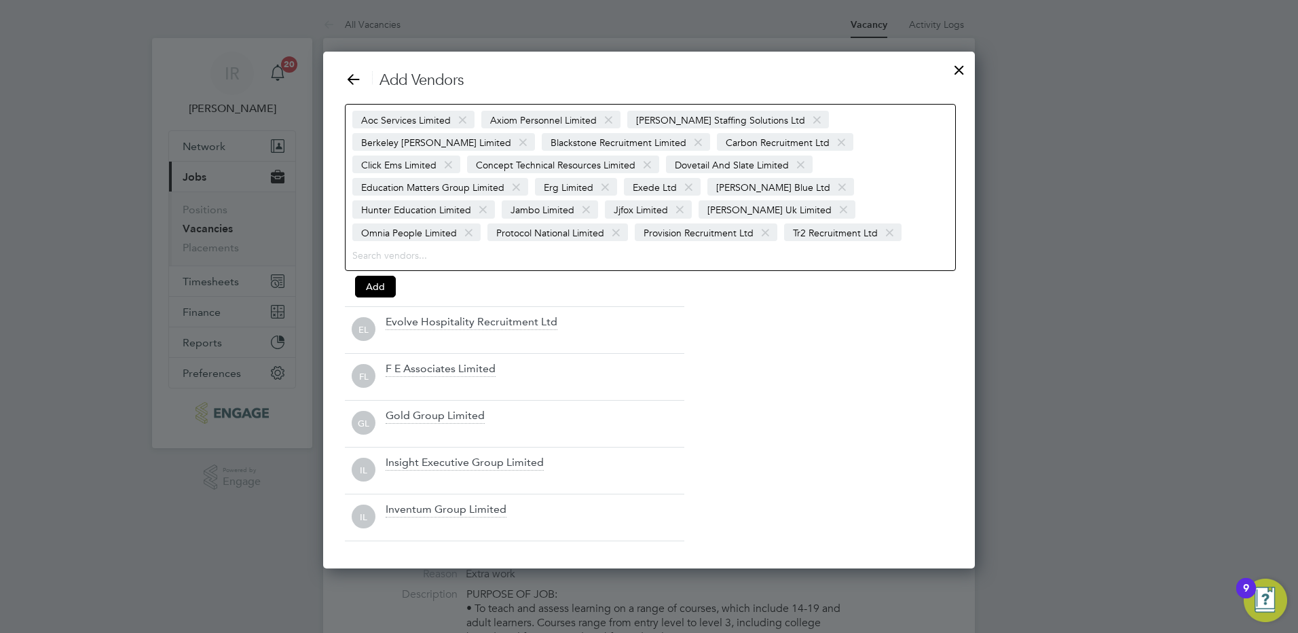
click at [595, 189] on span at bounding box center [605, 187] width 20 height 26
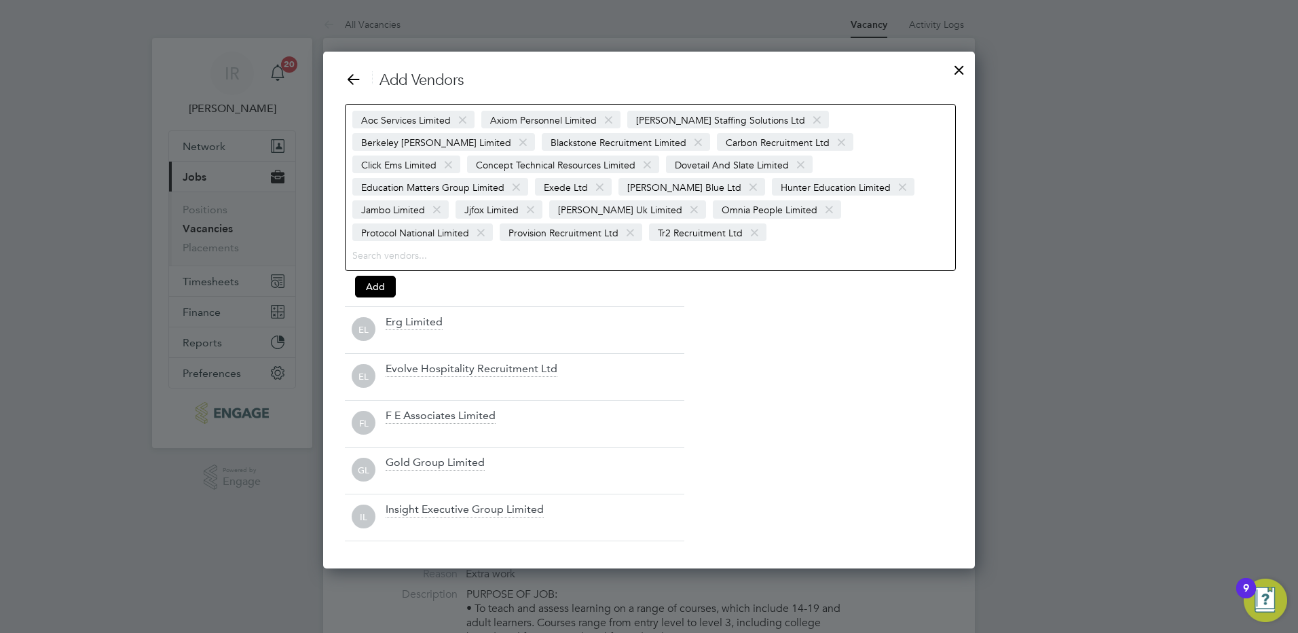
click at [526, 174] on span at bounding box center [516, 187] width 20 height 26
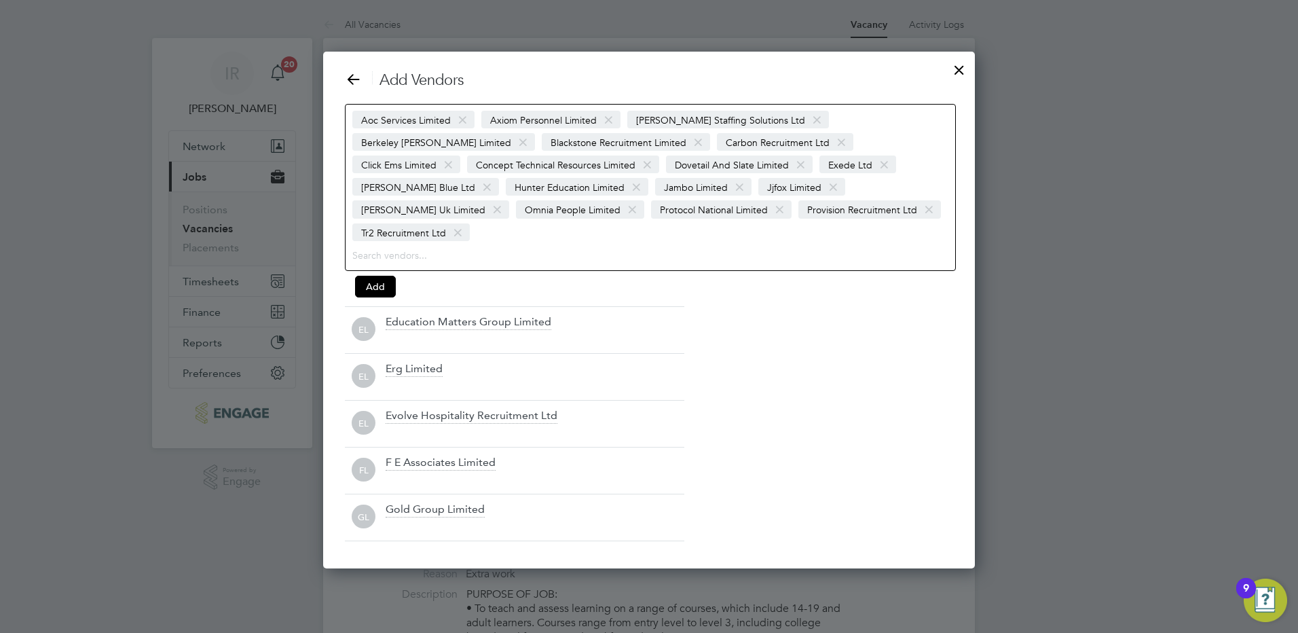
click at [638, 162] on span at bounding box center [648, 165] width 20 height 26
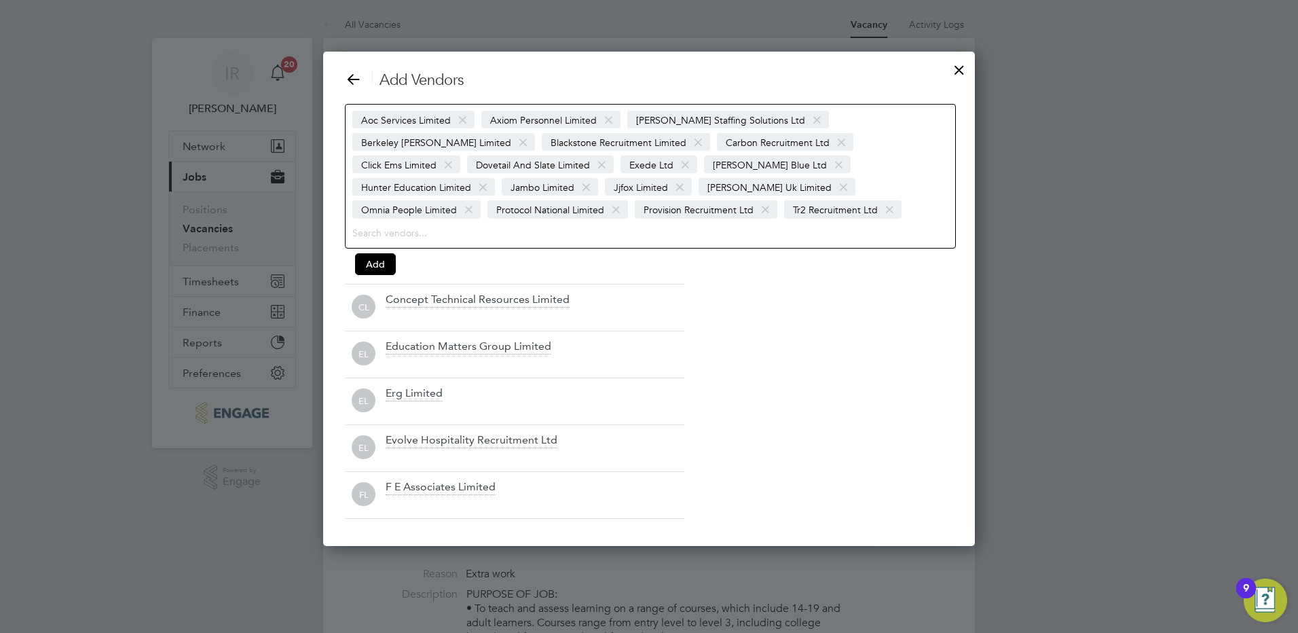
click at [458, 152] on span at bounding box center [449, 165] width 20 height 26
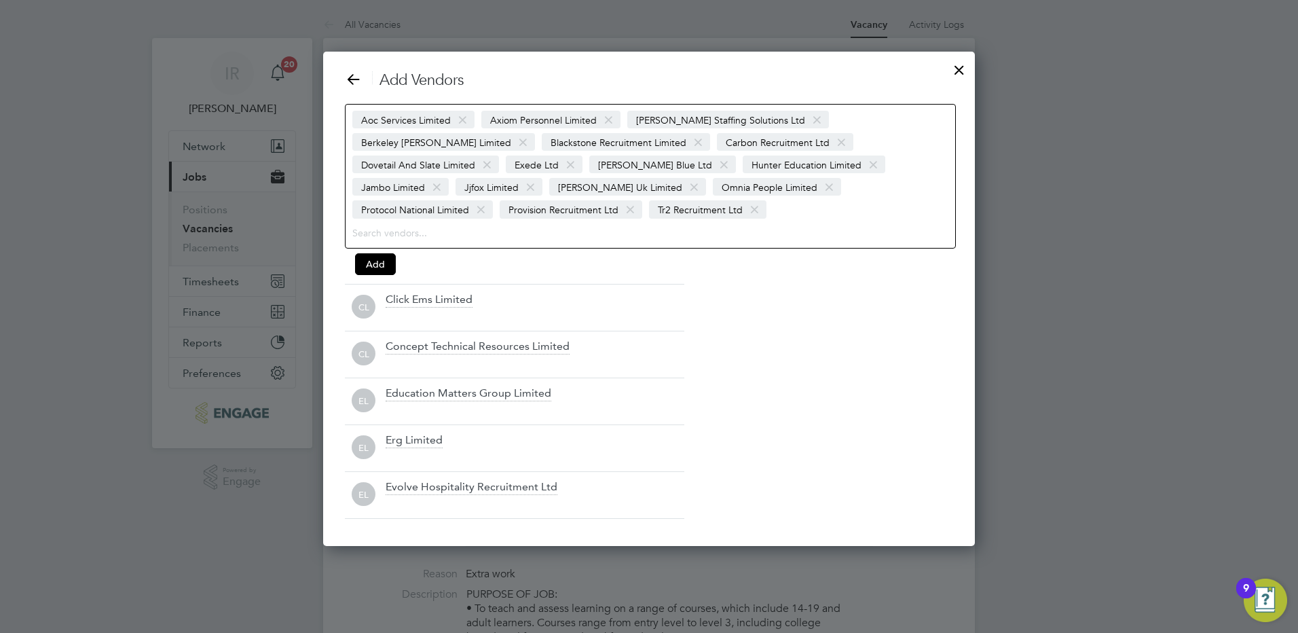
click at [688, 142] on span at bounding box center [698, 143] width 20 height 26
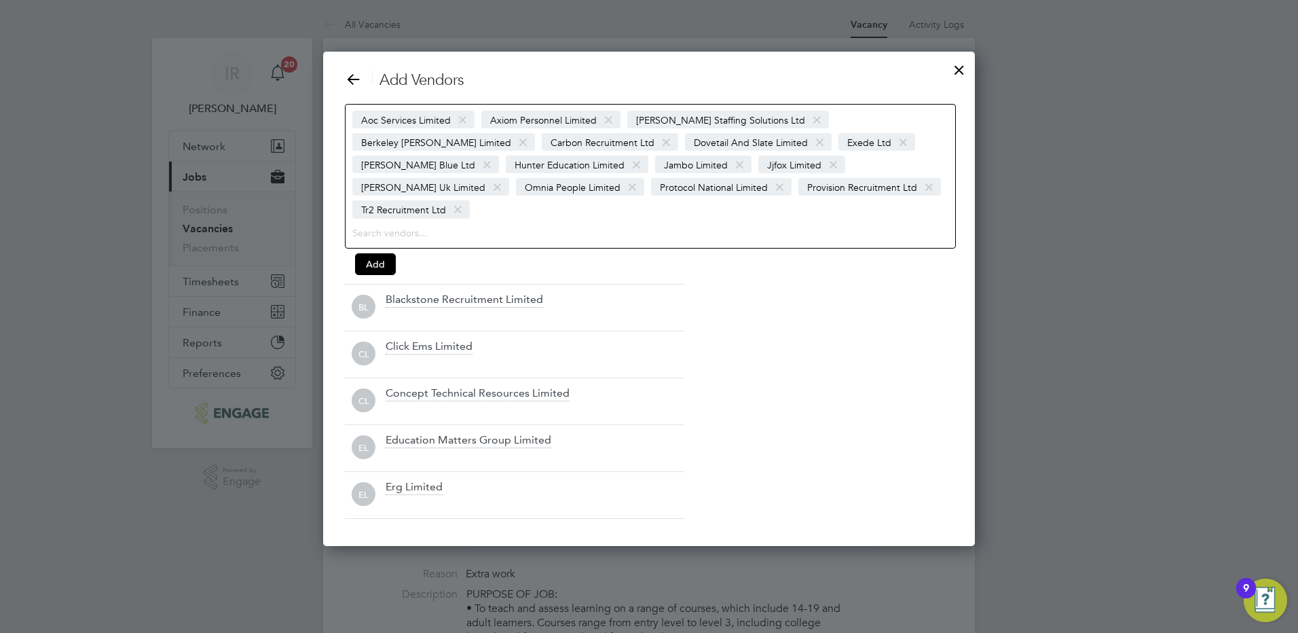
click at [533, 130] on span at bounding box center [523, 143] width 20 height 26
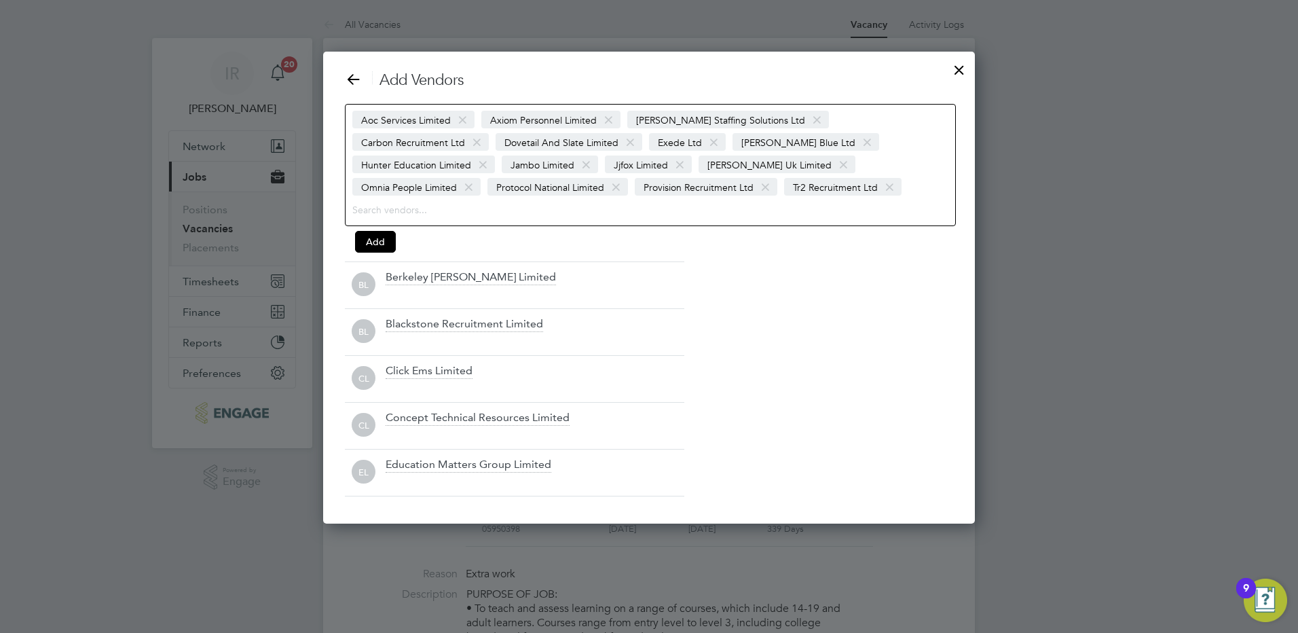
click at [807, 115] on span at bounding box center [817, 120] width 20 height 26
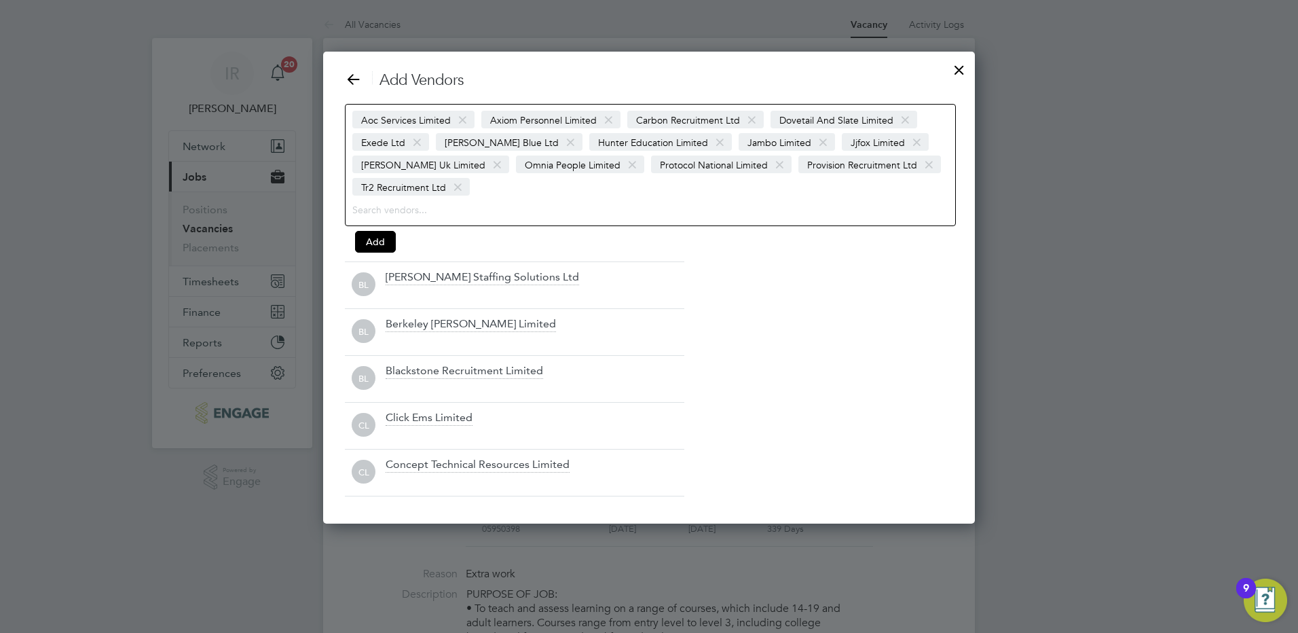
click at [610, 118] on span at bounding box center [609, 120] width 20 height 26
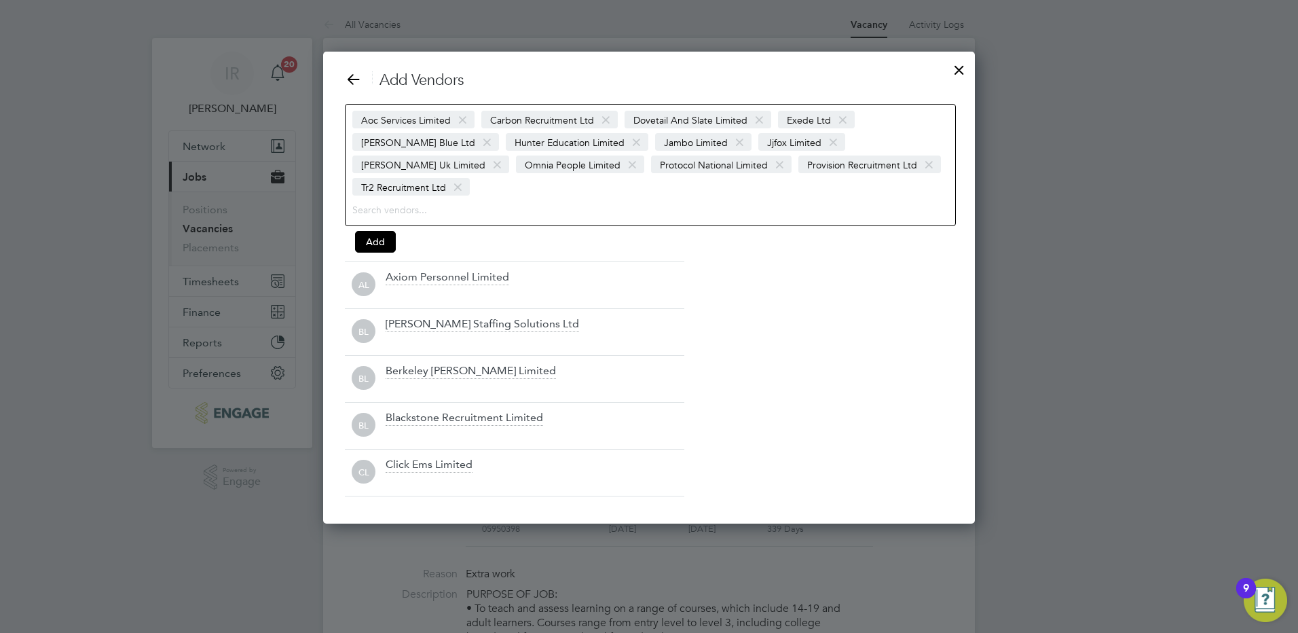
click at [460, 113] on span at bounding box center [463, 120] width 20 height 26
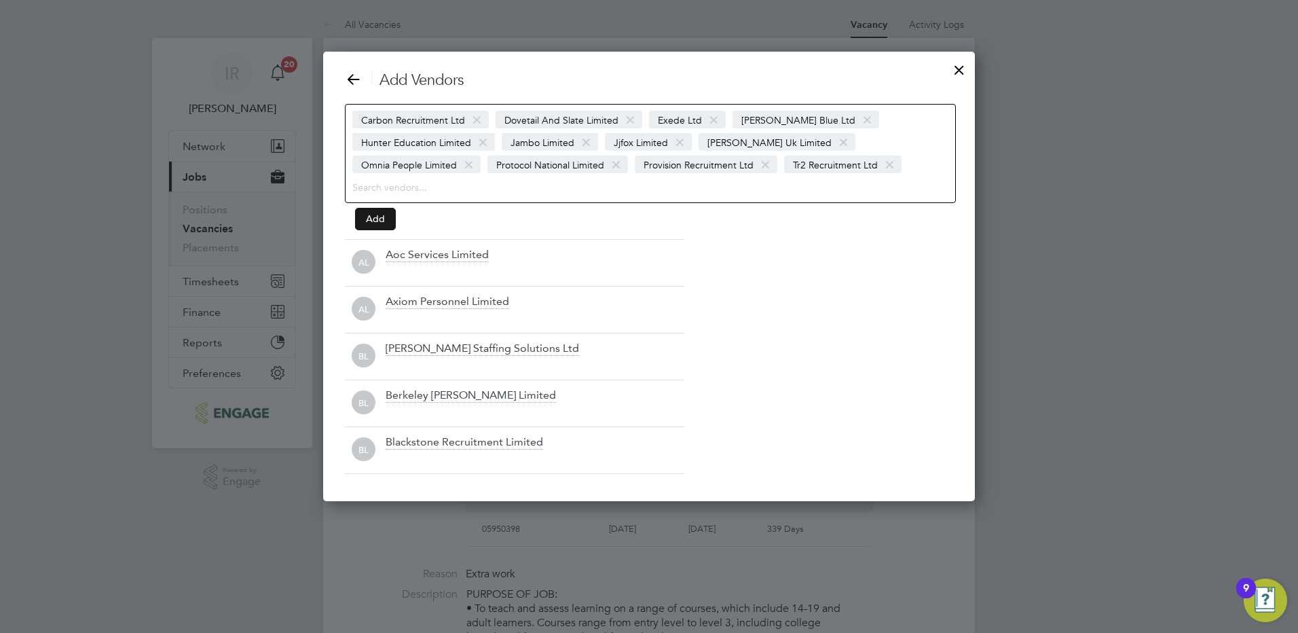
click at [371, 220] on button "Add" at bounding box center [375, 219] width 41 height 22
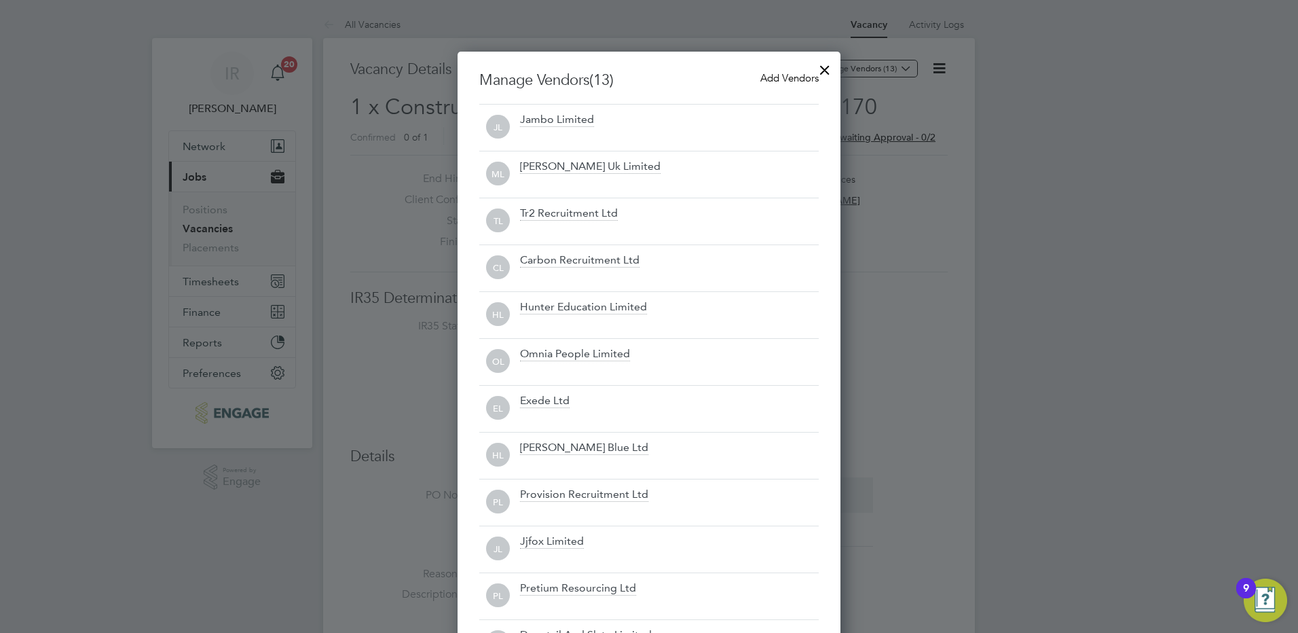
click at [814, 77] on div at bounding box center [825, 66] width 24 height 24
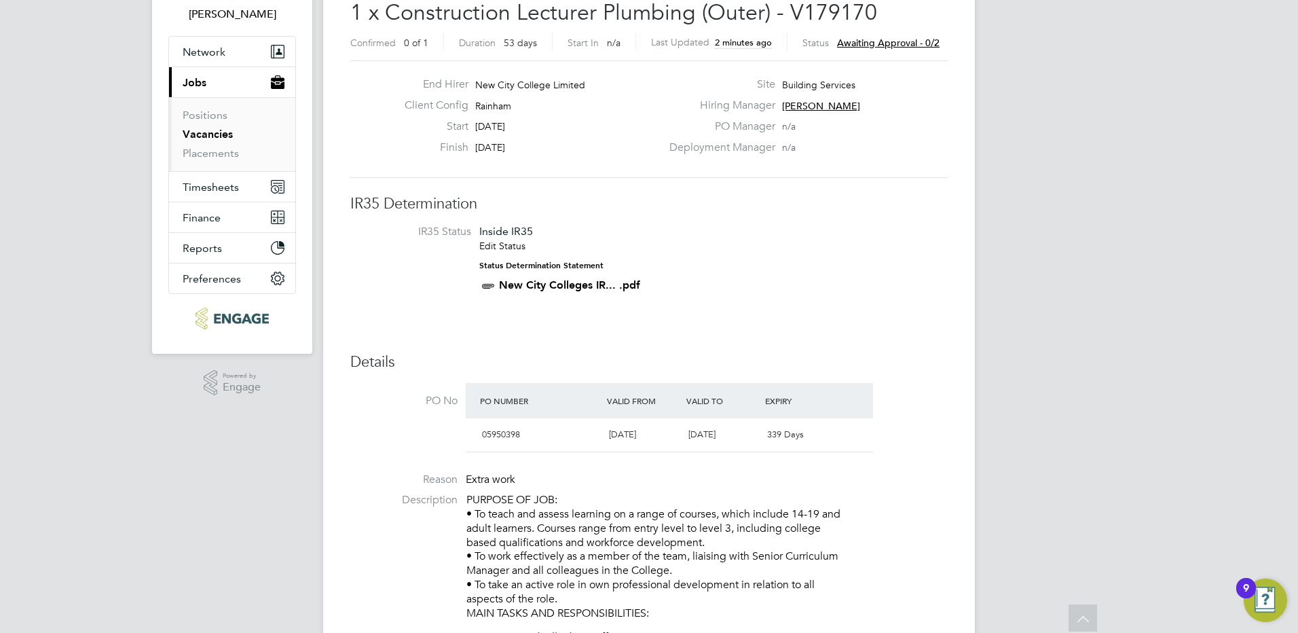
scroll to position [0, 0]
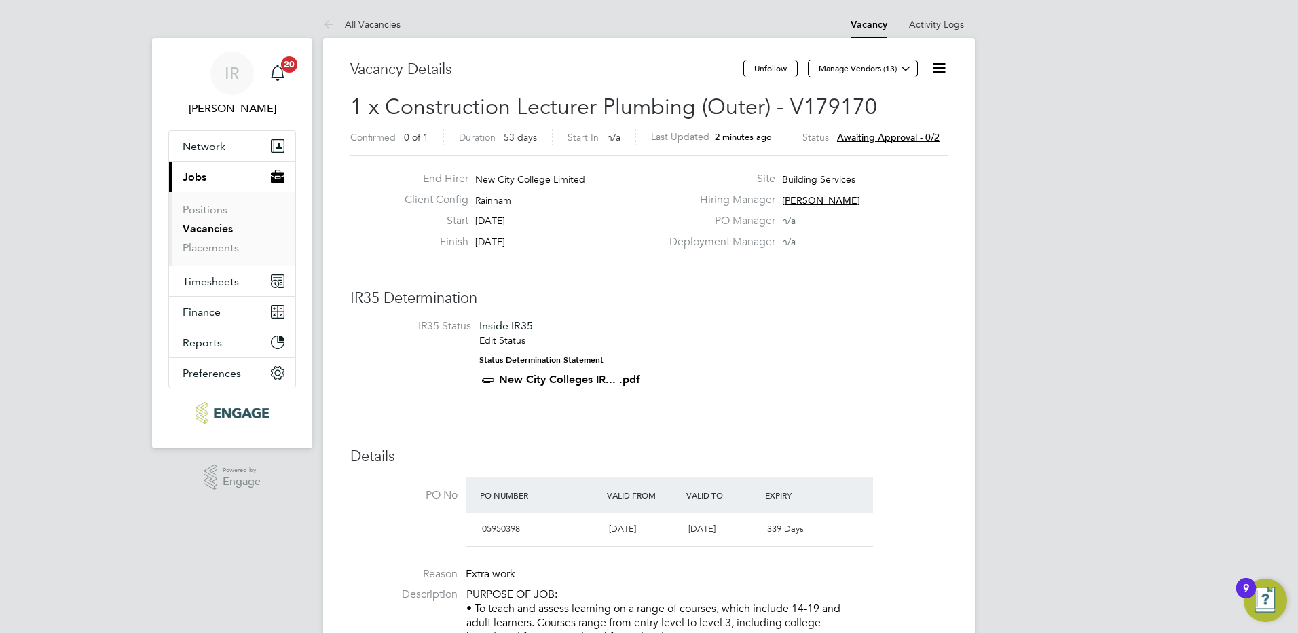
drag, startPoint x: 340, startPoint y: 17, endPoint x: 344, endPoint y: 33, distance: 16.1
click at [340, 17] on icon at bounding box center [331, 25] width 17 height 17
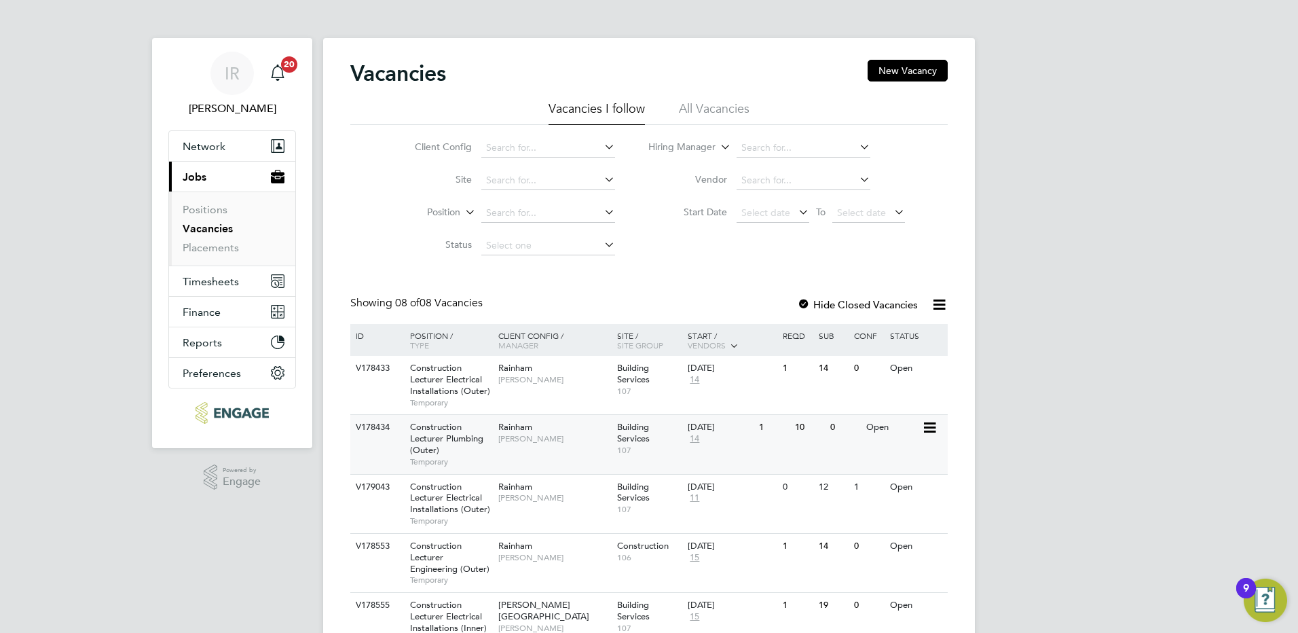
click at [432, 445] on span "Construction Lecturer Plumbing (Outer)" at bounding box center [446, 438] width 73 height 35
click at [428, 374] on span "Construction Lecturer Electrical Installations (Outer)" at bounding box center [450, 379] width 80 height 35
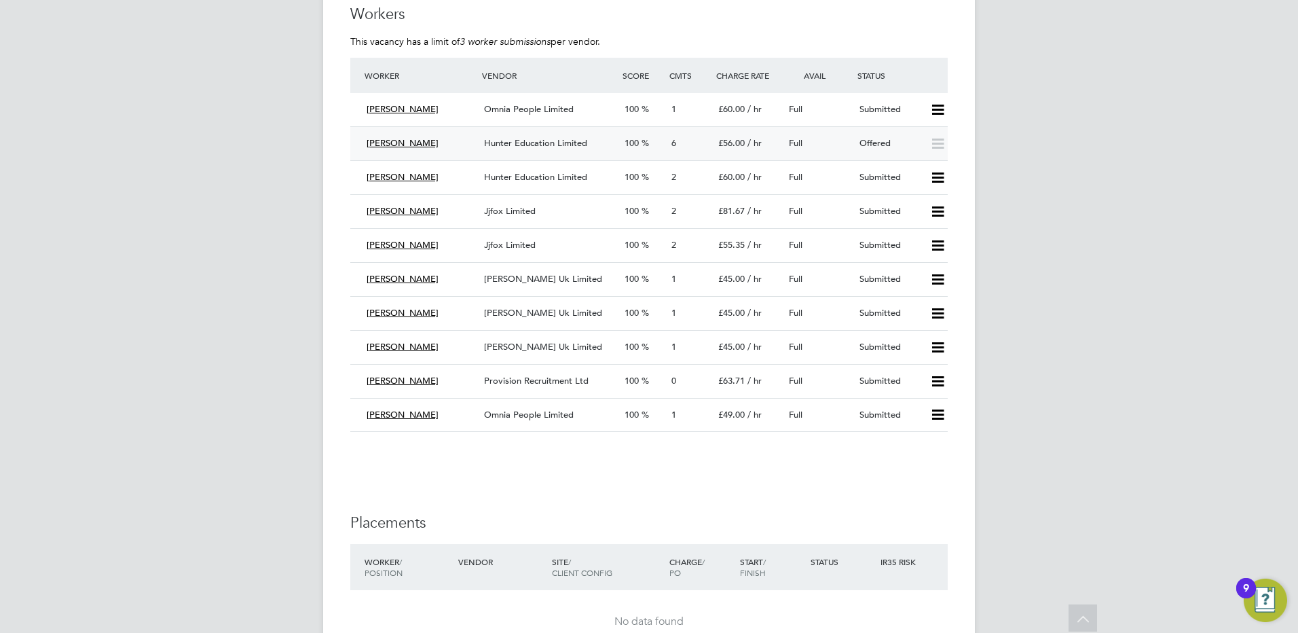
click at [526, 144] on span "Hunter Education Limited" at bounding box center [535, 143] width 103 height 12
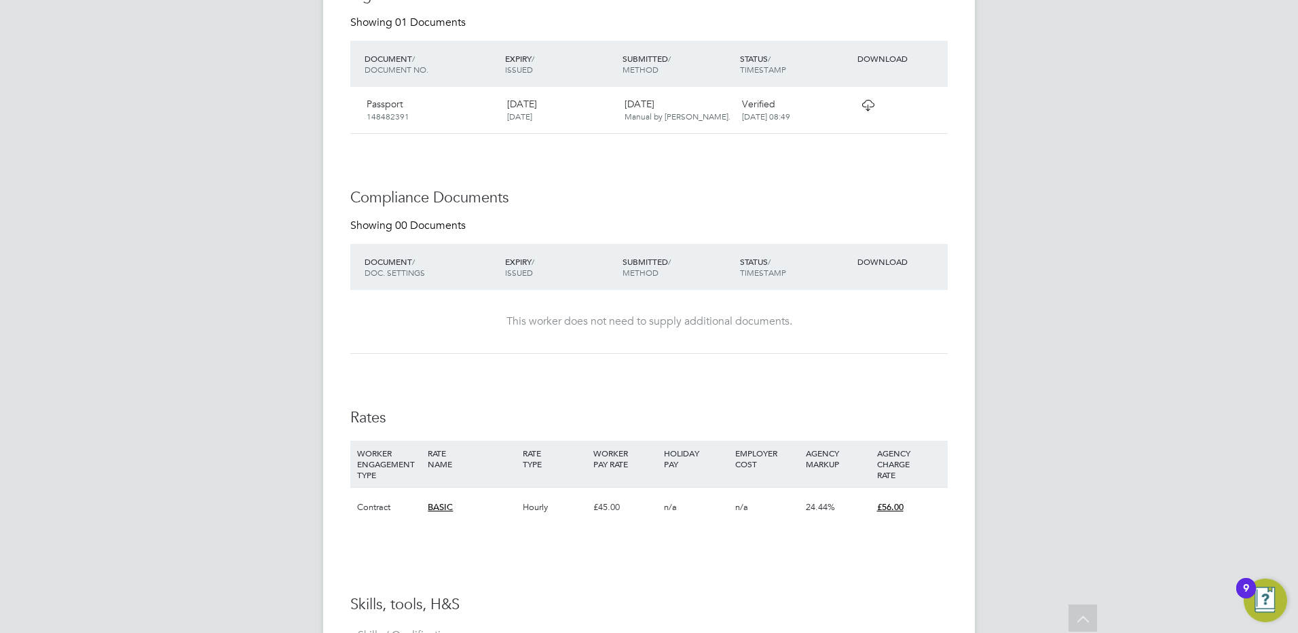
click at [866, 101] on icon at bounding box center [868, 105] width 17 height 11
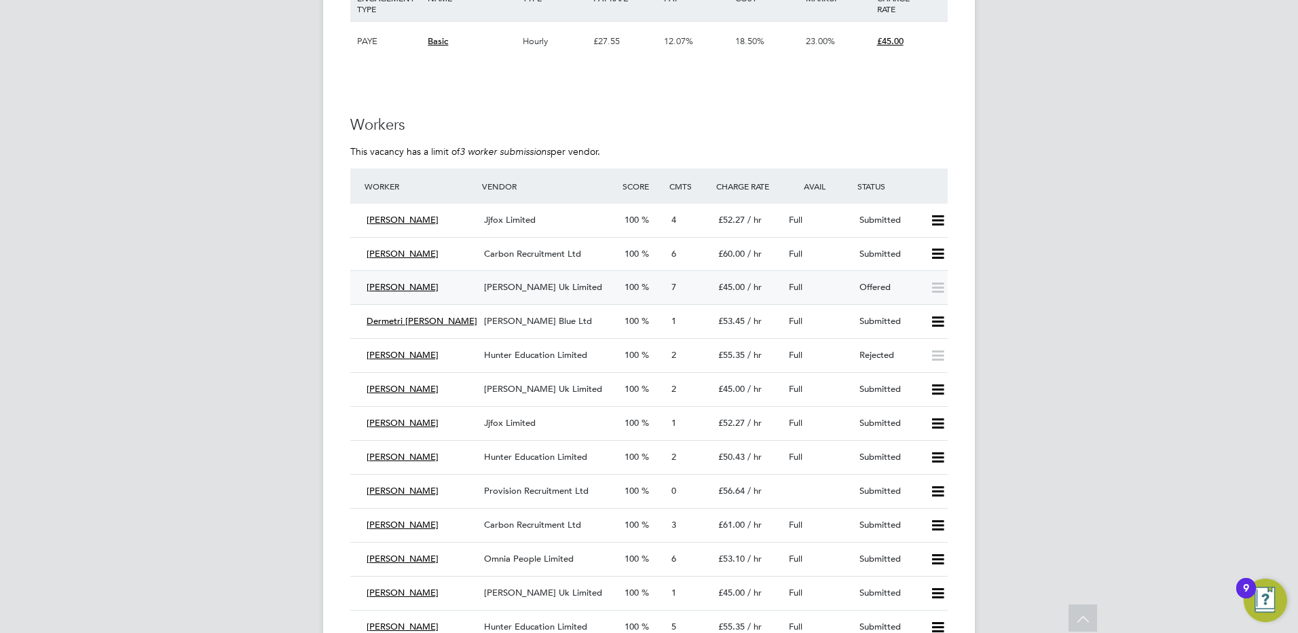
click at [523, 284] on span "[PERSON_NAME] Uk Limited" at bounding box center [543, 287] width 118 height 12
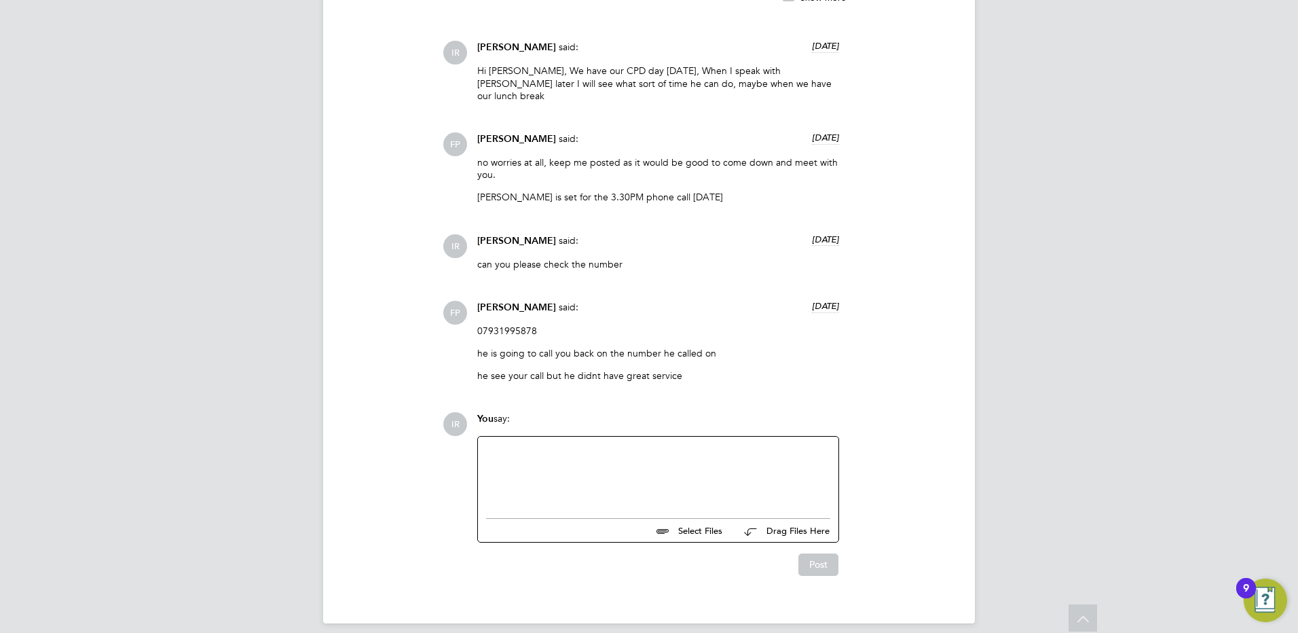
click at [502, 446] on div at bounding box center [658, 474] width 344 height 58
click at [822, 553] on button "Post" at bounding box center [818, 564] width 40 height 22
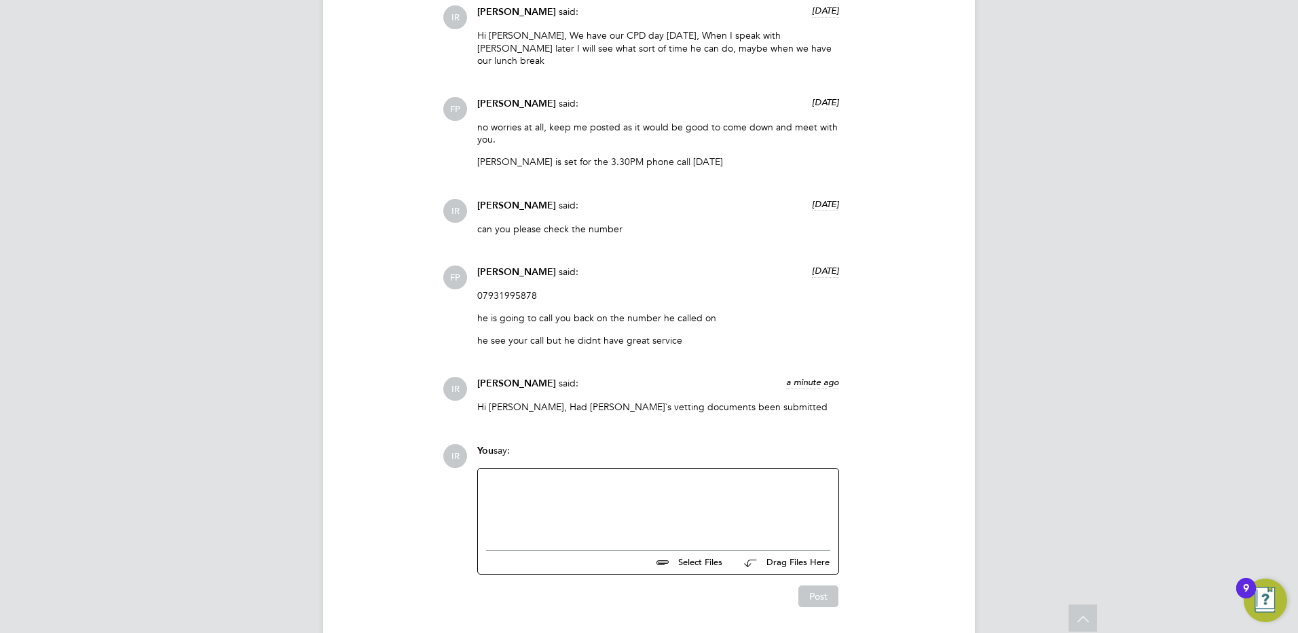
scroll to position [1707, 0]
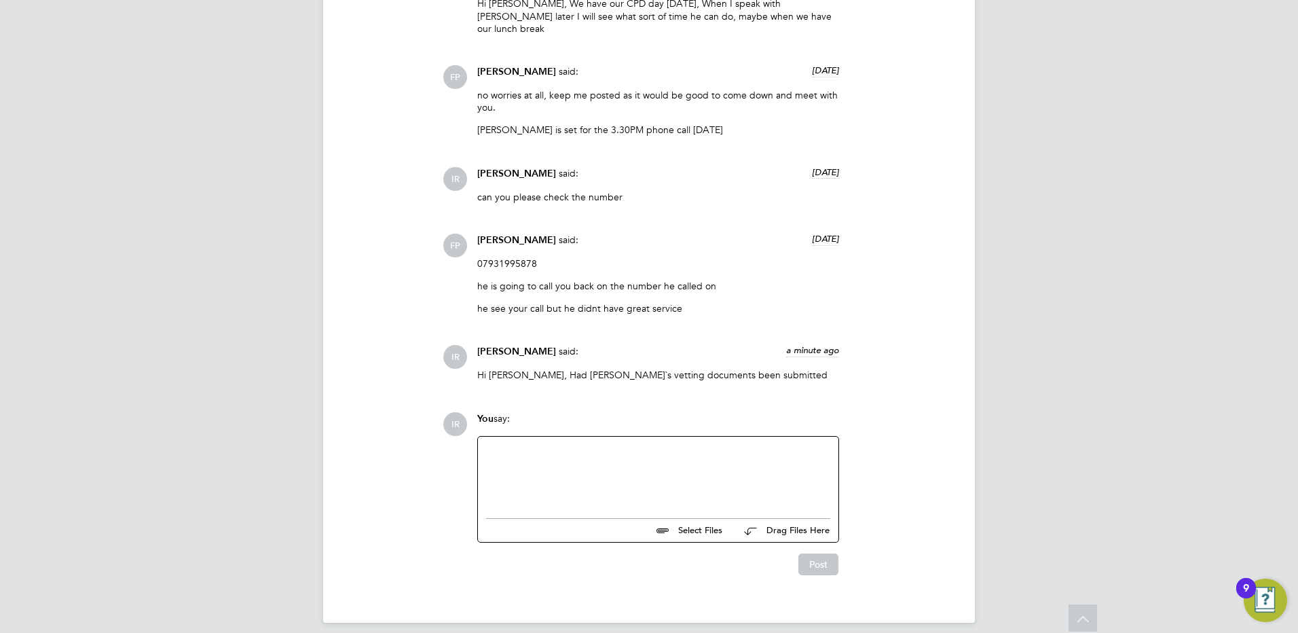
click at [507, 445] on div at bounding box center [658, 474] width 344 height 58
click at [829, 553] on button "Post" at bounding box center [818, 564] width 40 height 22
